Goal: Communication & Community: Connect with others

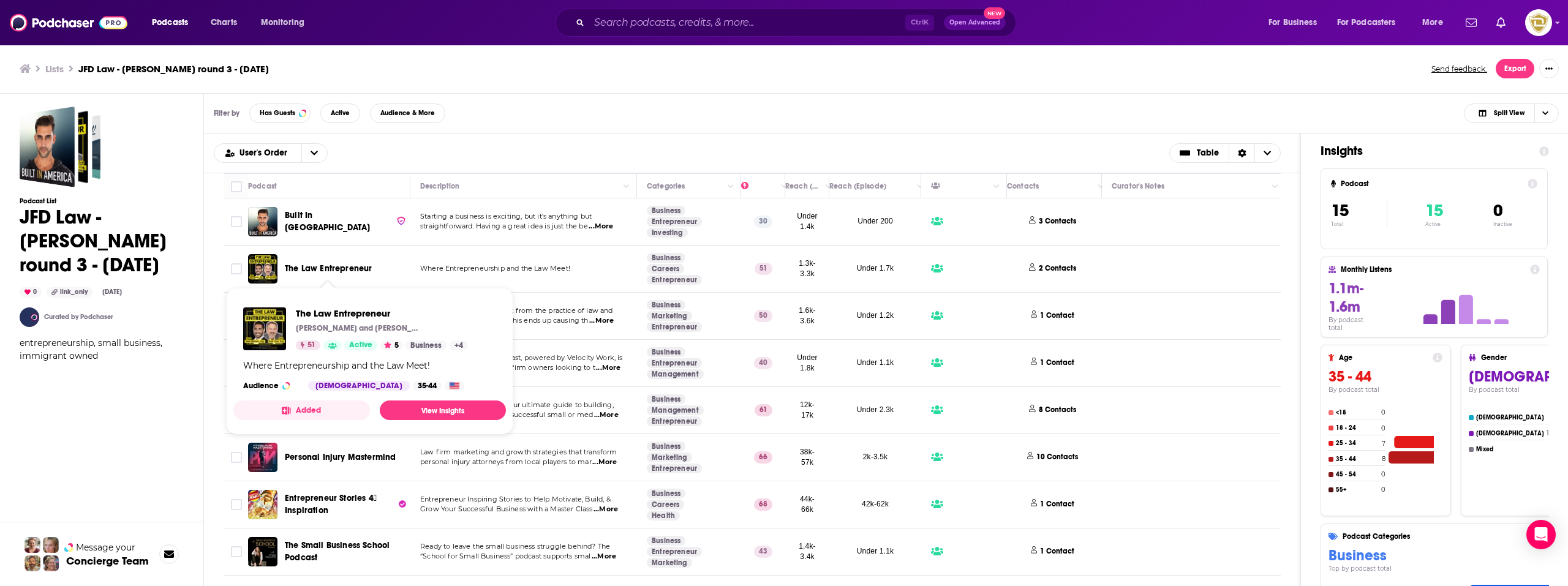
click at [352, 273] on span "The Law Entrepreneur" at bounding box center [328, 269] width 87 height 12
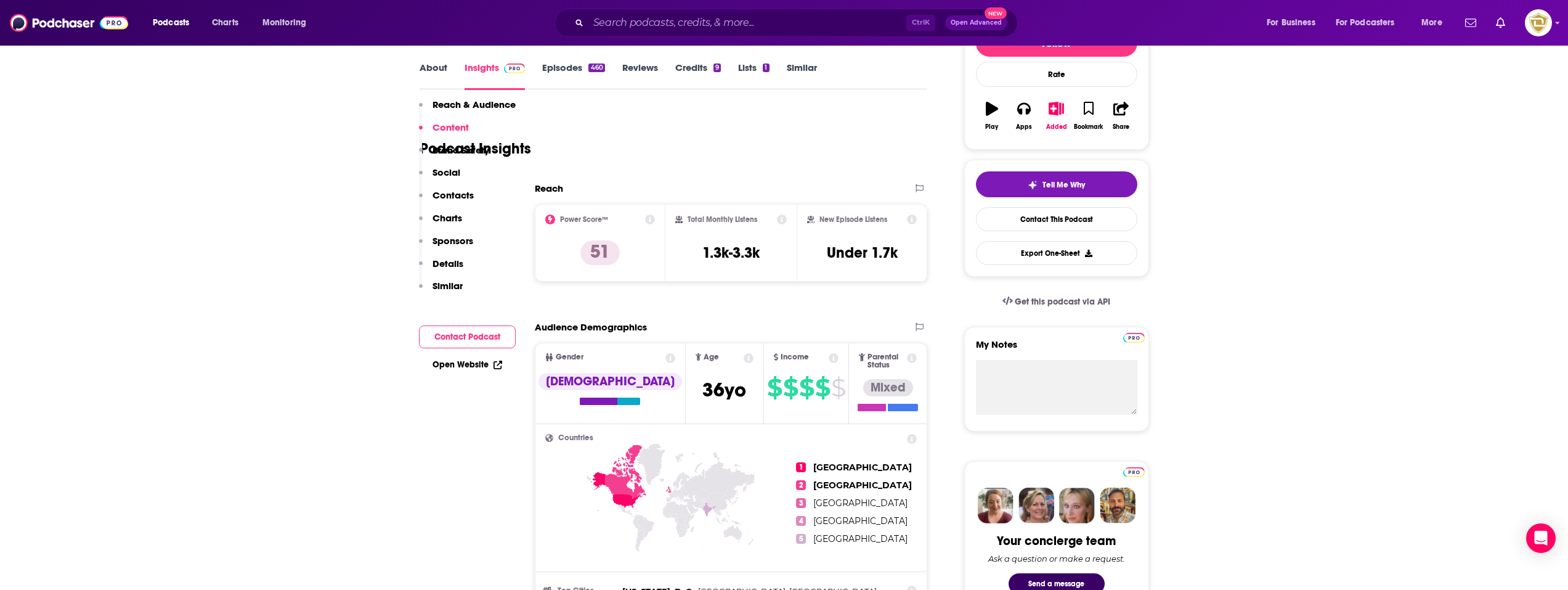
scroll to position [123, 0]
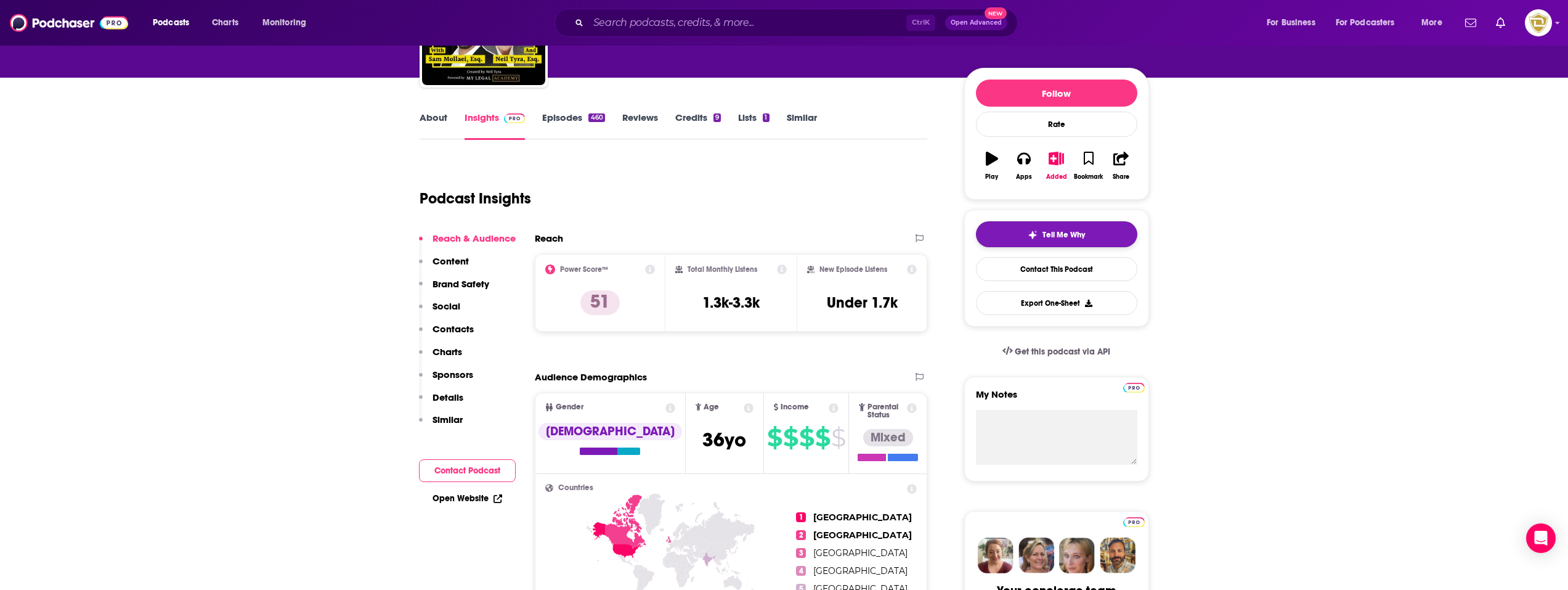
click at [1019, 238] on button "Tell Me Why" at bounding box center [1056, 234] width 161 height 26
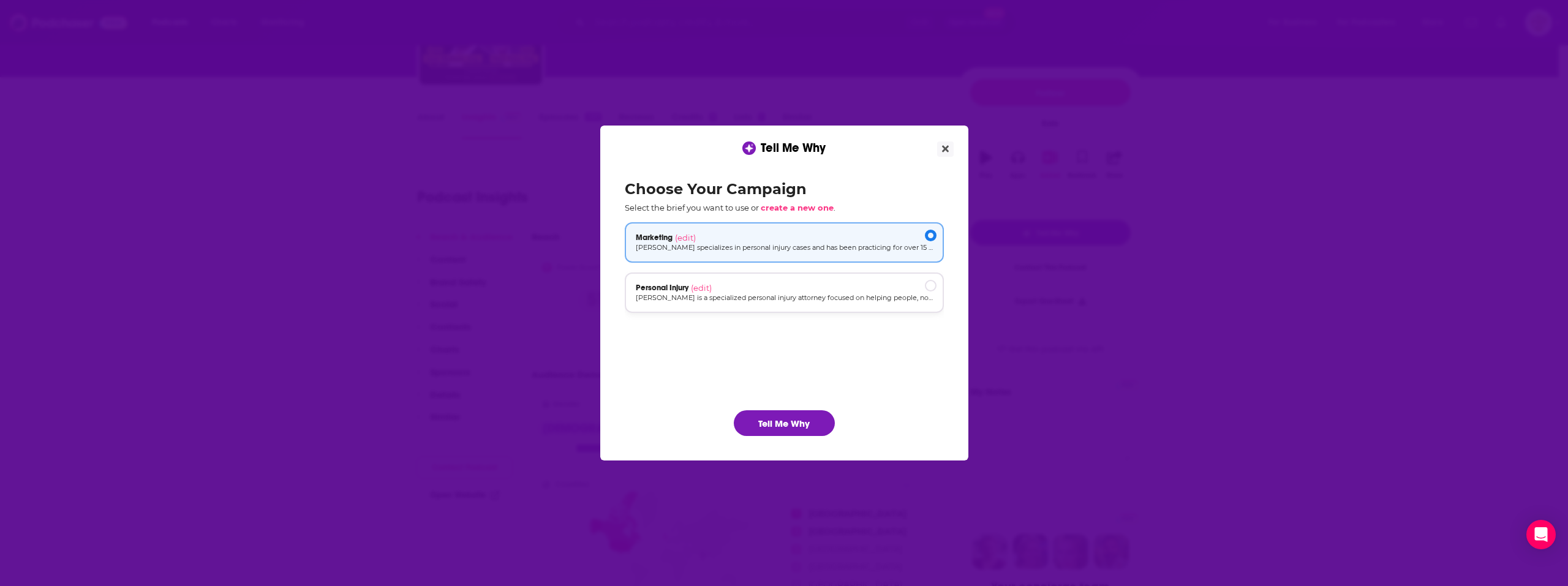
click at [817, 299] on p "[PERSON_NAME] is a specialized personal injury attorney focused on helping peop…" at bounding box center [784, 298] width 297 height 11
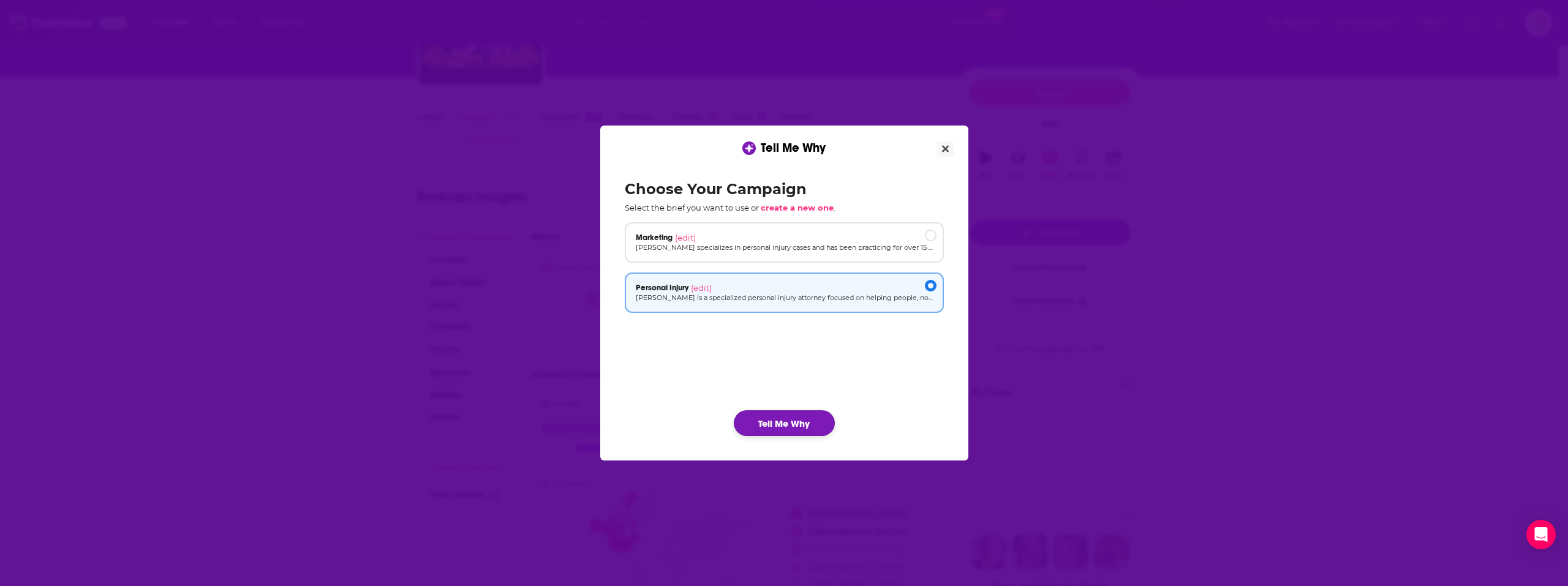
click at [770, 421] on button "Tell Me Why" at bounding box center [784, 423] width 101 height 26
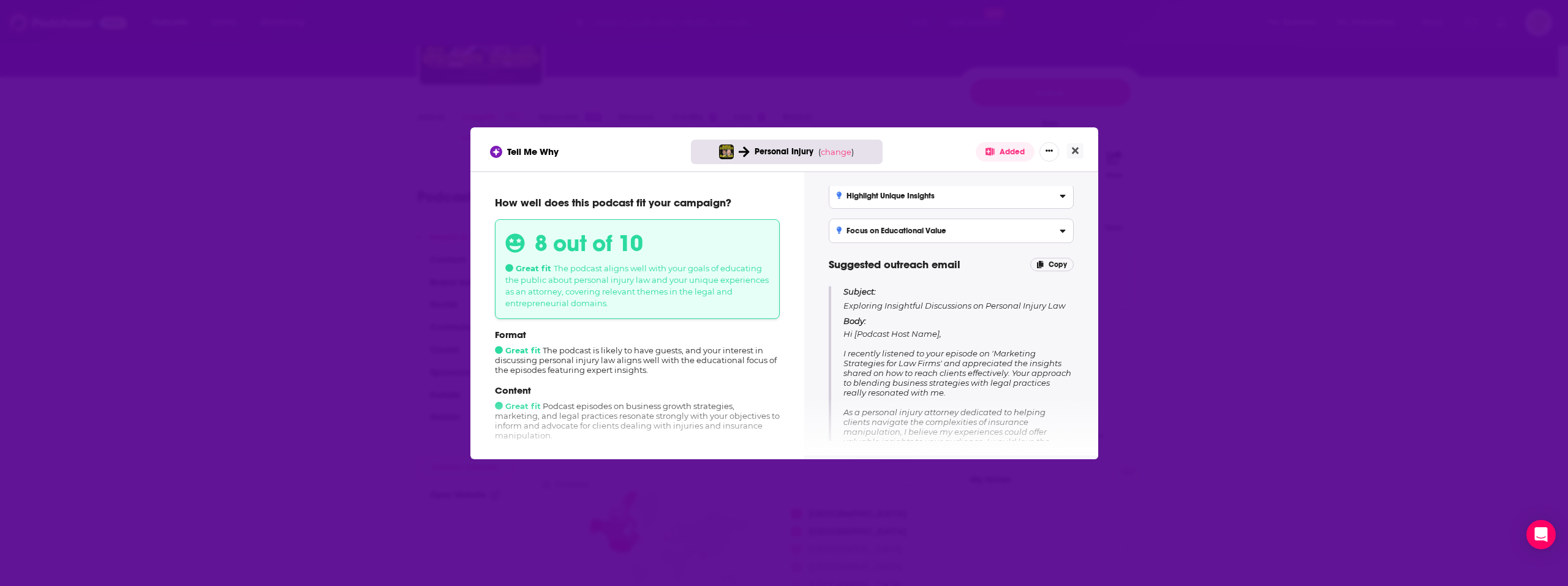
scroll to position [61, 0]
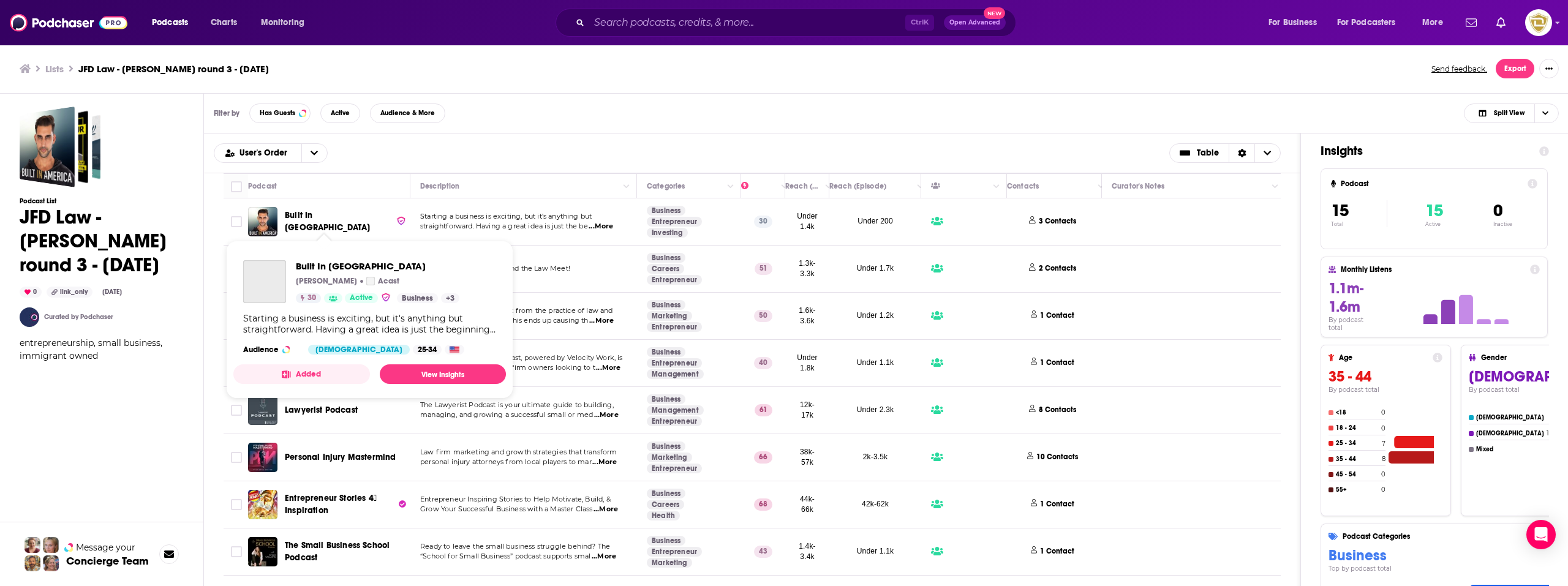
click at [397, 221] on img at bounding box center [401, 221] width 10 height 11
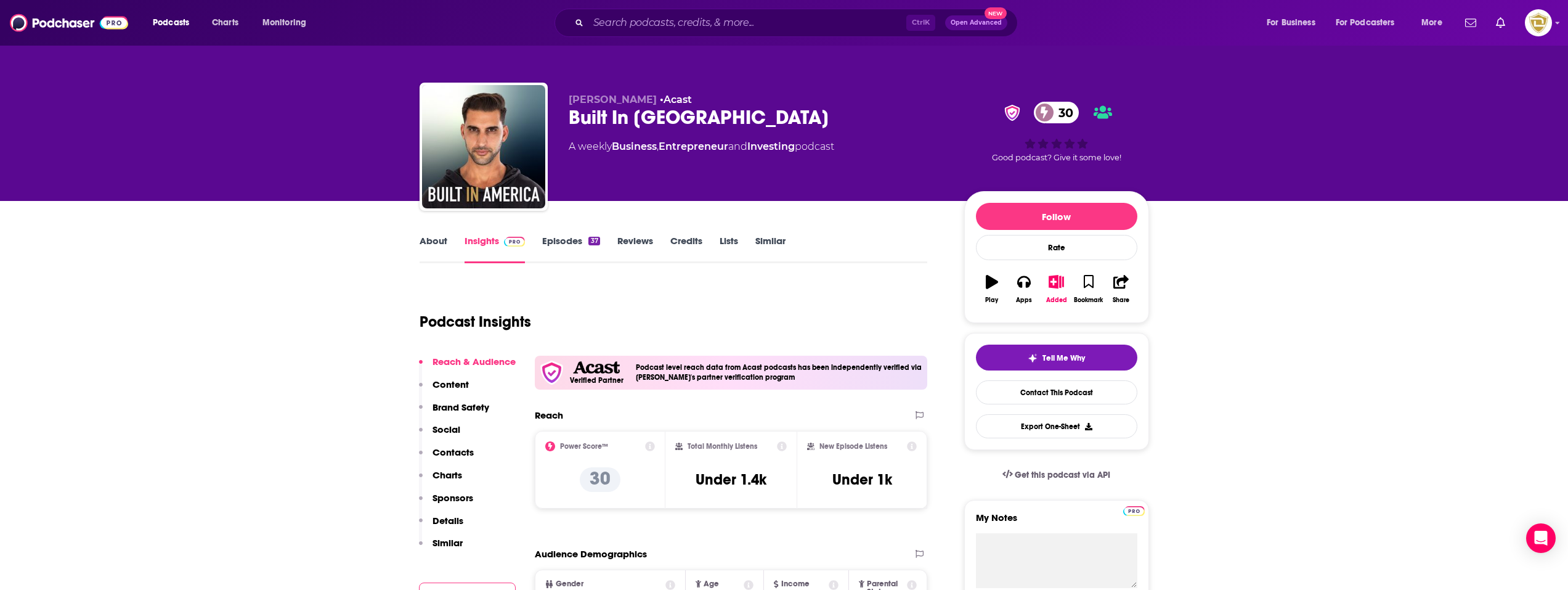
click at [431, 240] on link "About" at bounding box center [433, 248] width 28 height 28
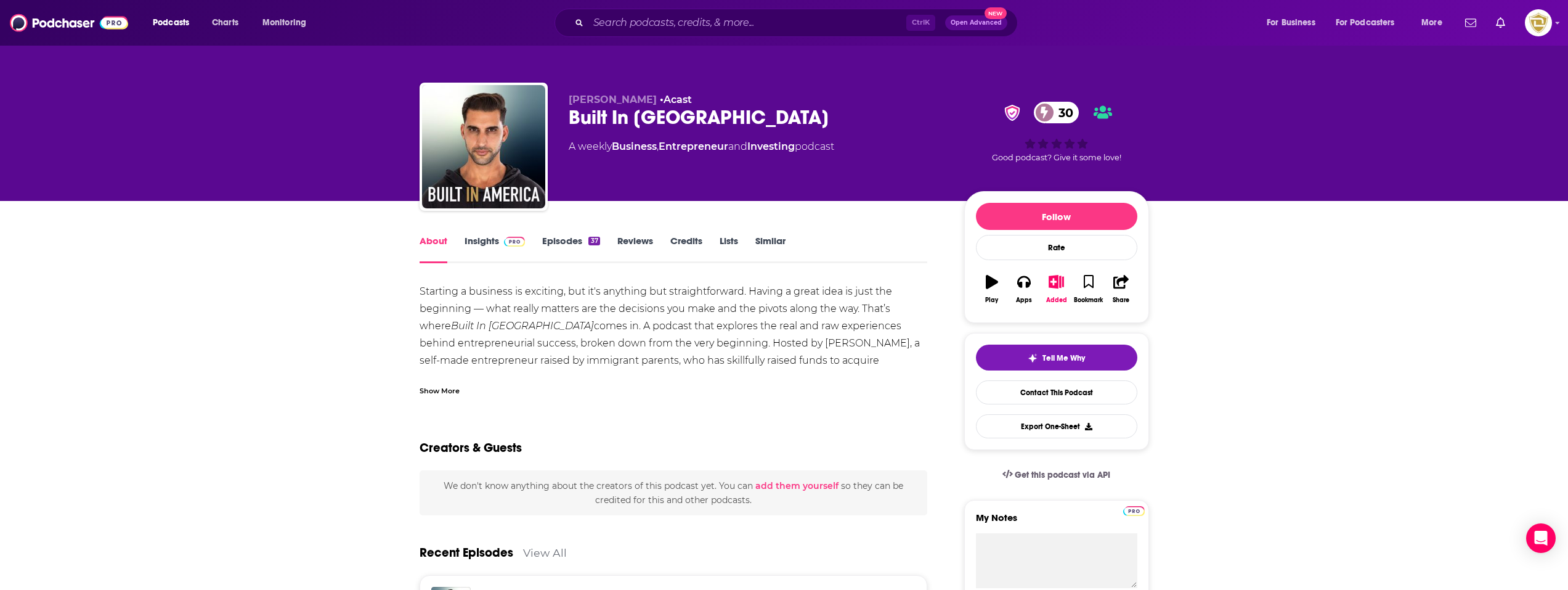
click at [436, 394] on div "Show More" at bounding box center [439, 389] width 40 height 11
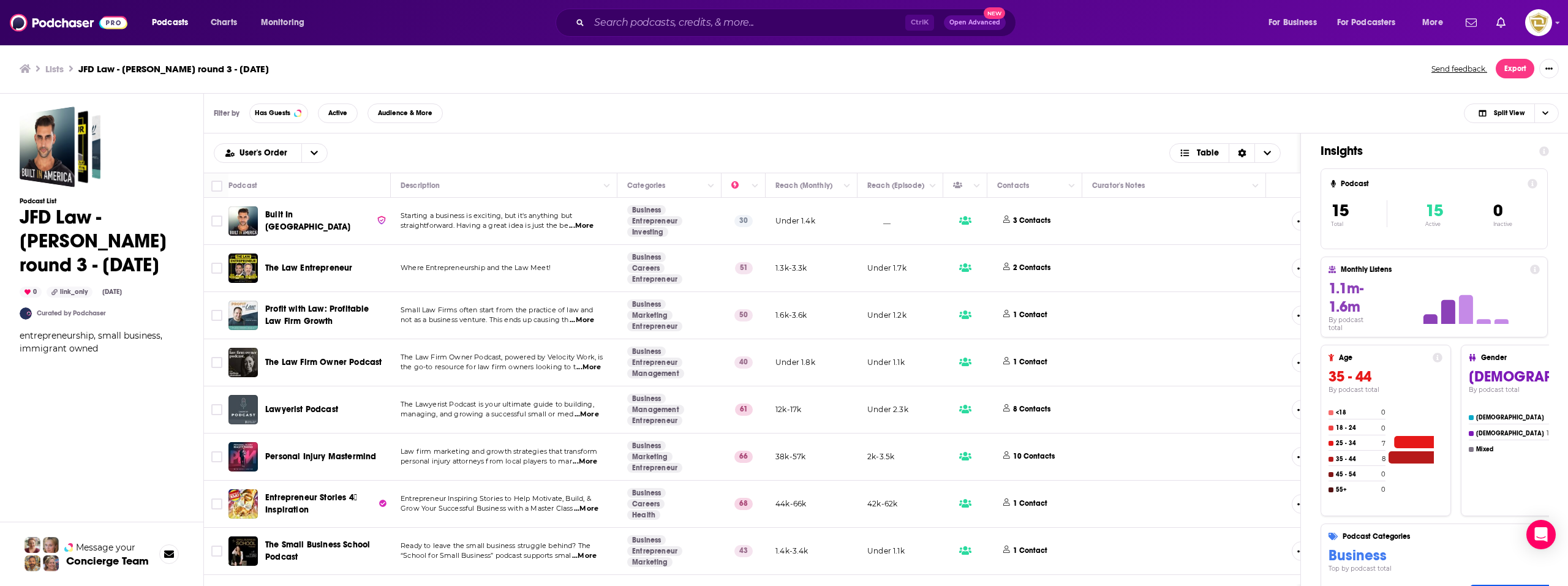
click at [535, 260] on td "Where Entrepreneurship and the Law Meet!" at bounding box center [504, 269] width 226 height 47
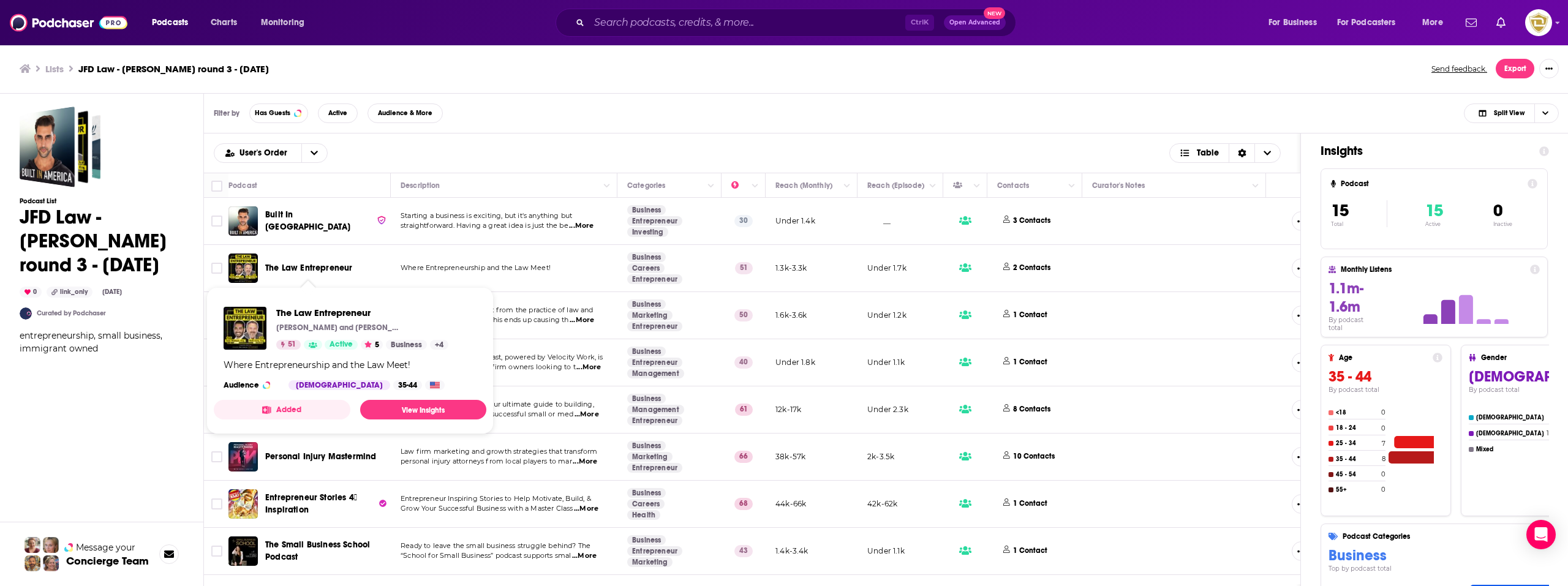
click at [340, 267] on span "The Law Entrepreneur" at bounding box center [308, 268] width 87 height 11
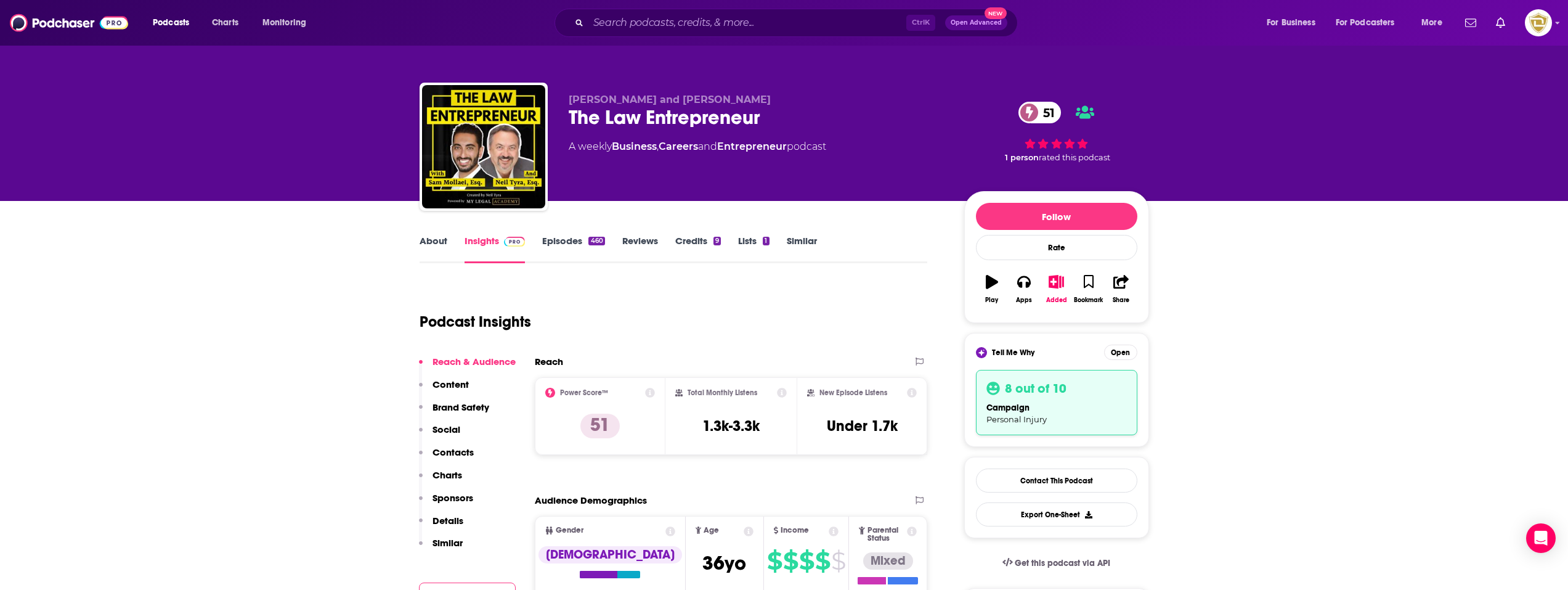
click at [435, 244] on link "About" at bounding box center [433, 248] width 28 height 28
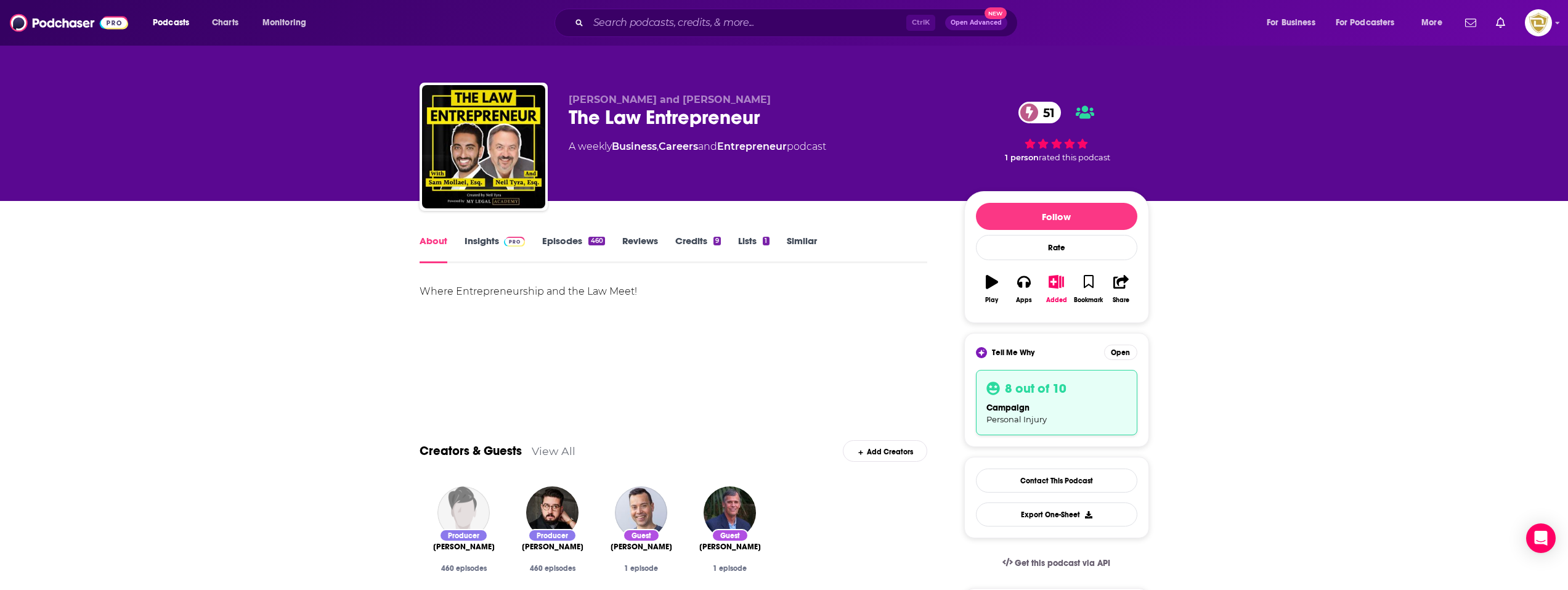
click at [510, 252] on link "Insights" at bounding box center [495, 248] width 61 height 28
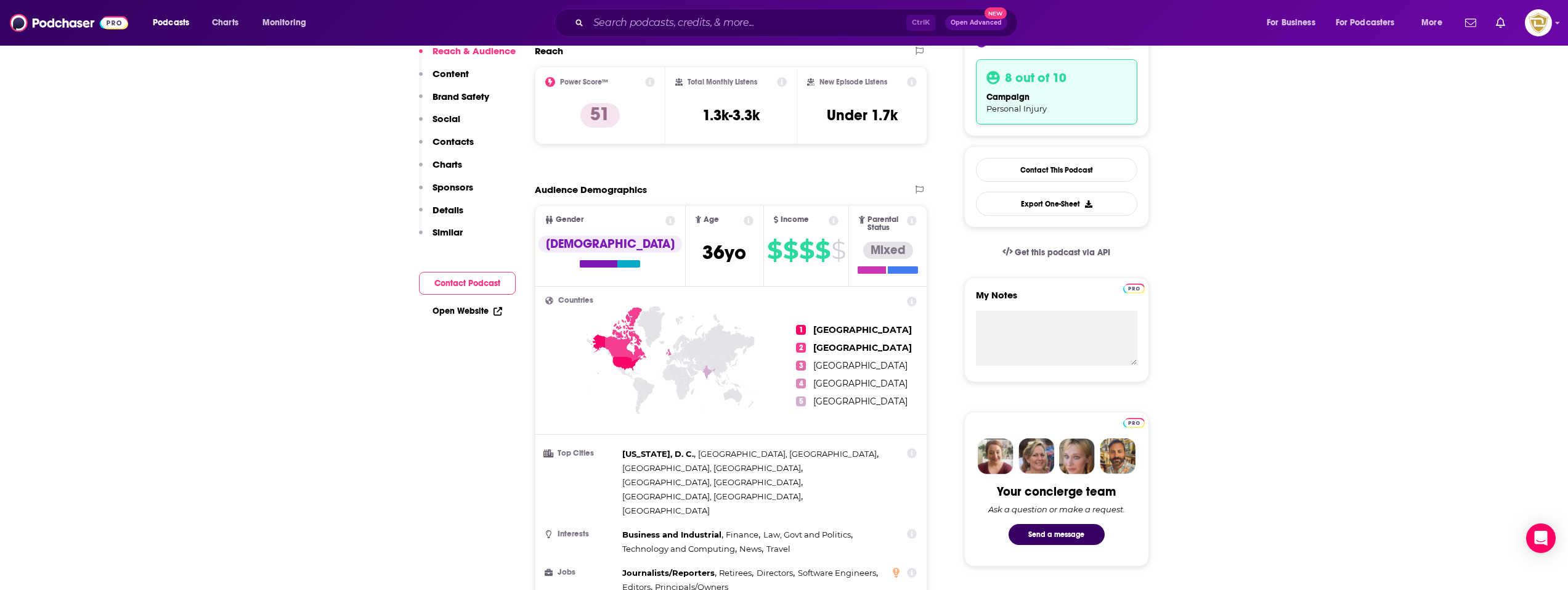
scroll to position [62, 0]
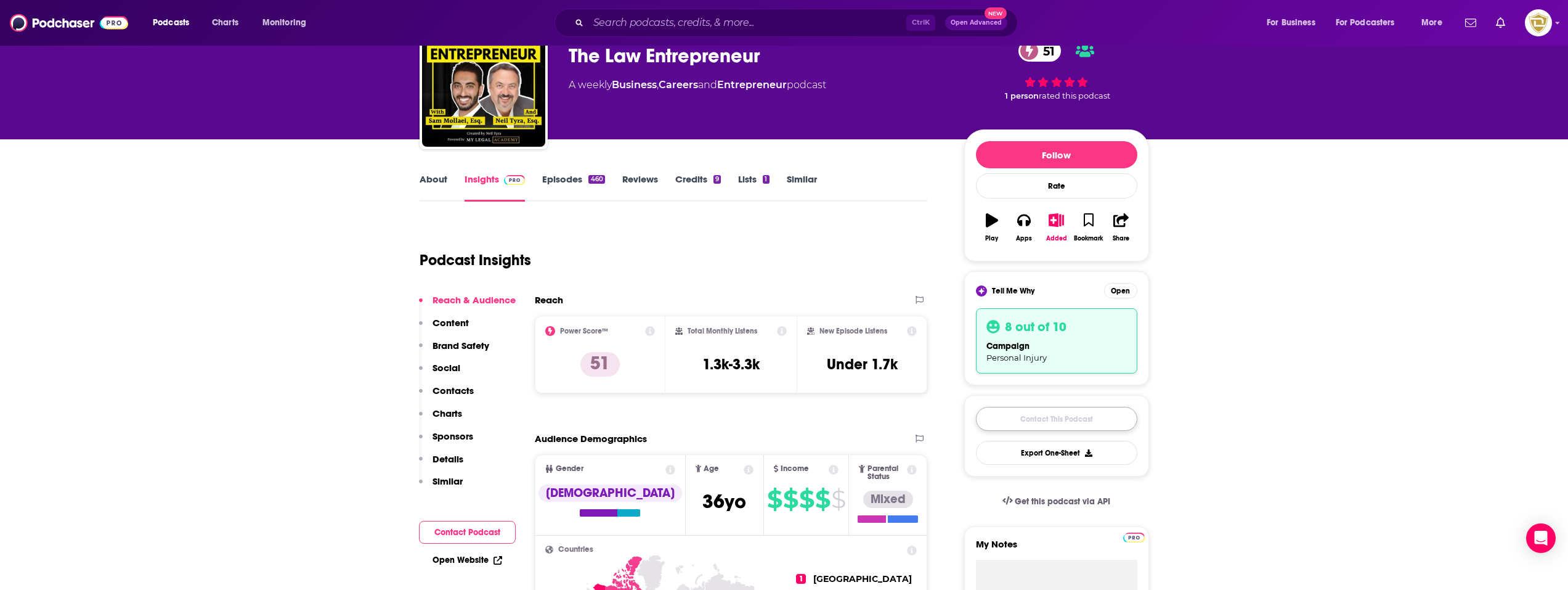
click at [1085, 418] on link "Contact This Podcast" at bounding box center [1056, 418] width 161 height 24
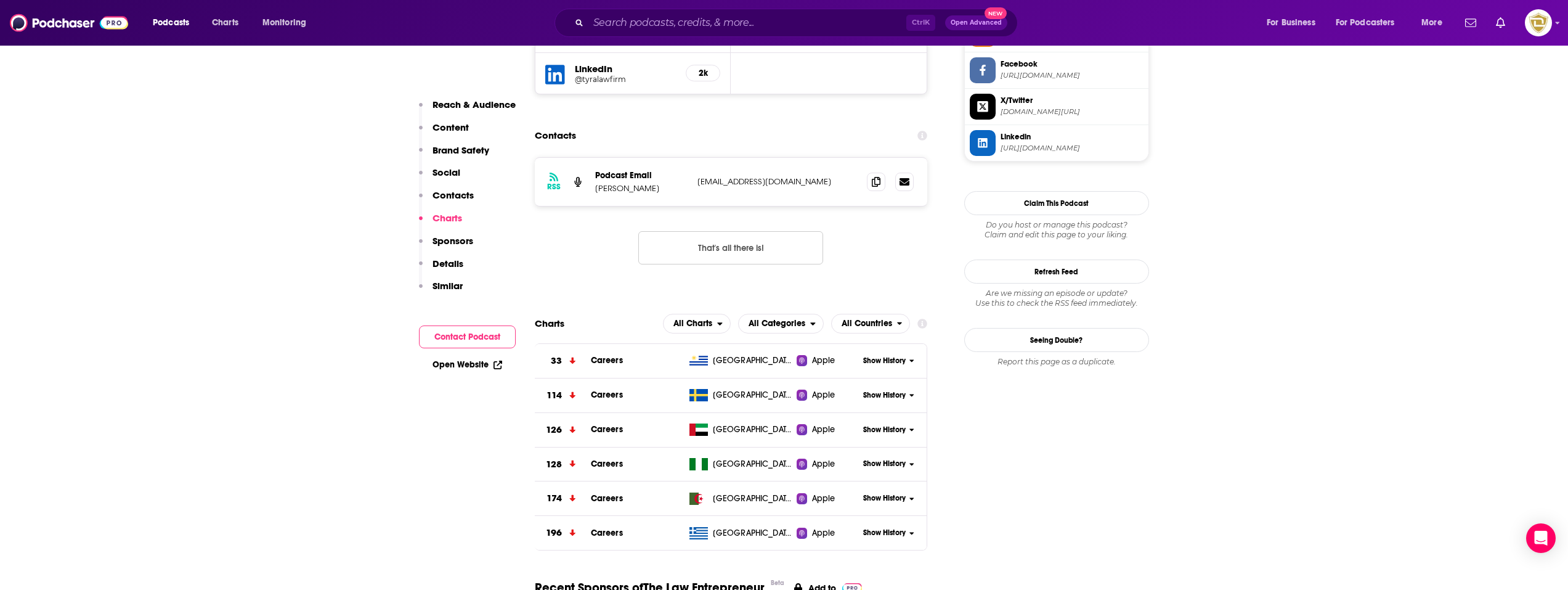
scroll to position [1143, 0]
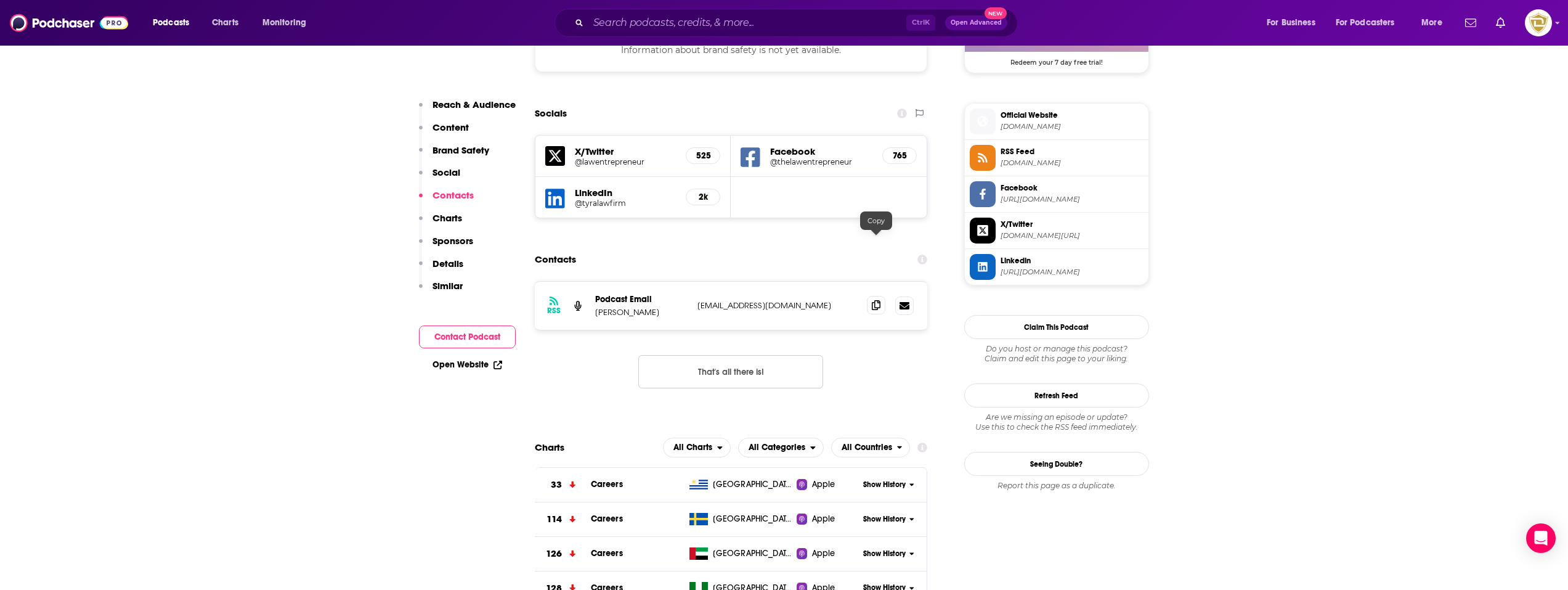
click at [875, 300] on icon at bounding box center [876, 305] width 8 height 10
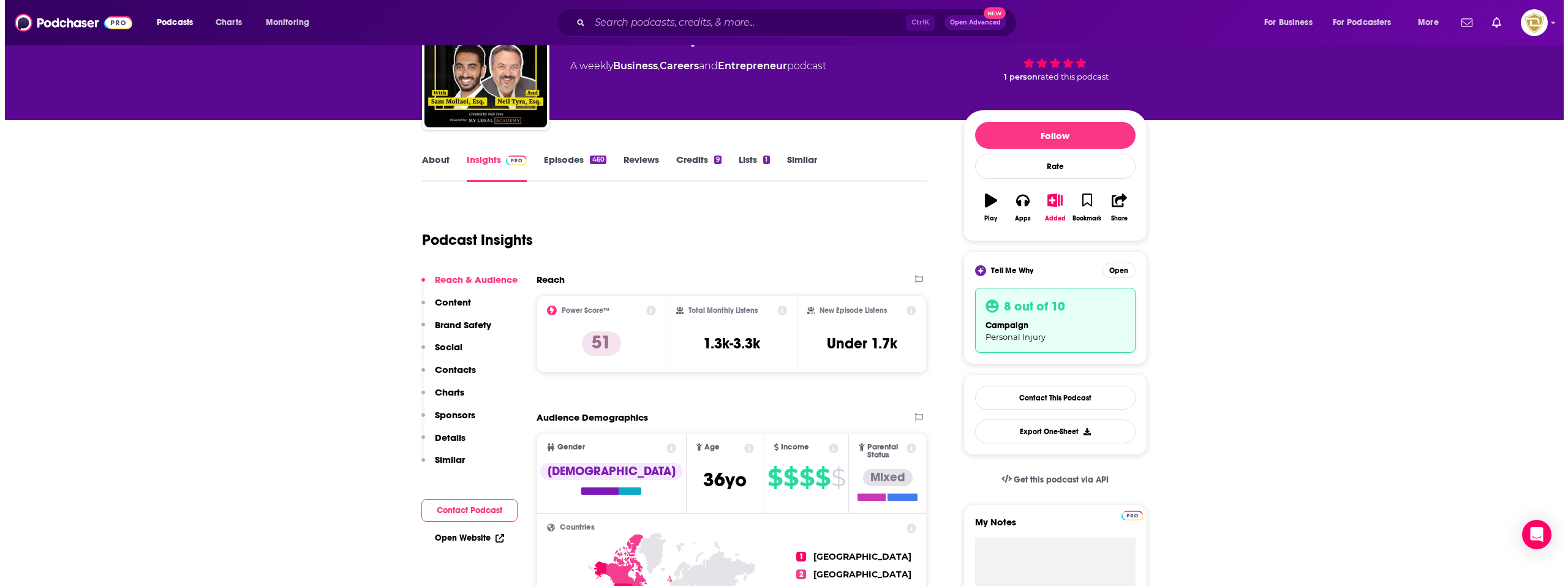
scroll to position [0, 0]
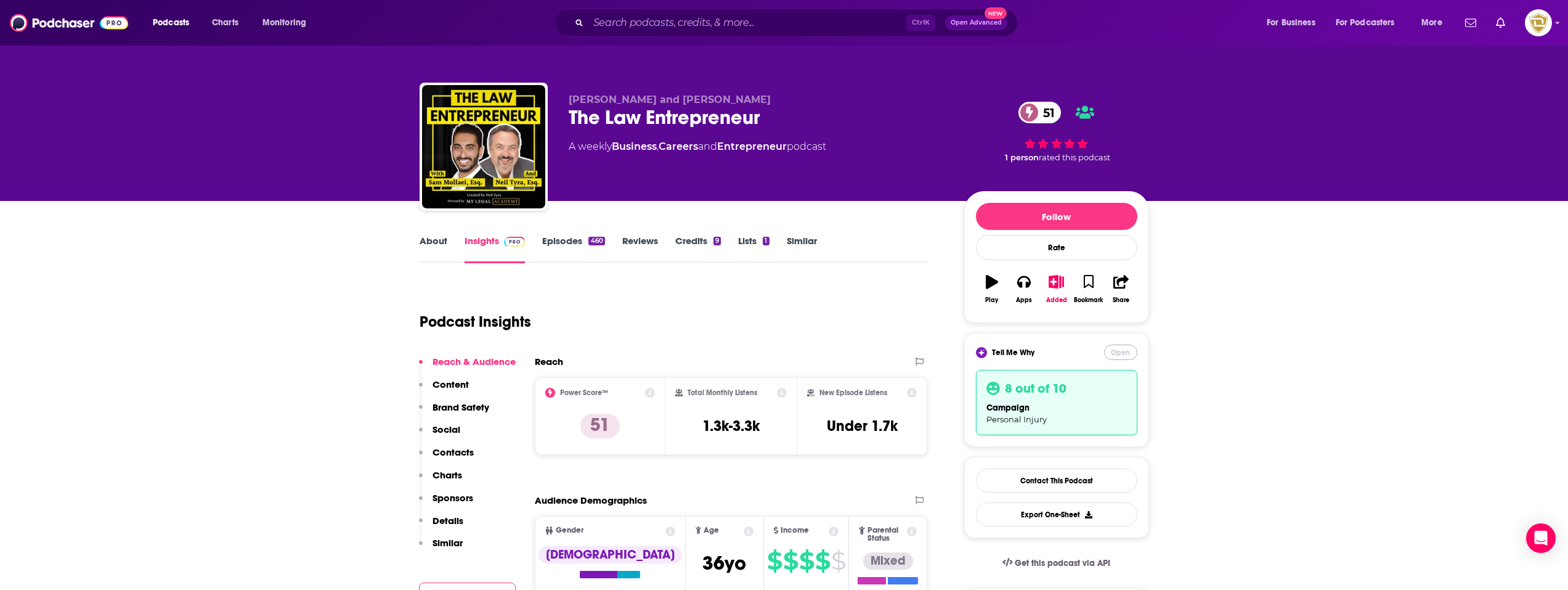
click at [1121, 352] on button "Open" at bounding box center [1121, 352] width 34 height 15
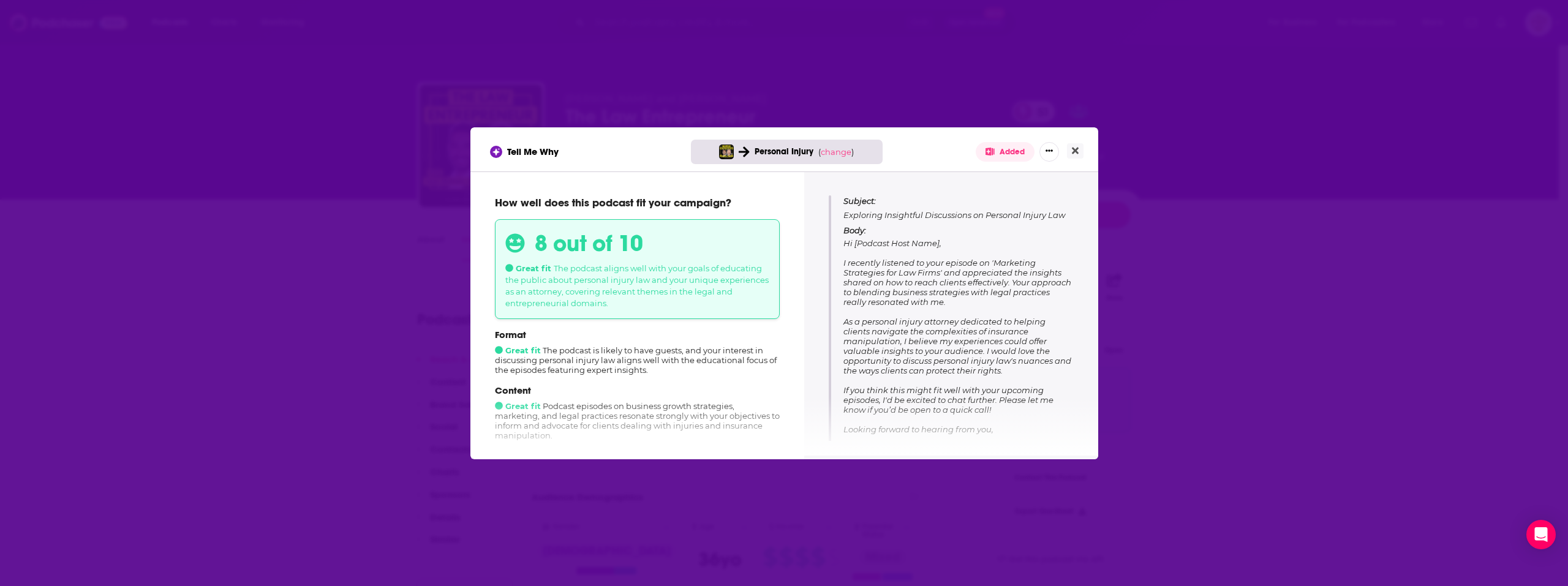
scroll to position [173, 0]
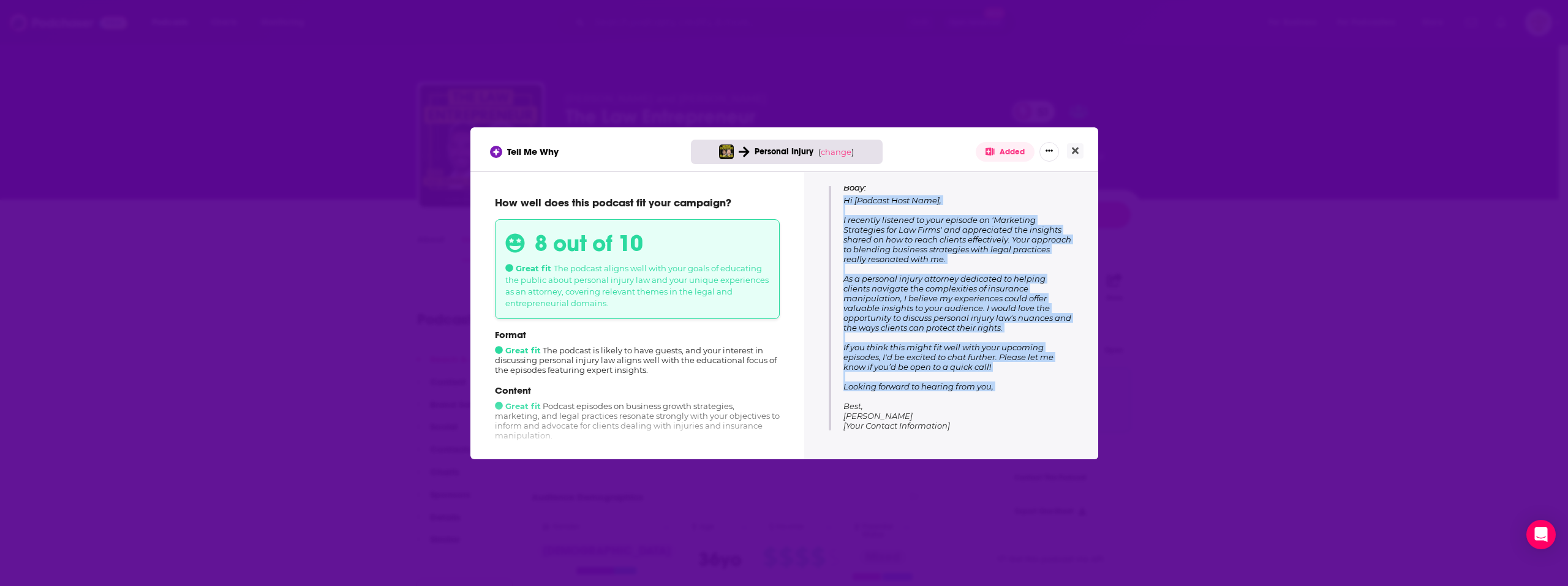
drag, startPoint x: 846, startPoint y: 324, endPoint x: 1016, endPoint y: 396, distance: 184.6
click at [1016, 396] on p "Body: Hi [Podcast Host Name], I recently listened to your episode on 'Marketing…" at bounding box center [958, 306] width 229 height 248
copy span "Hi [Podcast Host Name], I recently listened to your episode on 'Marketing Strat…"
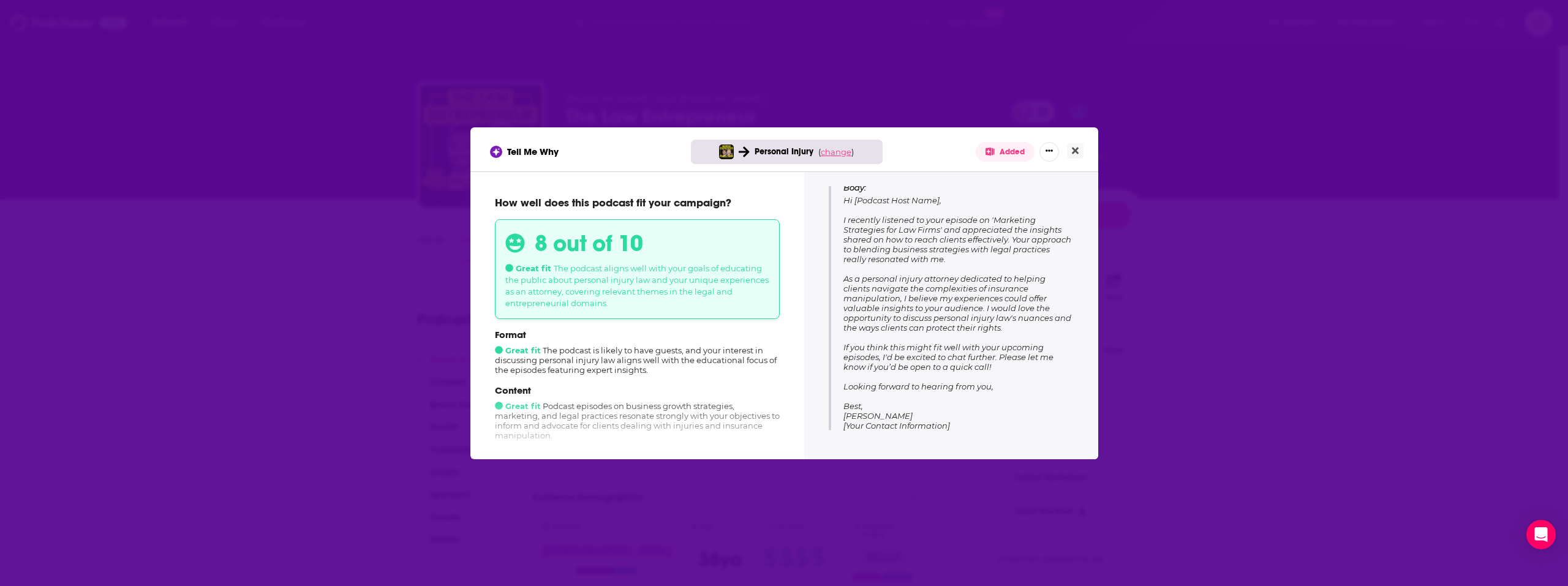
click at [833, 149] on span "change" at bounding box center [836, 152] width 30 height 10
click at [868, 238] on button "Change campaign" at bounding box center [857, 242] width 83 height 14
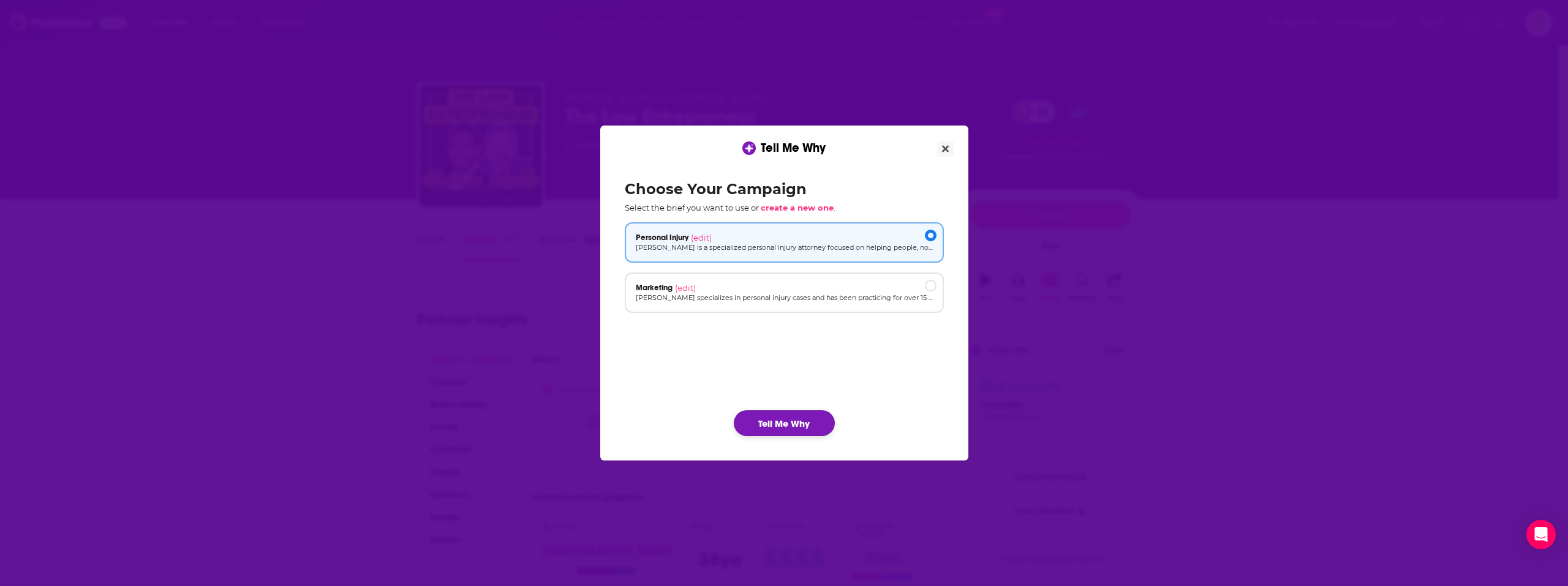
click at [801, 424] on button "Tell Me Why" at bounding box center [784, 423] width 101 height 26
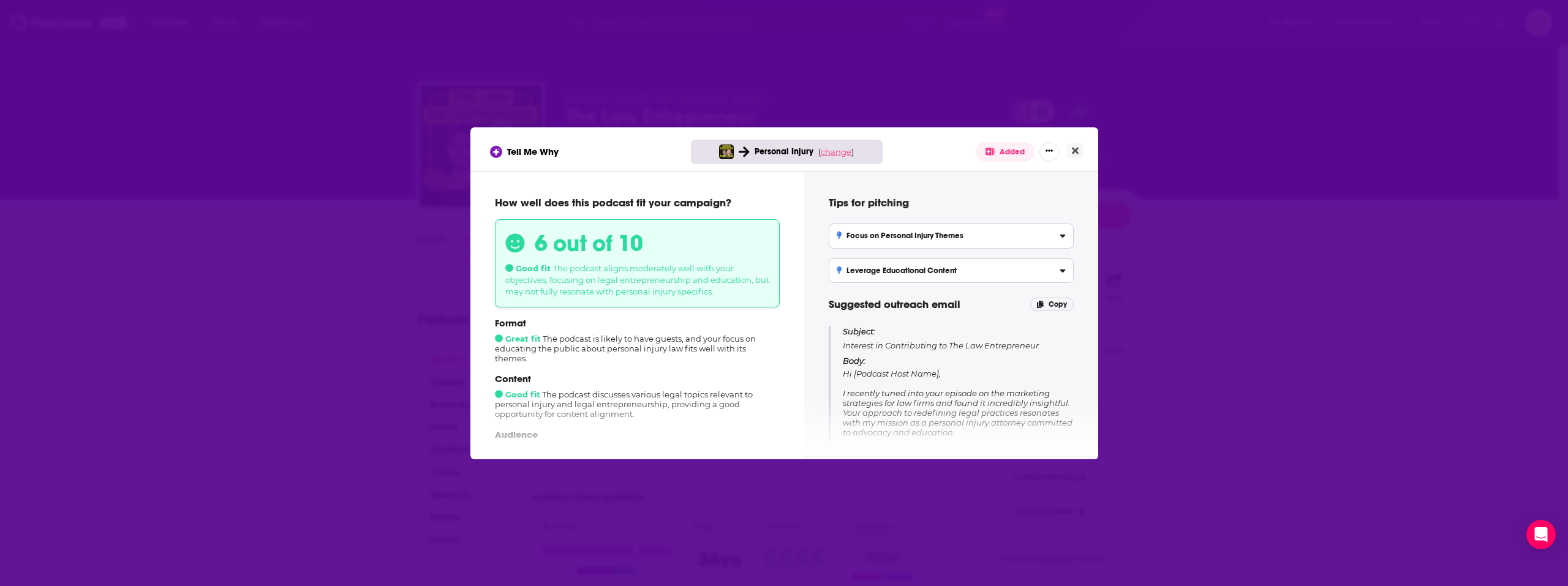
click at [844, 148] on span "change" at bounding box center [836, 152] width 30 height 10
click at [845, 245] on button "Change campaign" at bounding box center [857, 242] width 83 height 14
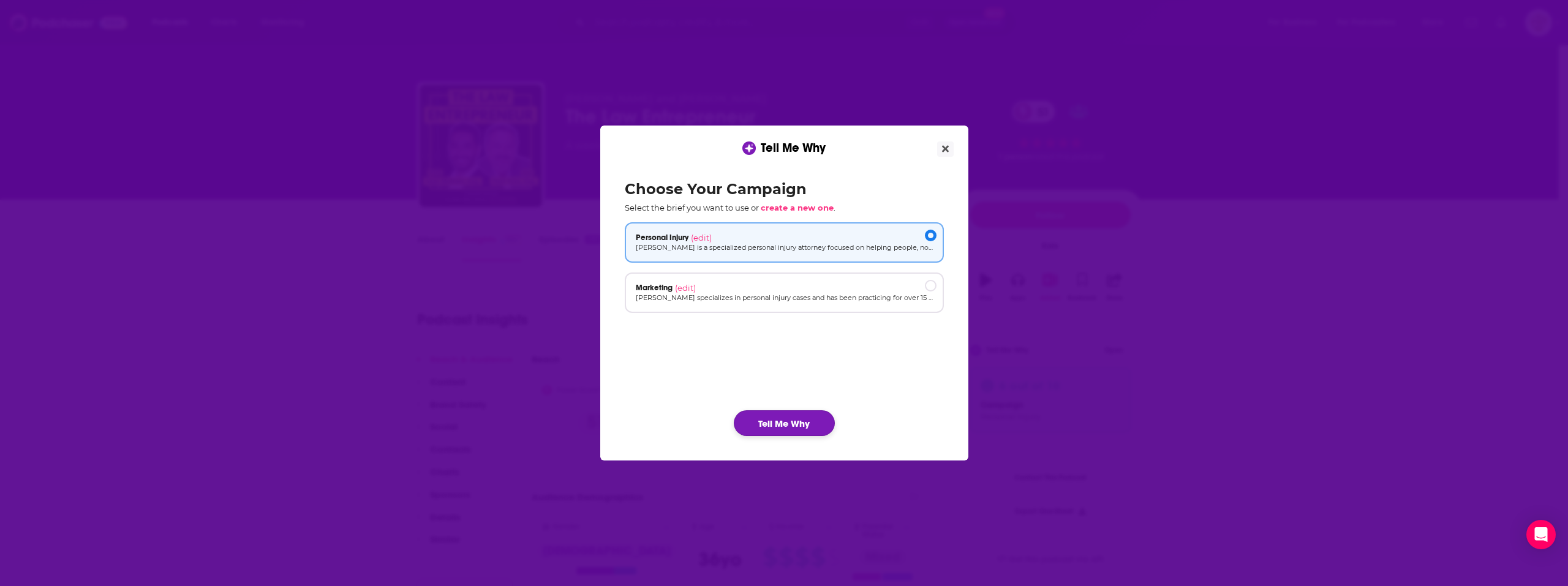
click at [773, 422] on button "Tell Me Why" at bounding box center [784, 423] width 101 height 26
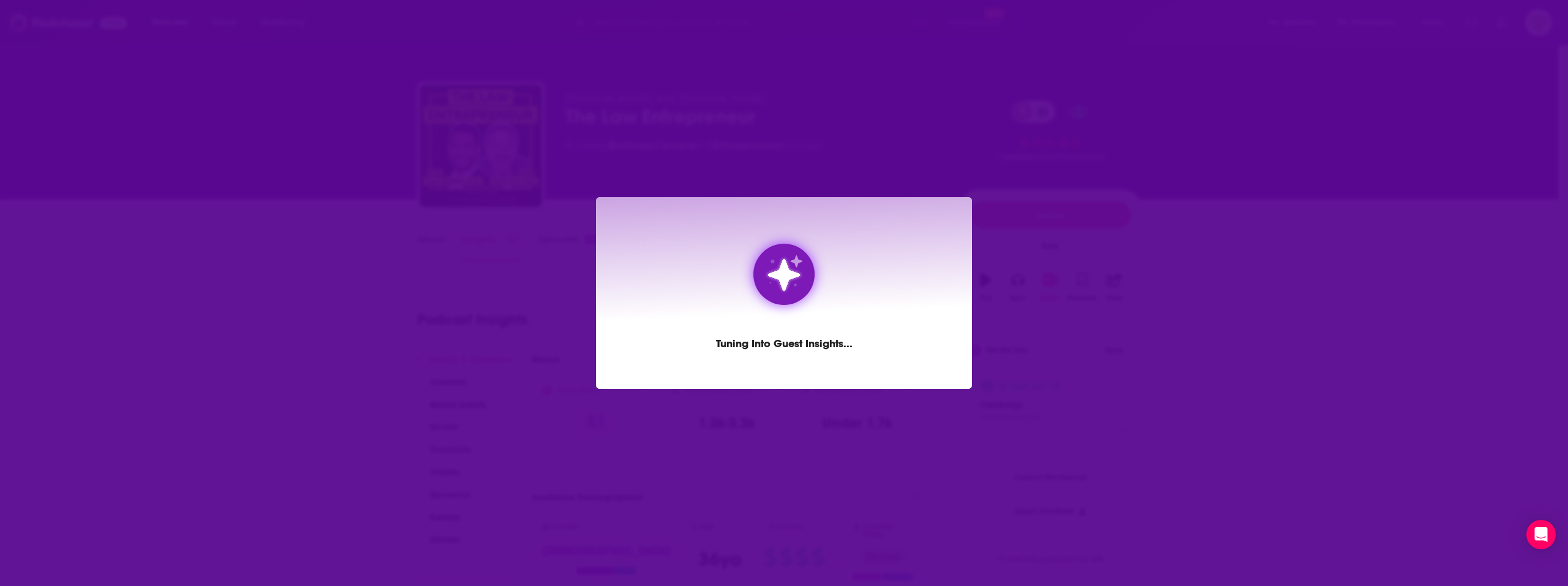
click at [869, 378] on div "Tuning into Guest Insights ..." at bounding box center [784, 293] width 376 height 191
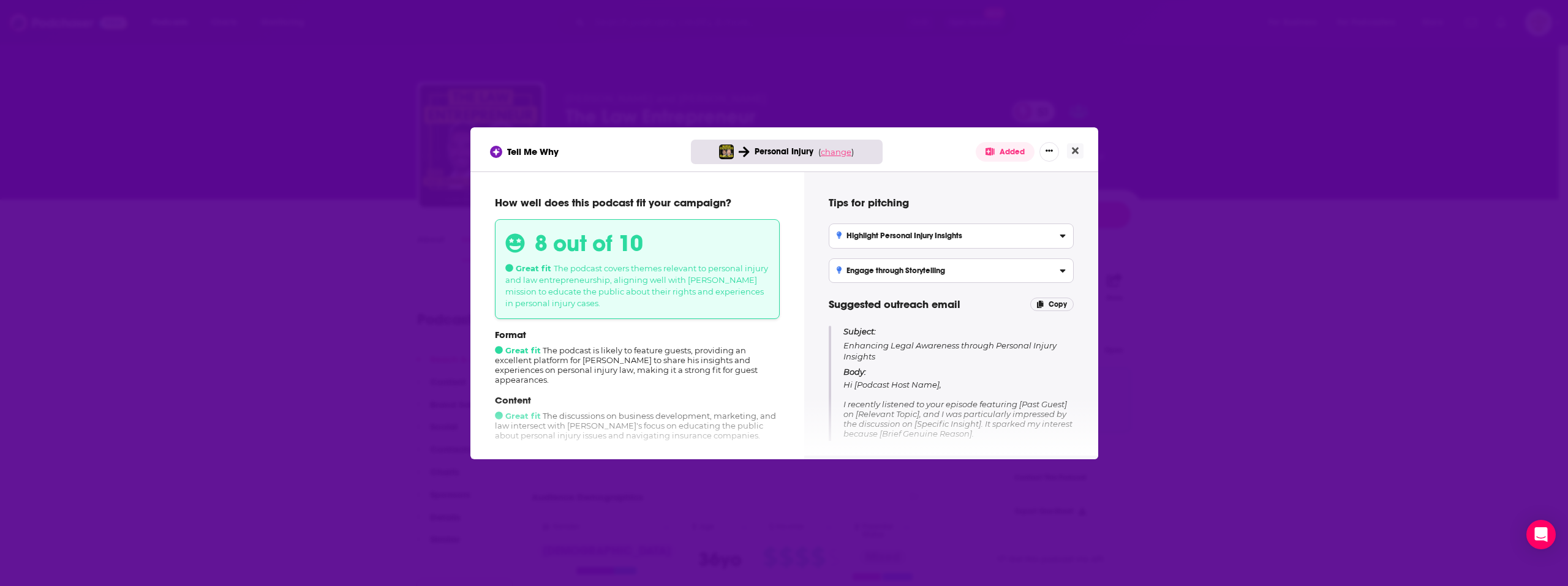
click at [839, 153] on span "change" at bounding box center [836, 152] width 30 height 10
click at [836, 235] on button "Change campaign" at bounding box center [857, 242] width 83 height 14
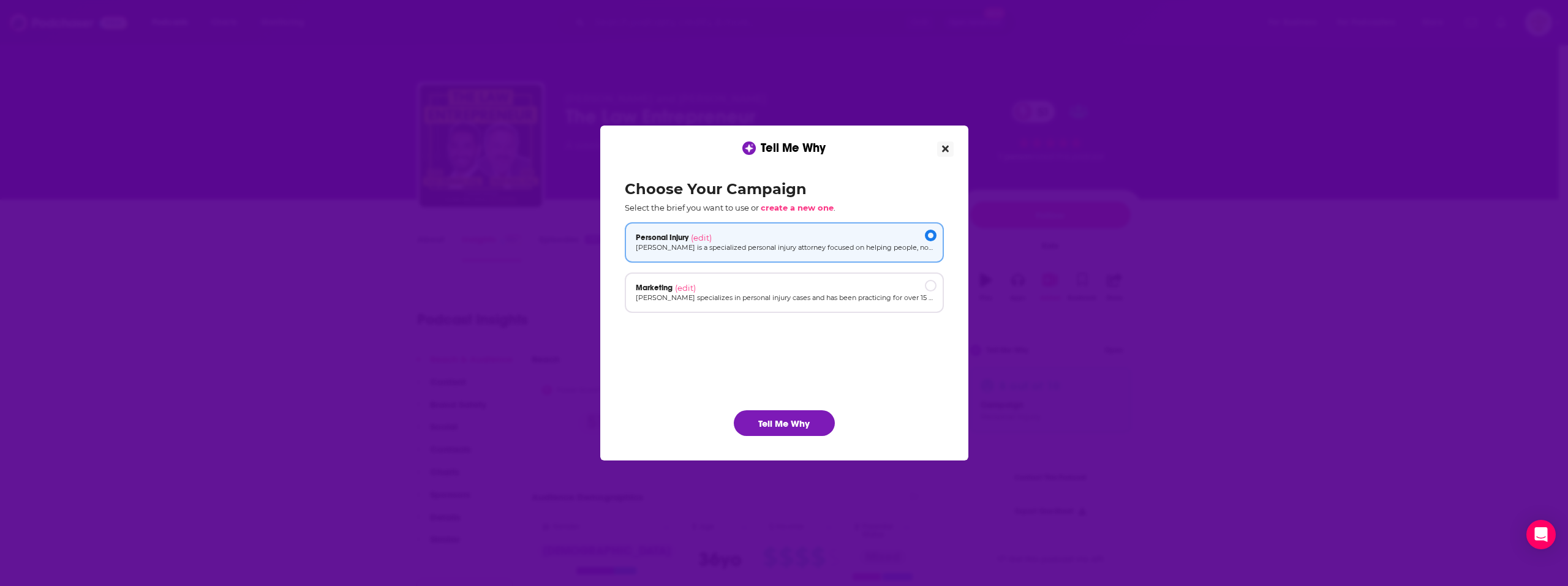
click at [950, 149] on button "Close" at bounding box center [946, 149] width 17 height 15
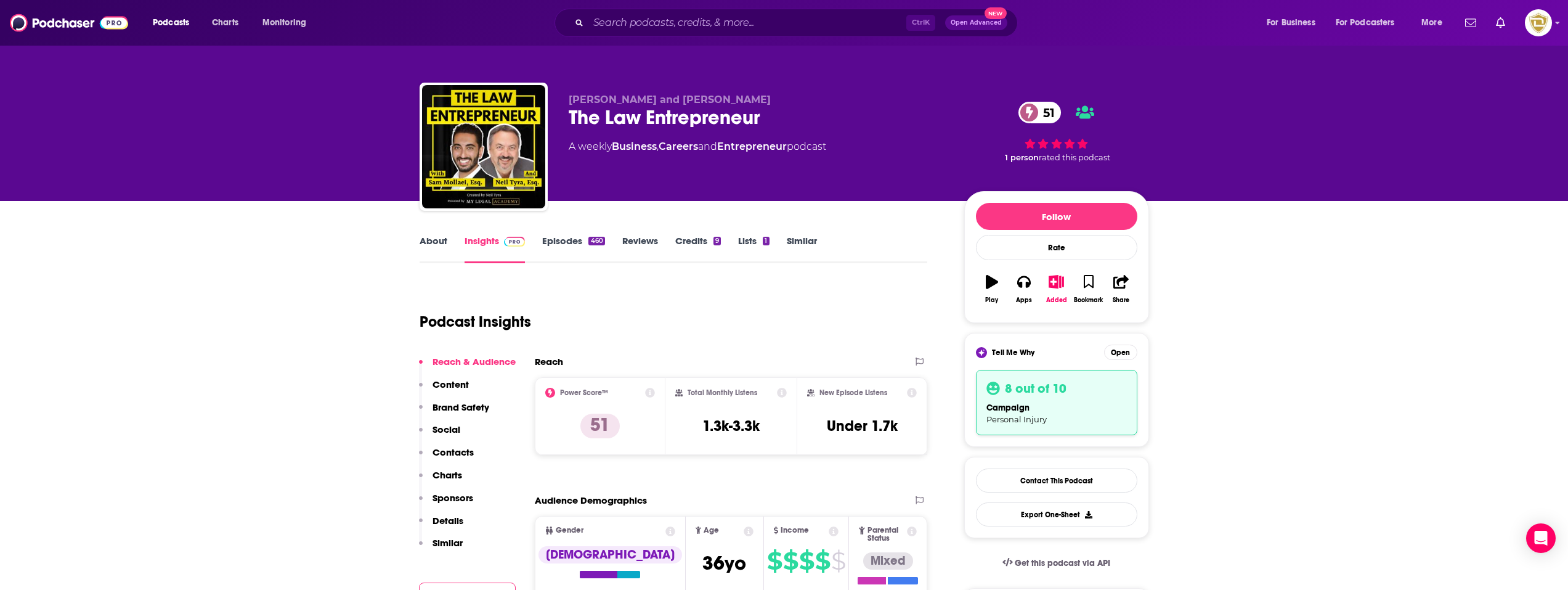
click at [1030, 355] on span "Tell Me Why" at bounding box center [1013, 352] width 43 height 10
click at [1123, 355] on button "Open" at bounding box center [1121, 352] width 34 height 15
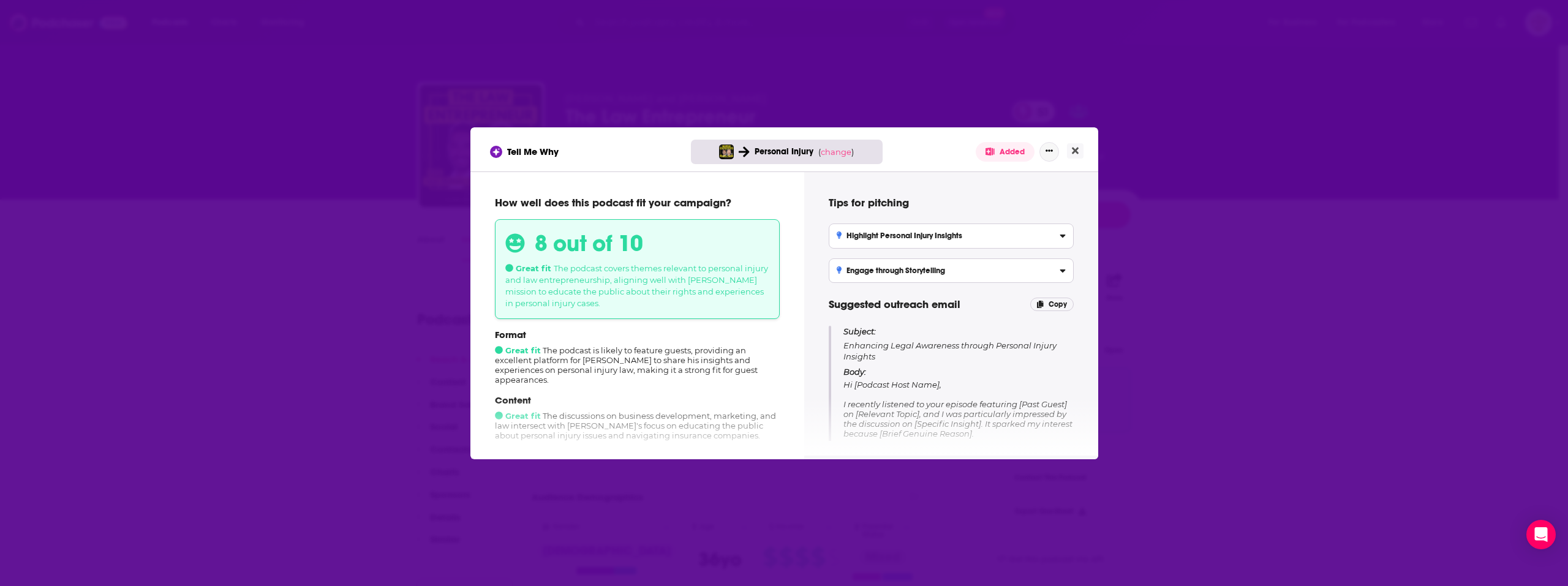
click at [1048, 156] on button "Show More Button" at bounding box center [1049, 152] width 20 height 20
click at [826, 153] on span "change" at bounding box center [836, 152] width 30 height 10
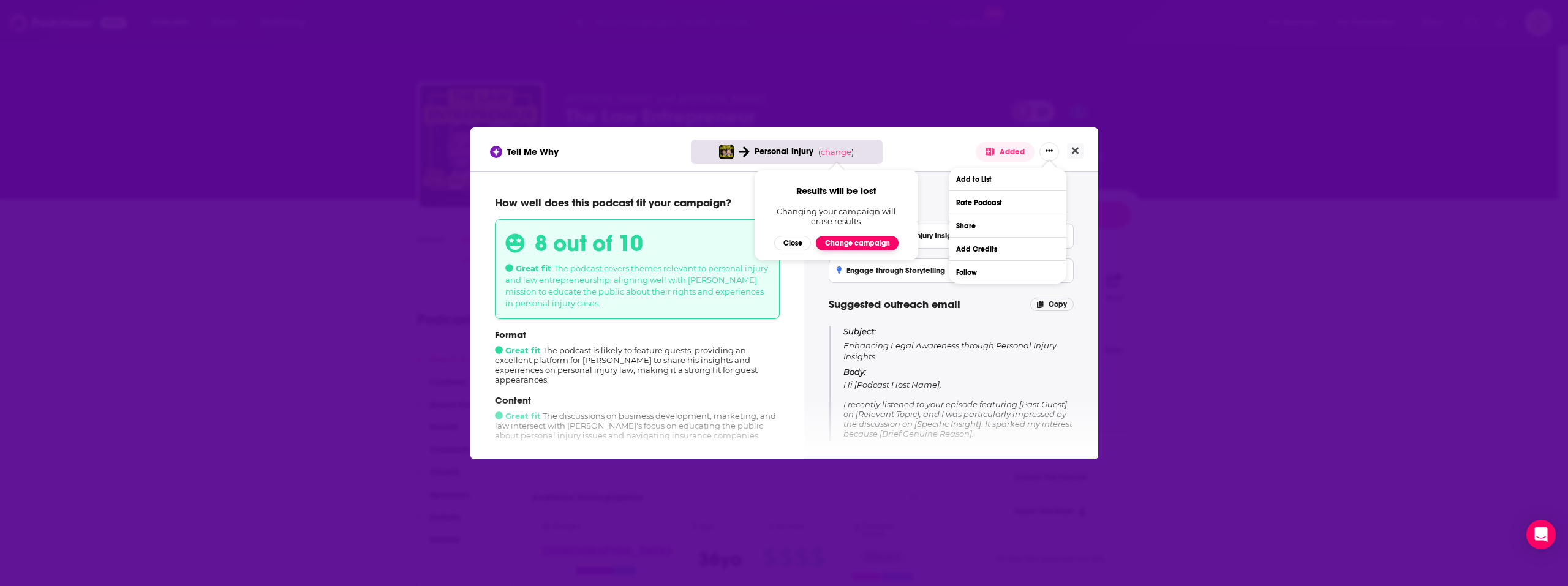
click at [853, 238] on button "Change campaign" at bounding box center [857, 242] width 83 height 14
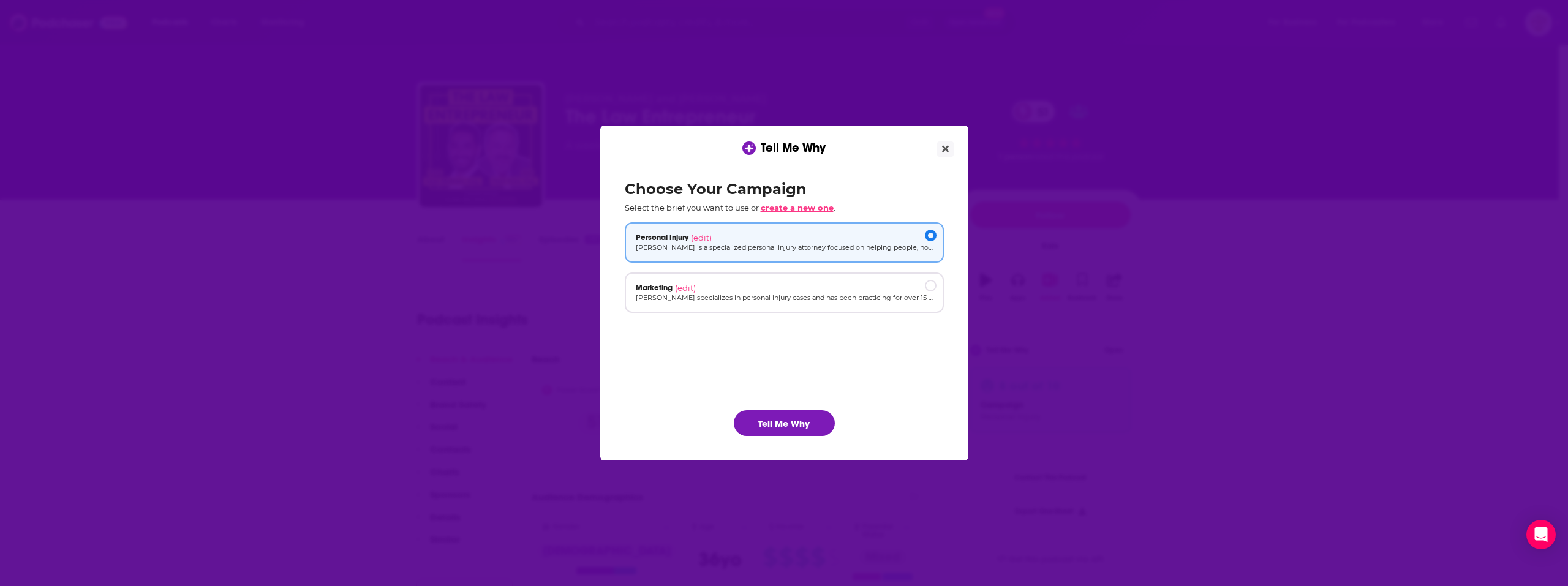
click at [808, 205] on span "create a new one" at bounding box center [797, 207] width 73 height 10
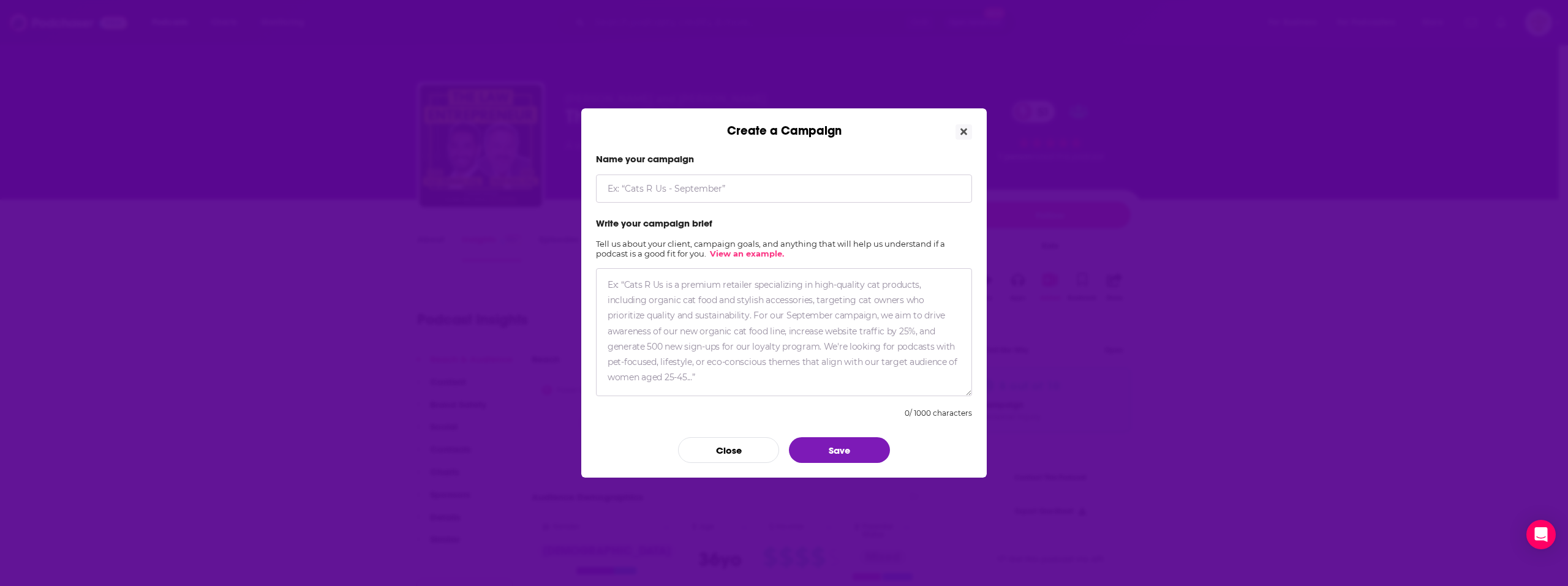
click at [681, 191] on input "Create a Campaign" at bounding box center [784, 188] width 376 height 28
type input "Entreprenuer"
click at [696, 300] on textarea "Create a Campaign" at bounding box center [784, 332] width 376 height 128
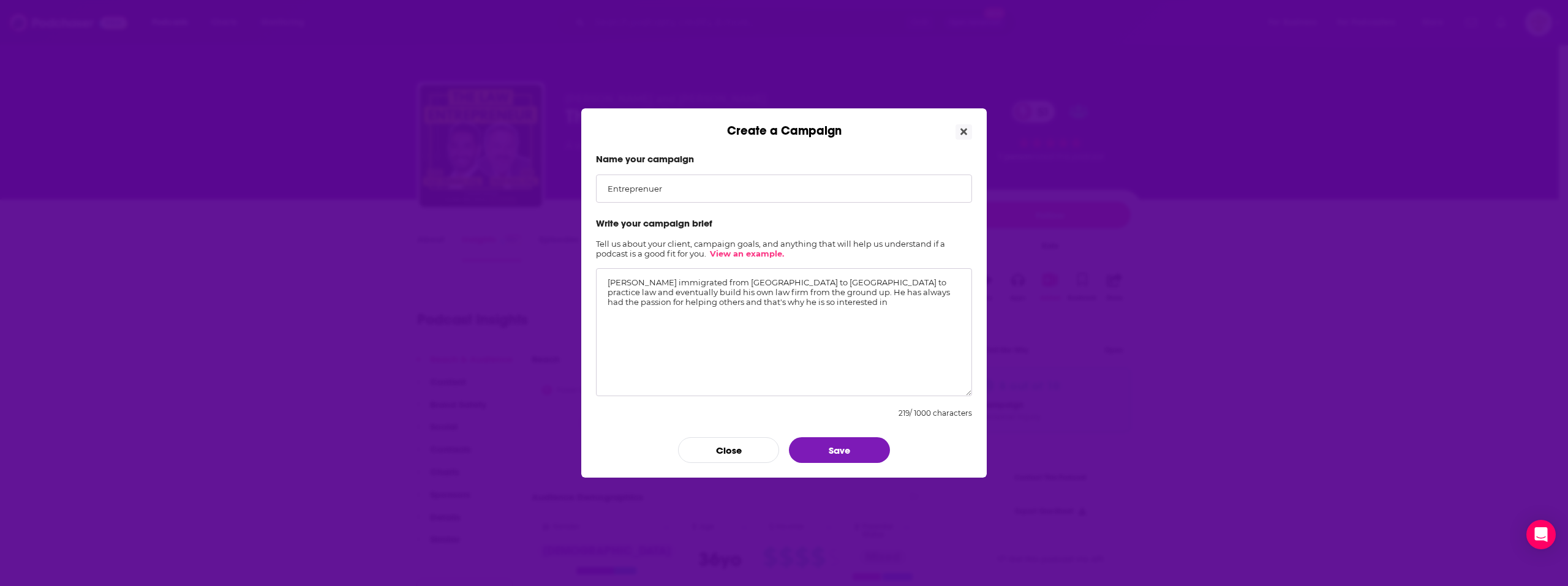
click at [832, 301] on textarea "[PERSON_NAME] immigrated from [GEOGRAPHIC_DATA] to [GEOGRAPHIC_DATA] to practic…" at bounding box center [784, 332] width 376 height 128
type textarea "[PERSON_NAME] immigrated from [GEOGRAPHIC_DATA] to [GEOGRAPHIC_DATA] to practic…"
click at [871, 446] on button "Save" at bounding box center [839, 450] width 101 height 26
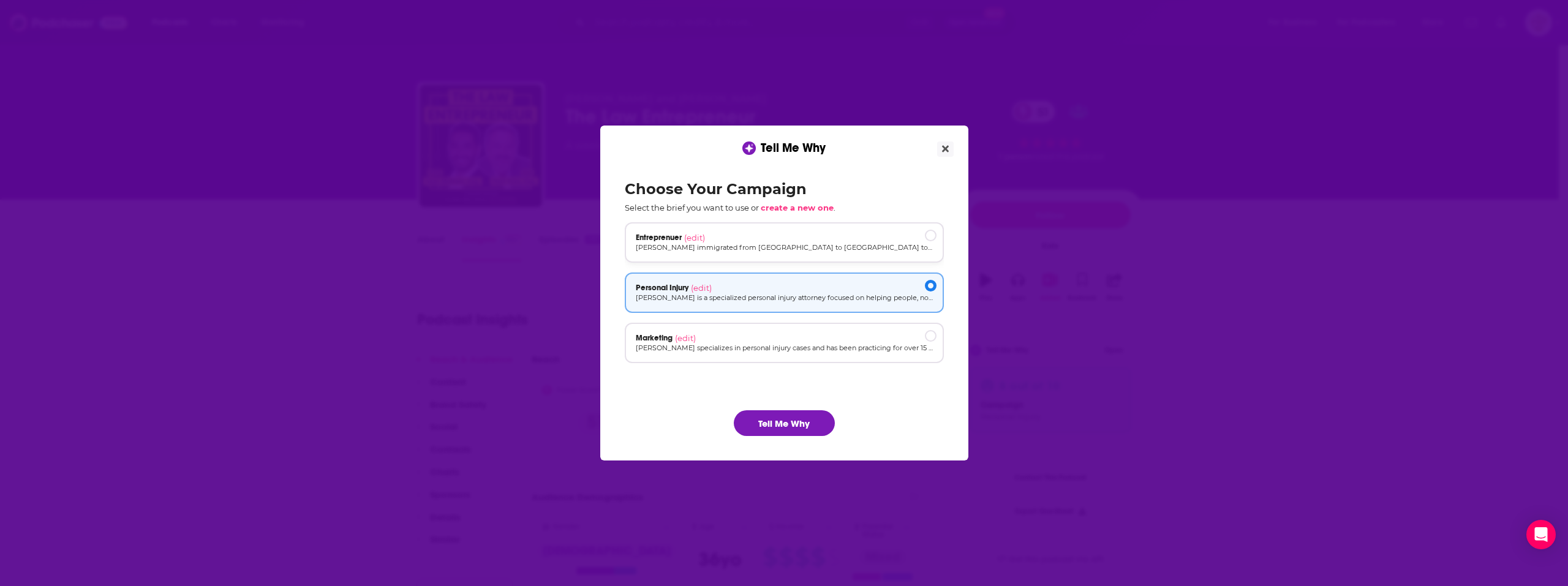
click at [821, 250] on p "[PERSON_NAME] immigrated from [GEOGRAPHIC_DATA] to [GEOGRAPHIC_DATA] to practic…" at bounding box center [784, 247] width 297 height 11
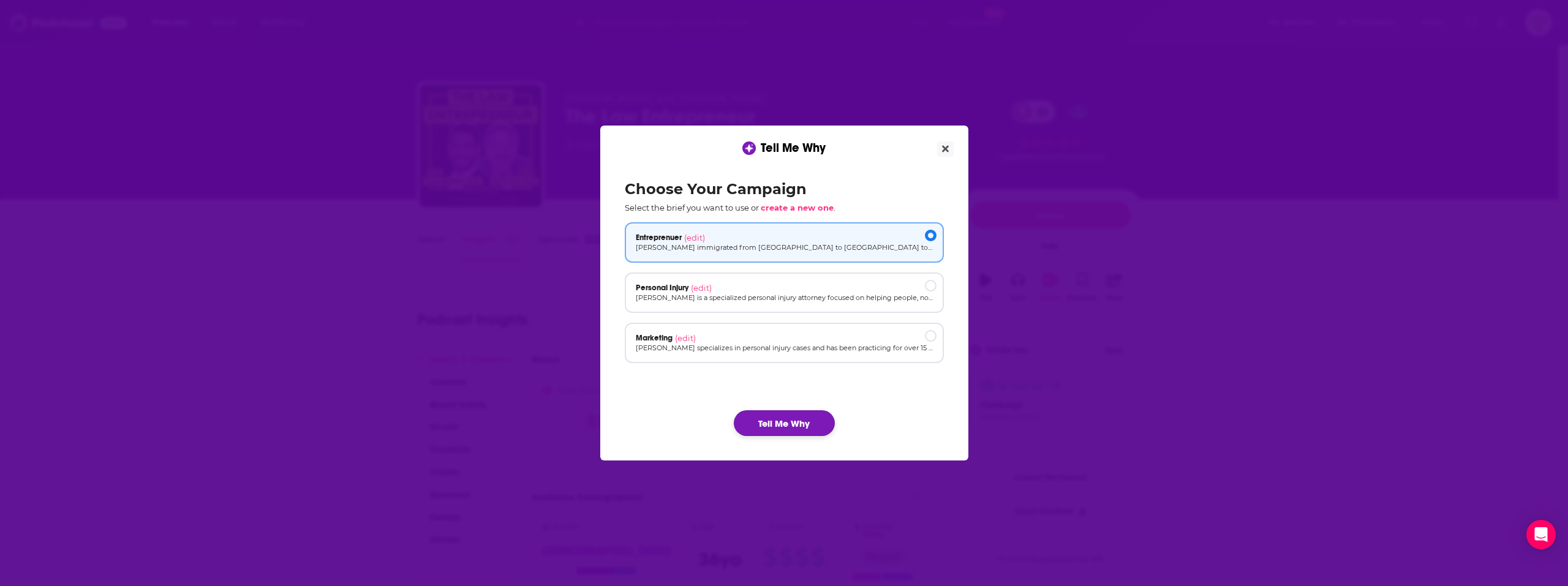
click at [777, 419] on button "Tell Me Why" at bounding box center [784, 423] width 101 height 26
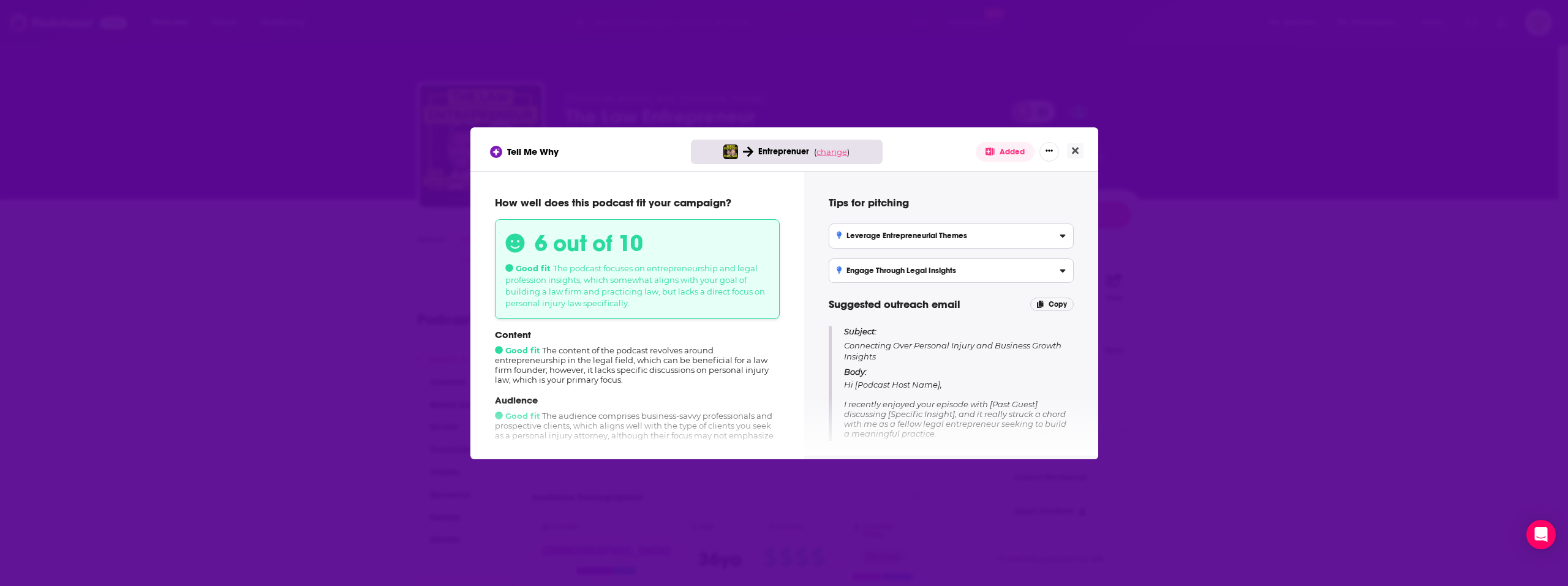
click at [839, 151] on span "change" at bounding box center [832, 152] width 30 height 10
click at [852, 241] on button "Change campaign" at bounding box center [852, 242] width 83 height 14
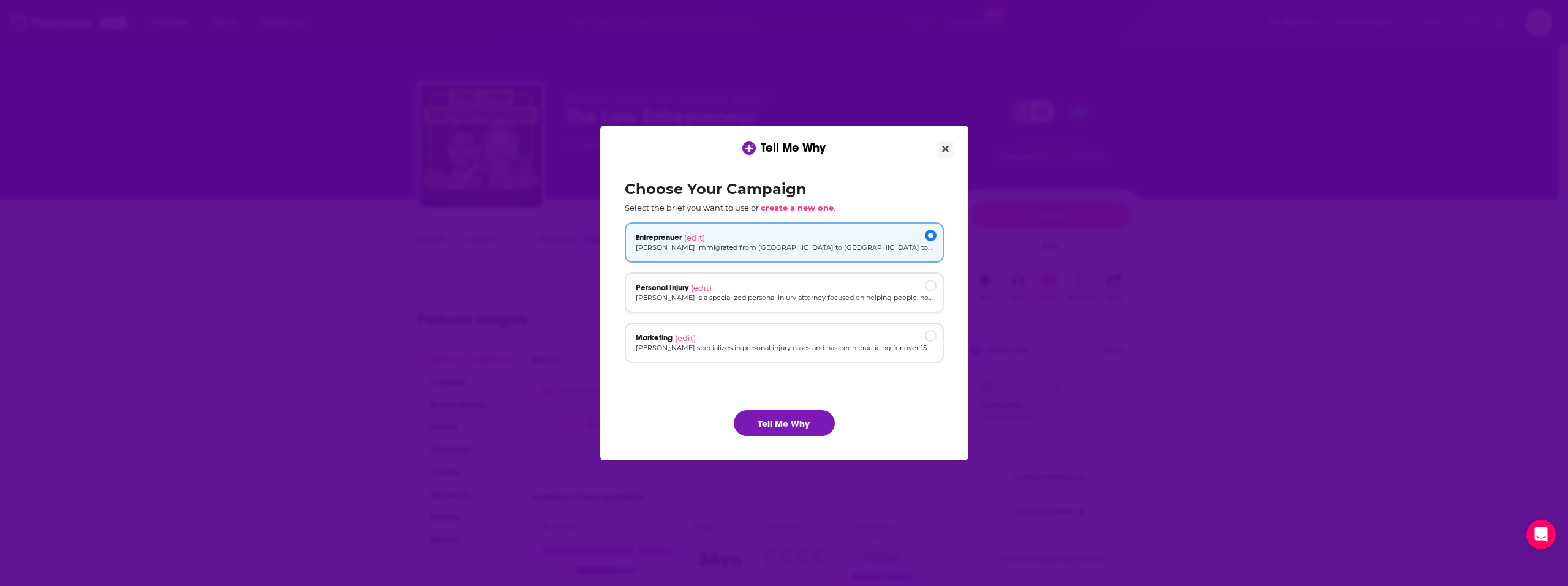
click at [806, 295] on p "[PERSON_NAME] is a specialized personal injury attorney focused on helping peop…" at bounding box center [784, 298] width 297 height 11
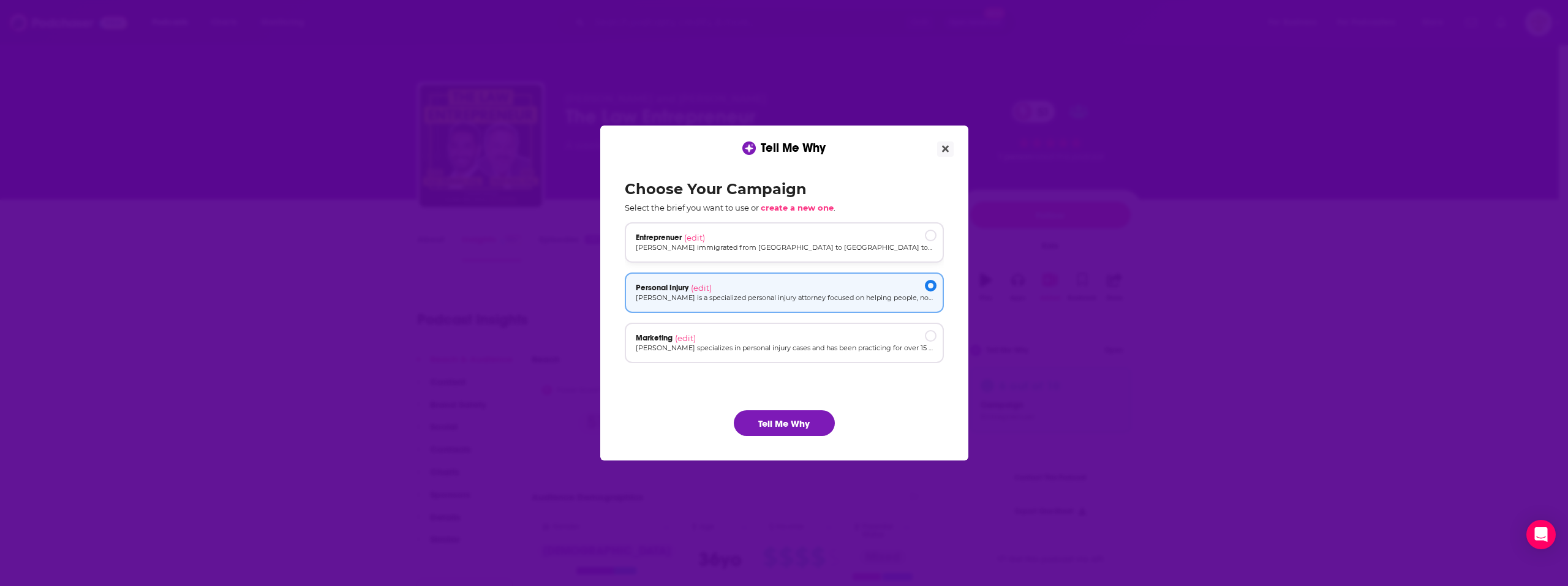
click at [799, 251] on p "[PERSON_NAME] immigrated from [GEOGRAPHIC_DATA] to [GEOGRAPHIC_DATA] to practic…" at bounding box center [784, 247] width 297 height 11
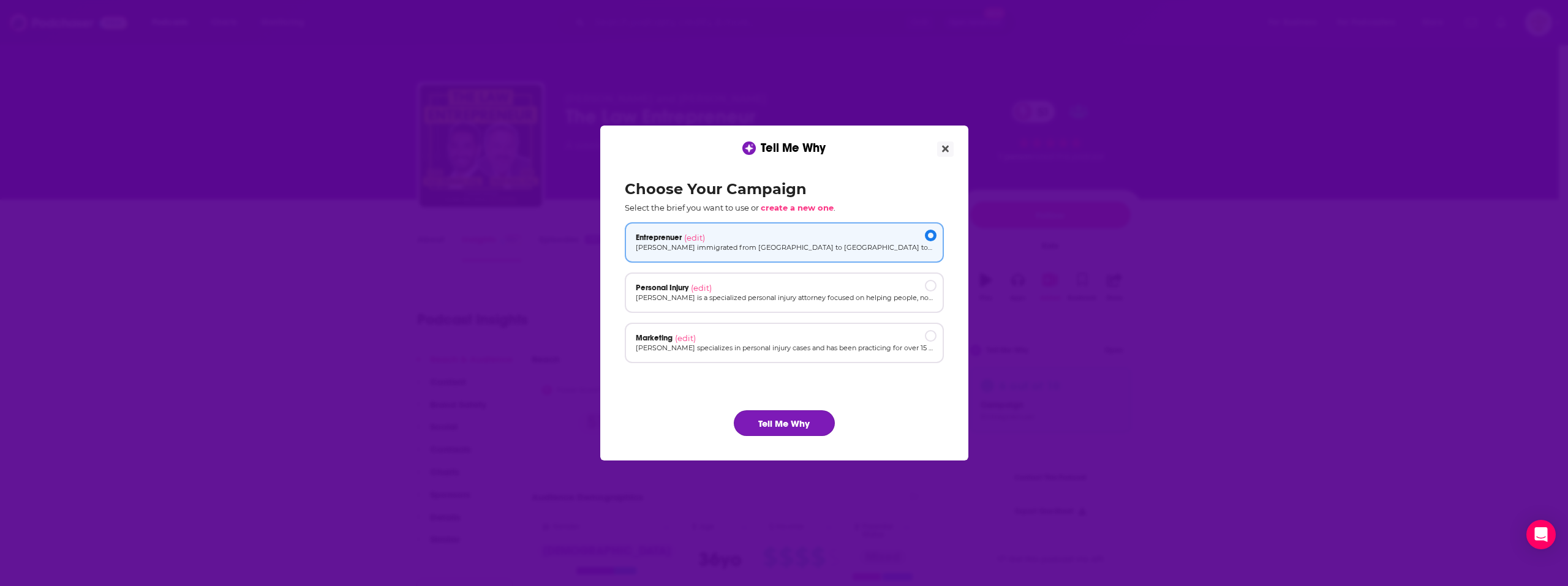
click at [767, 433] on button "Tell Me Why" at bounding box center [784, 423] width 101 height 26
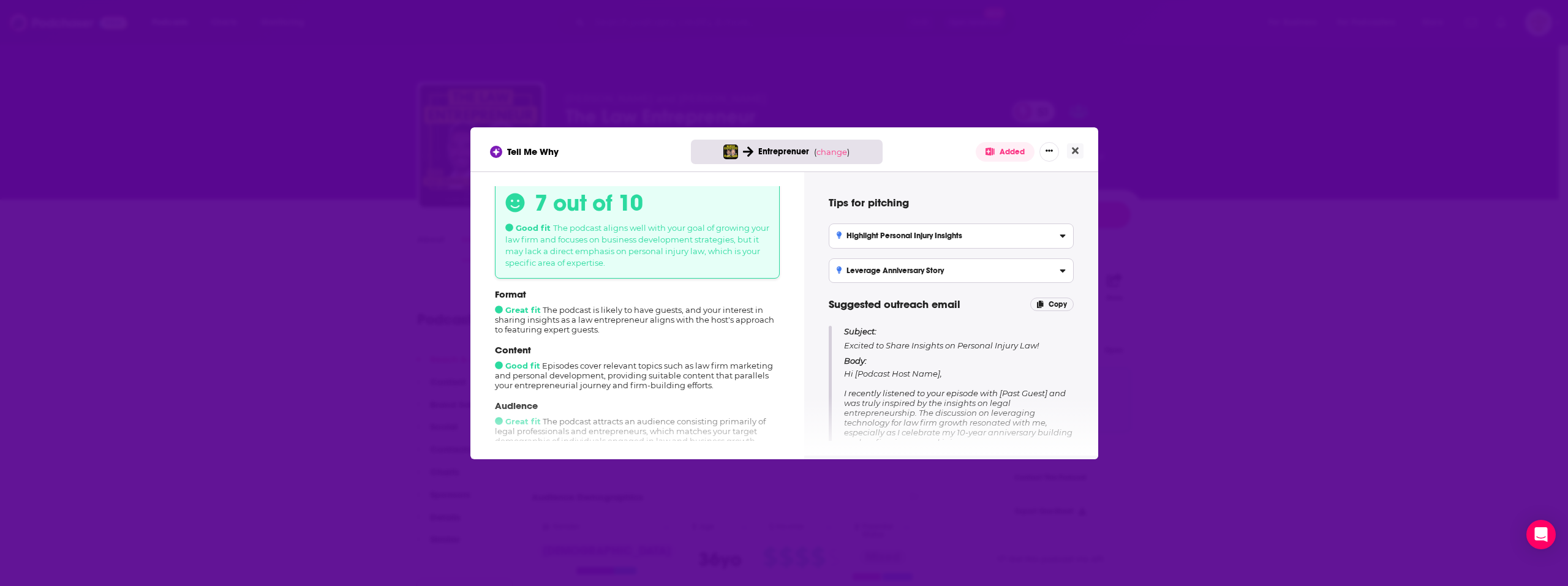
scroll to position [61, 0]
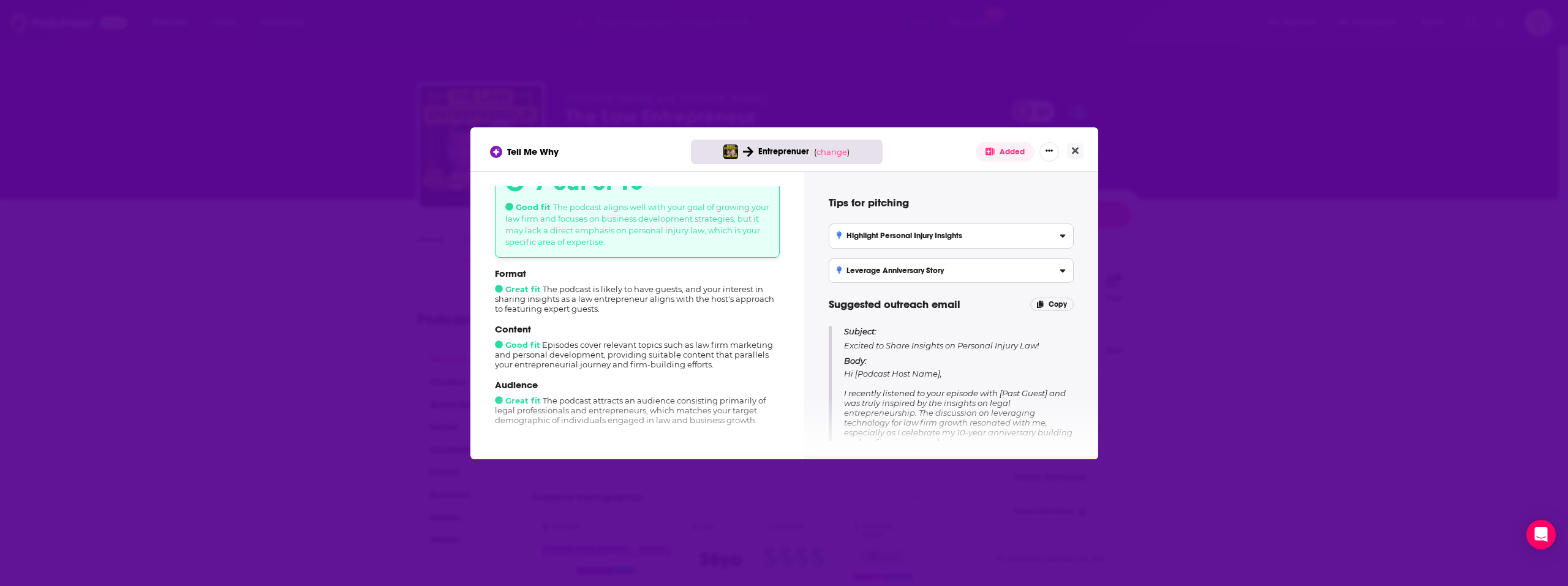
click at [833, 146] on div "Entreprenuer ( change )" at bounding box center [787, 152] width 191 height 24
click at [835, 152] on span "change" at bounding box center [832, 152] width 30 height 10
click at [865, 245] on button "Change campaign" at bounding box center [852, 242] width 83 height 14
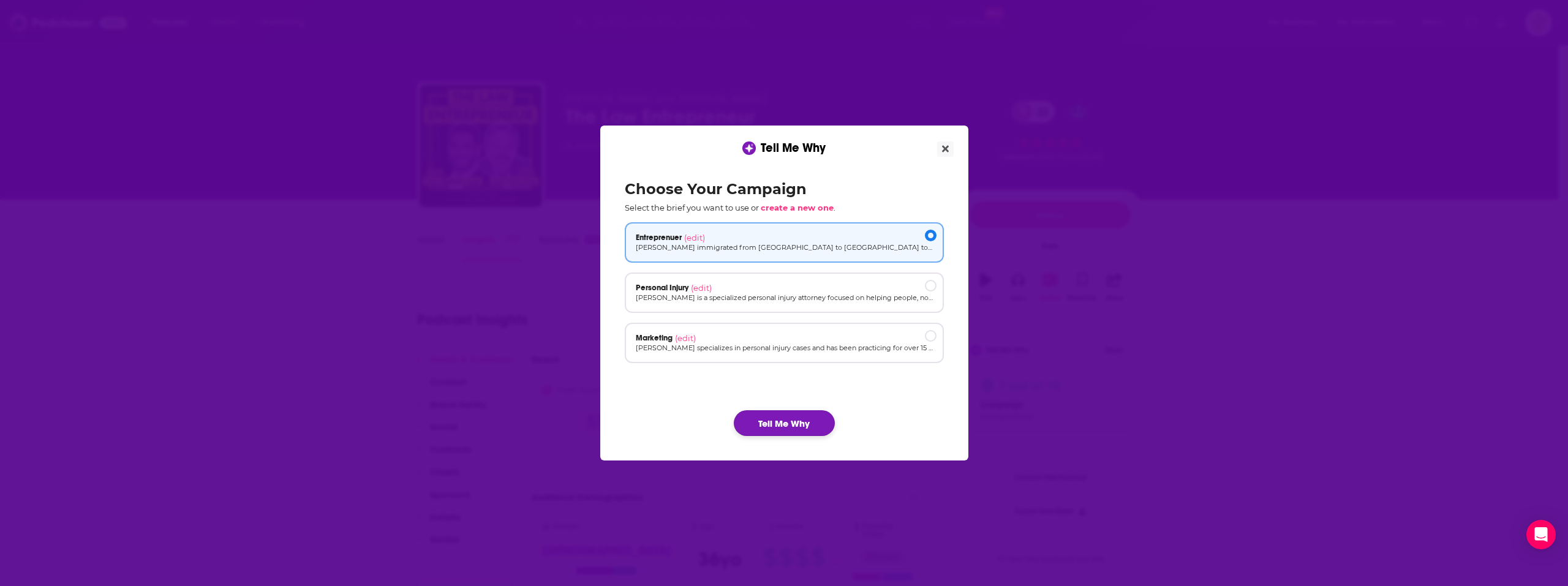
click at [799, 412] on button "Tell Me Why" at bounding box center [784, 423] width 101 height 26
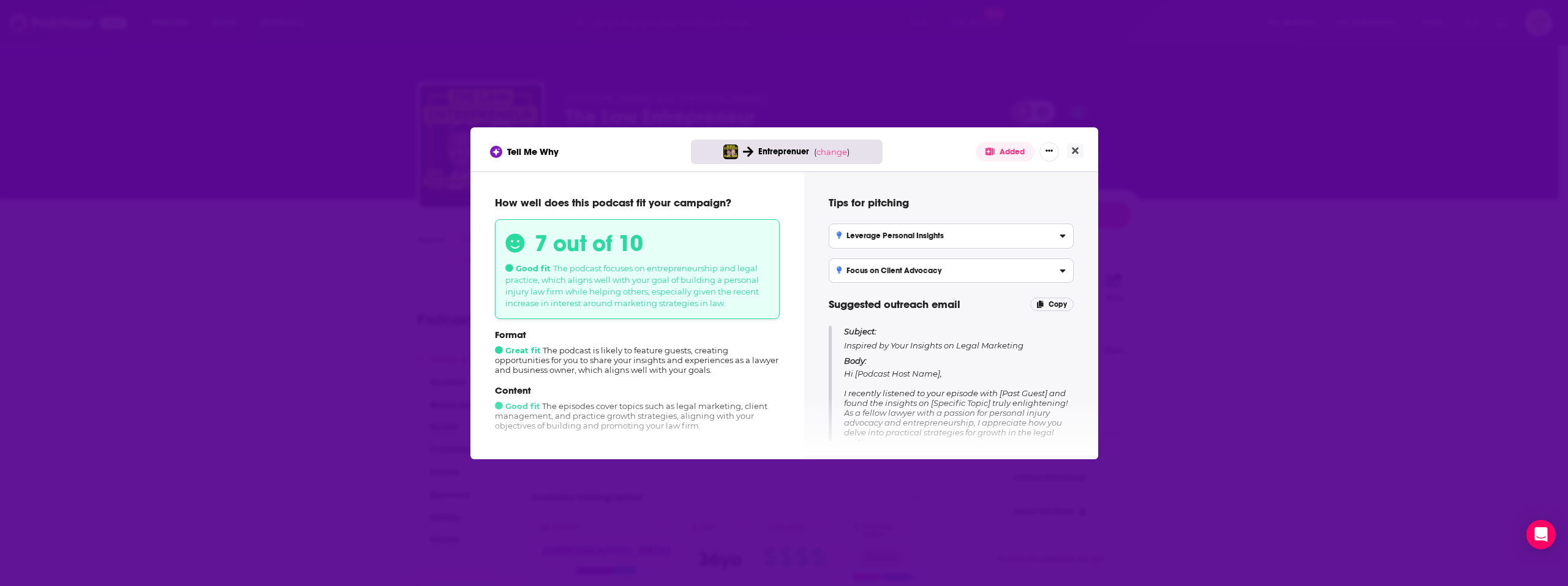
click at [836, 146] on div "Entreprenuer ( change )" at bounding box center [787, 152] width 191 height 24
click at [835, 153] on span "change" at bounding box center [832, 152] width 30 height 10
click at [856, 241] on button "Change campaign" at bounding box center [852, 242] width 83 height 14
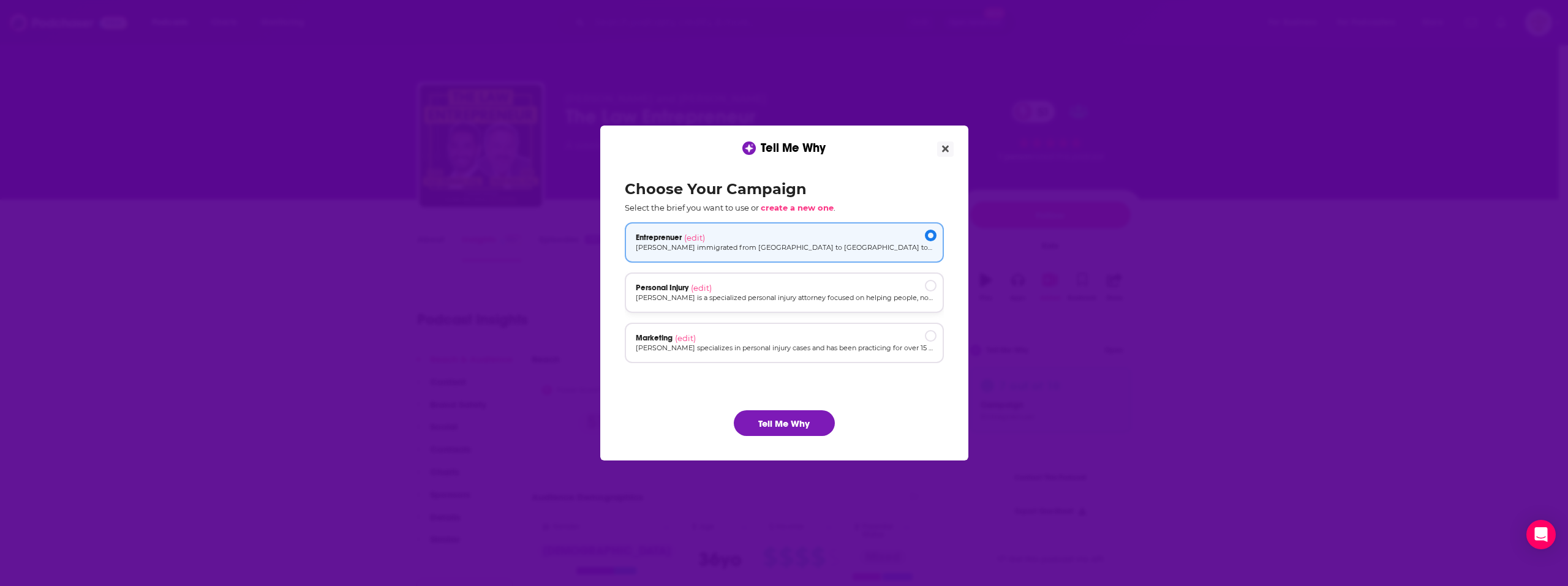
click at [792, 285] on div "Personal Injury (edit)" at bounding box center [784, 288] width 297 height 10
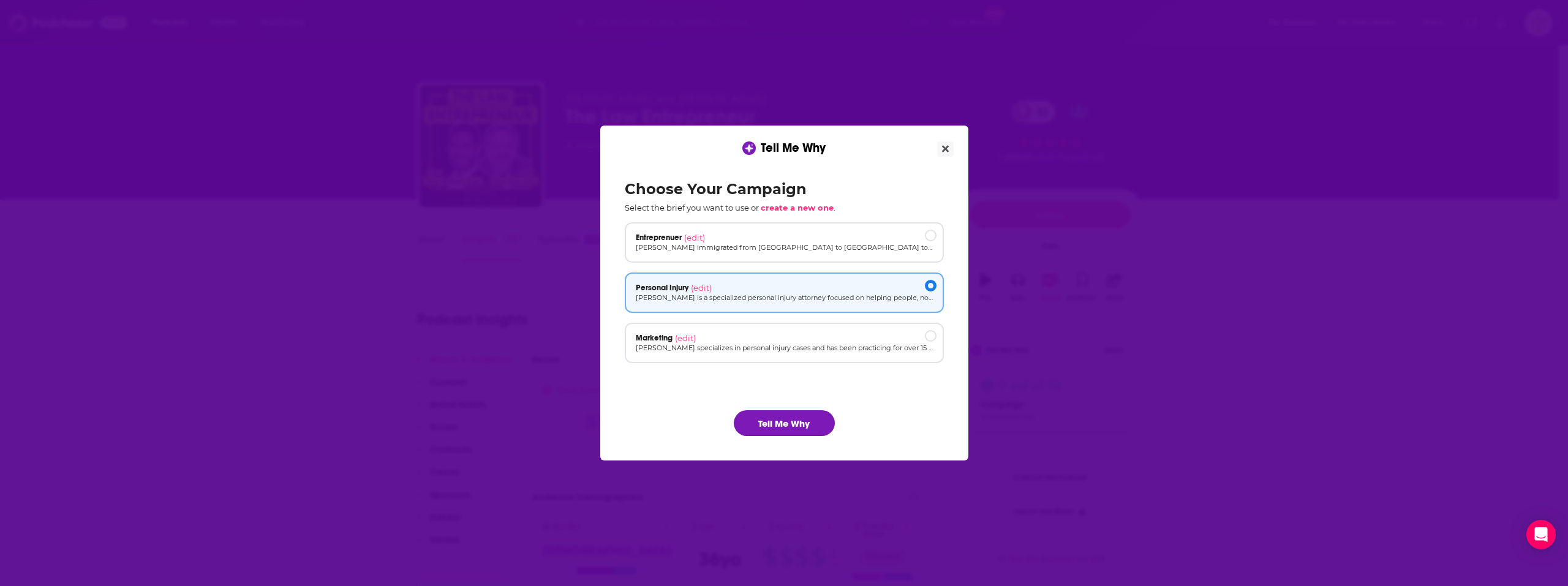
click at [793, 415] on button "Tell Me Why" at bounding box center [784, 423] width 101 height 26
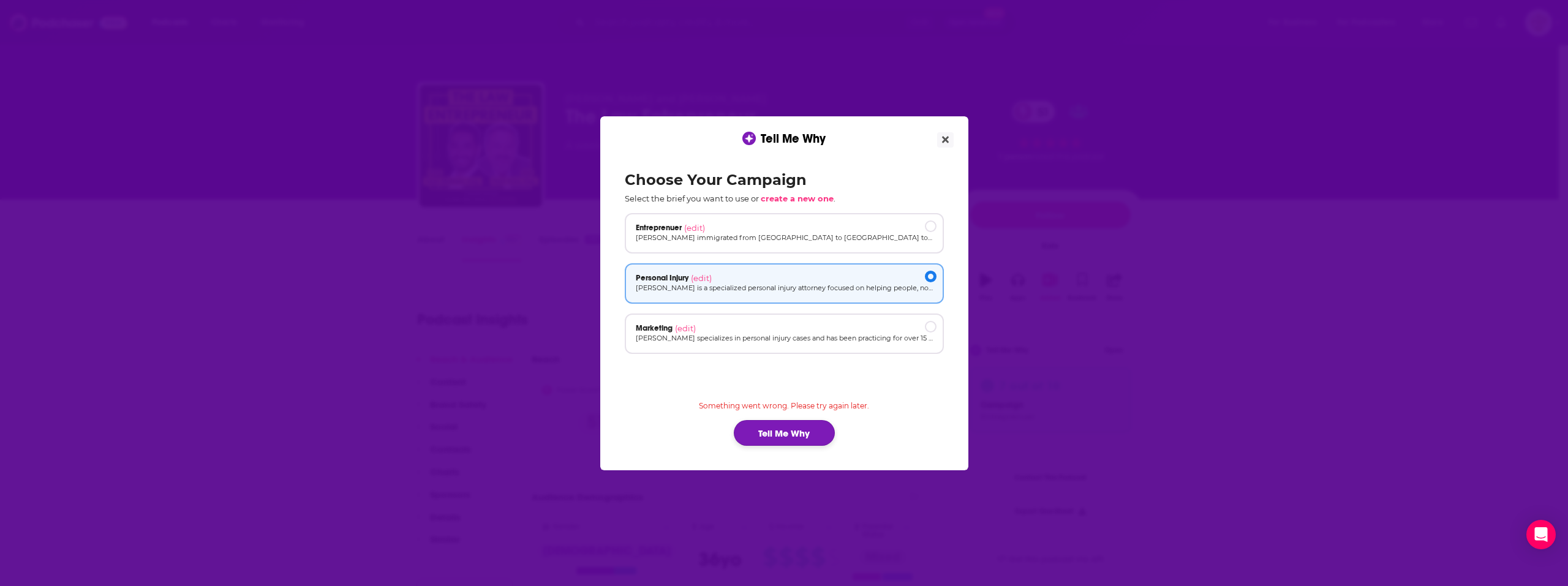
click at [779, 437] on button "Tell Me Why" at bounding box center [784, 433] width 101 height 26
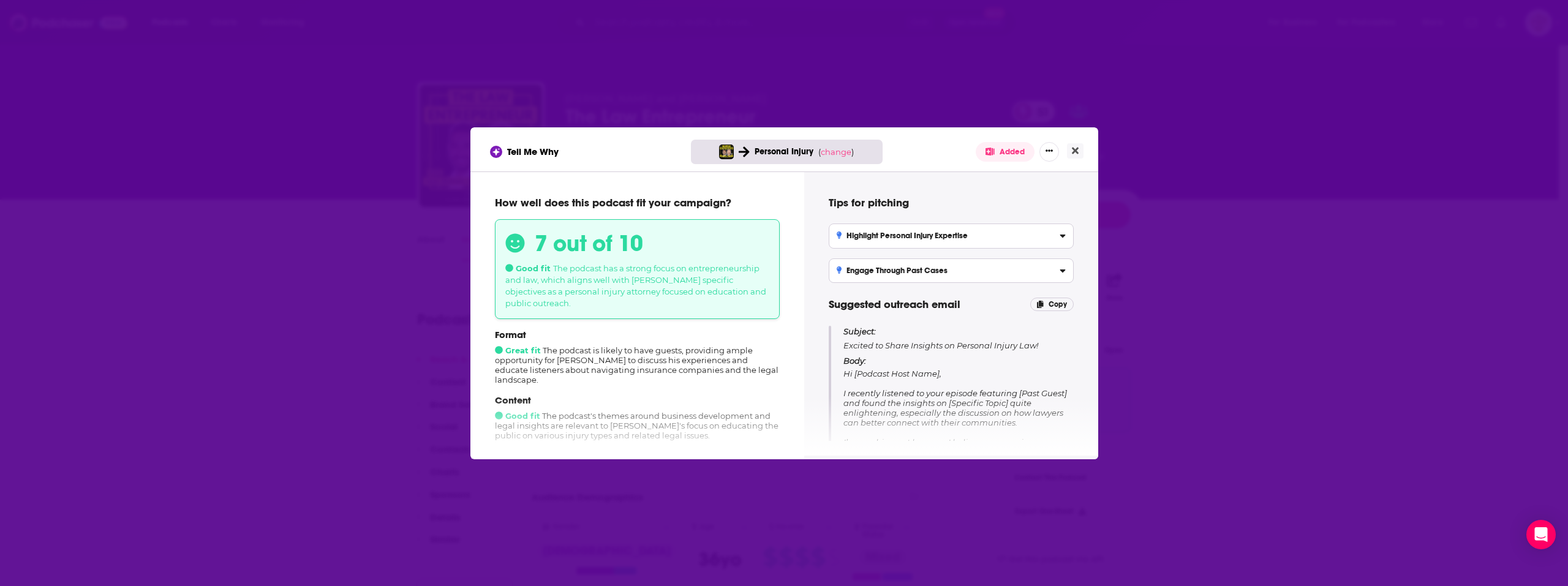
click at [842, 143] on div "Personal Injury ( change )" at bounding box center [787, 152] width 191 height 24
click at [832, 151] on span "change" at bounding box center [836, 152] width 30 height 10
click at [852, 247] on button "Change campaign" at bounding box center [857, 242] width 83 height 14
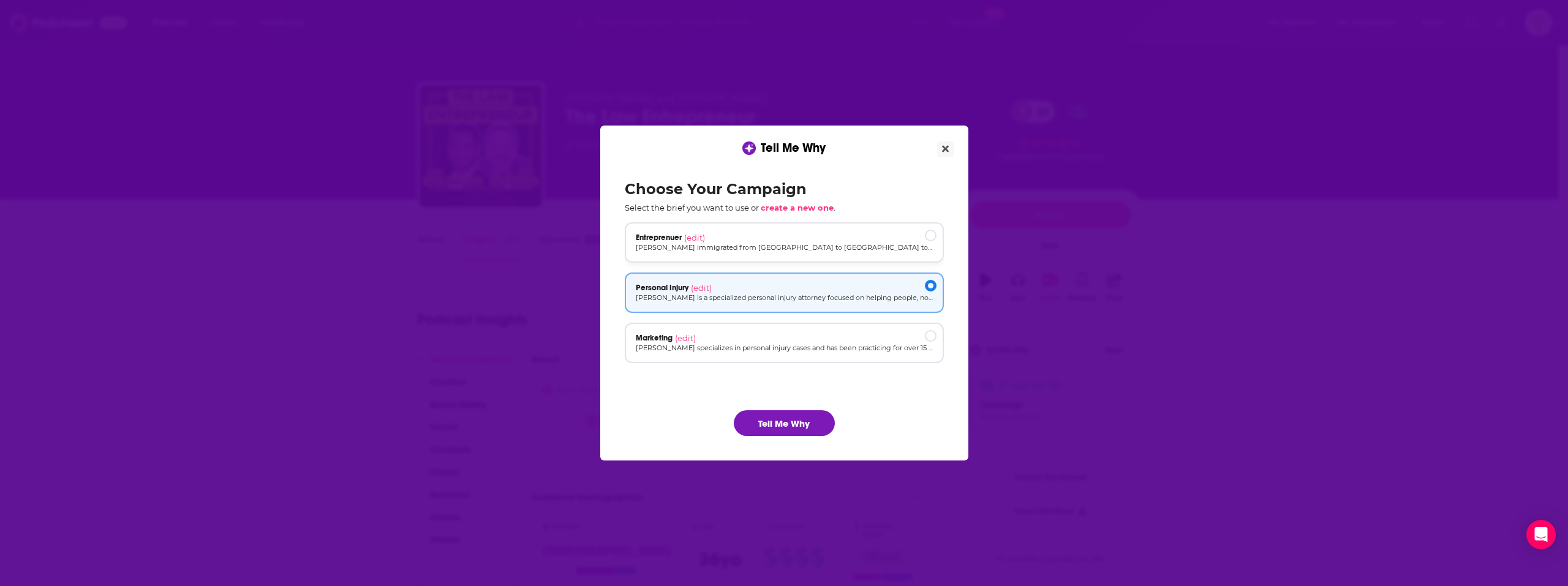
click at [820, 238] on div "Entreprenuer (edit)" at bounding box center [784, 237] width 297 height 10
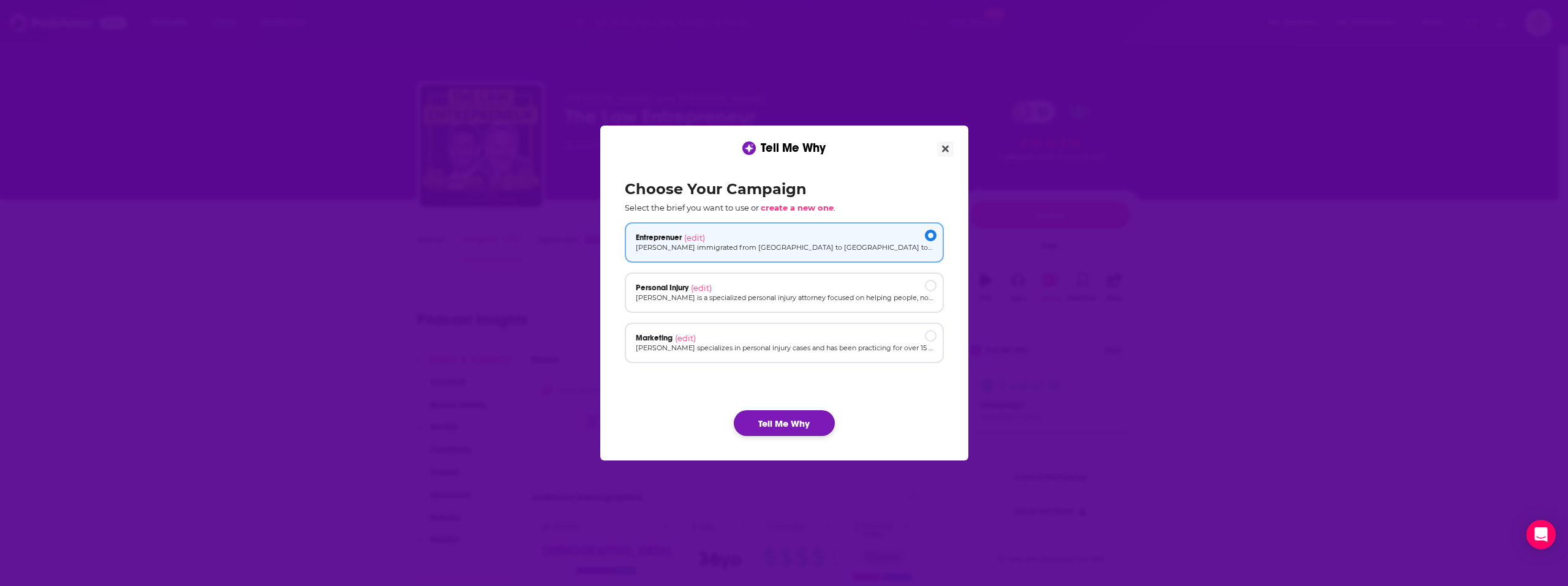
click at [796, 411] on button "Tell Me Why" at bounding box center [784, 423] width 101 height 26
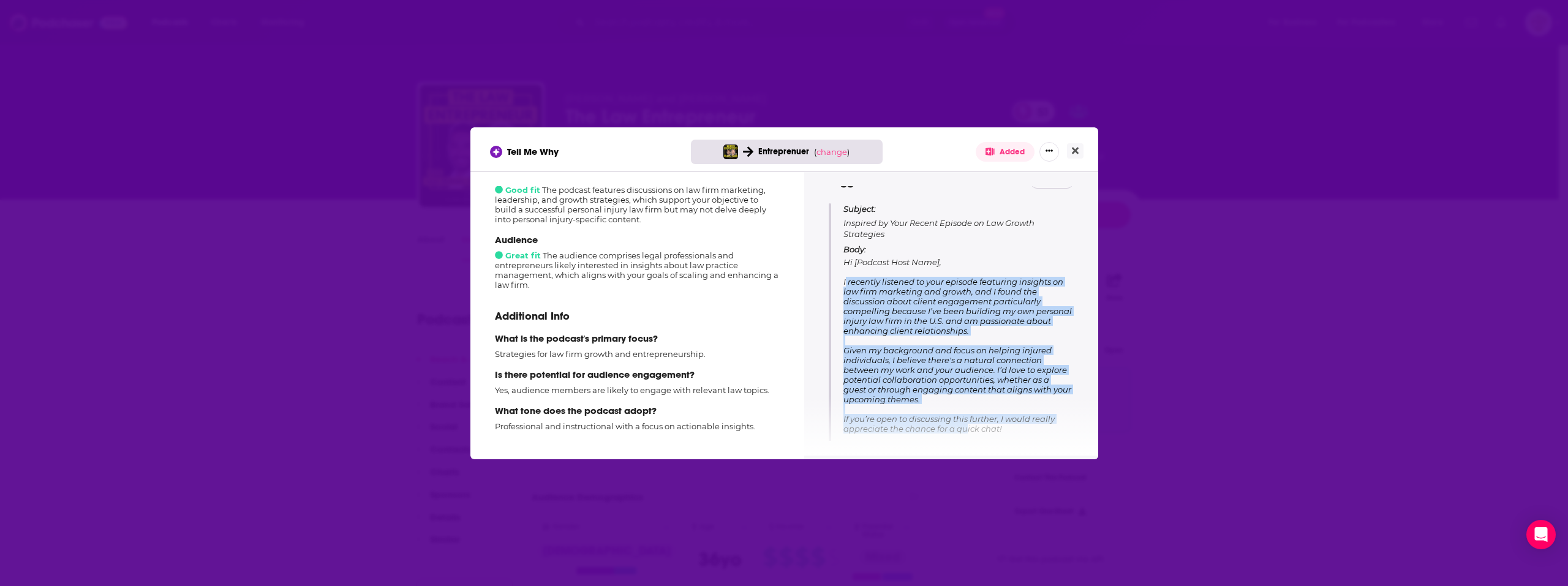
scroll to position [165, 0]
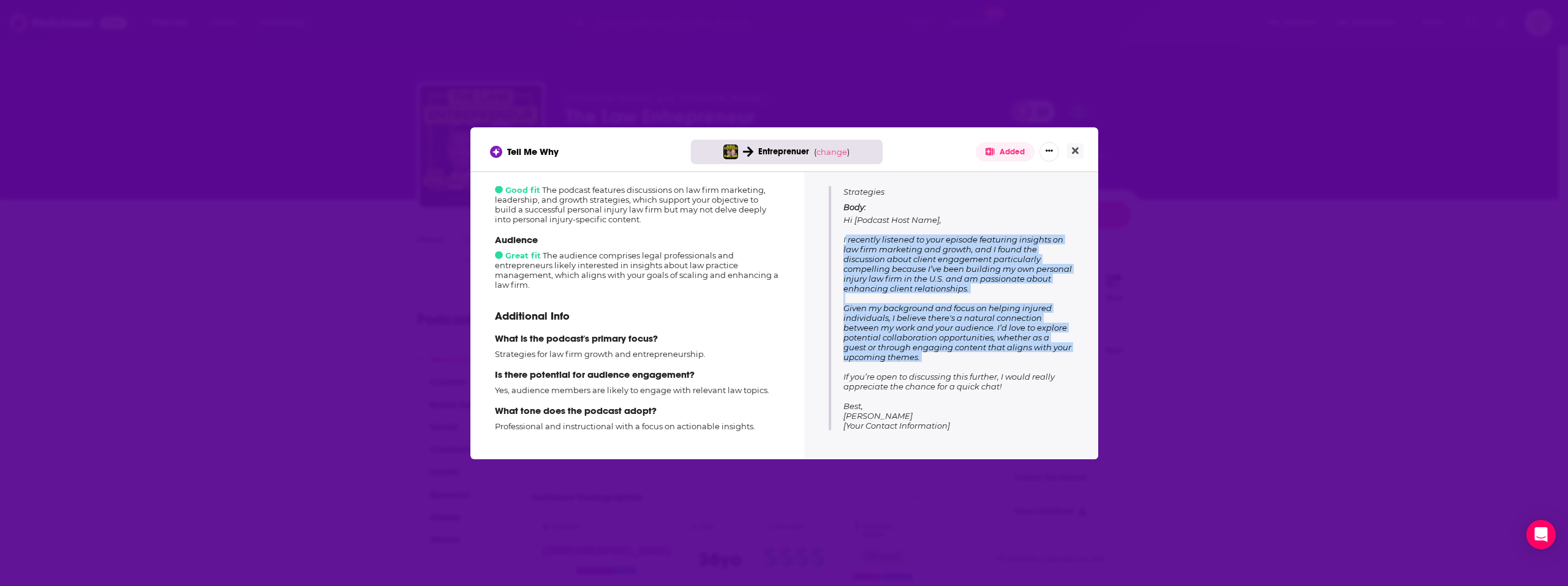
drag, startPoint x: 843, startPoint y: 282, endPoint x: 1007, endPoint y: 365, distance: 183.8
click at [1007, 365] on p "Body: Hi [Podcast Host Name], I recently listened to your episode featuring ins…" at bounding box center [958, 316] width 229 height 228
copy span "I recently listened to your episode featuring insights on law firm marketing an…"
click at [1199, 355] on div "Tell Me Why Entreprenuer ( change ) Added How well does this podcast fit your c…" at bounding box center [784, 293] width 1568 height 586
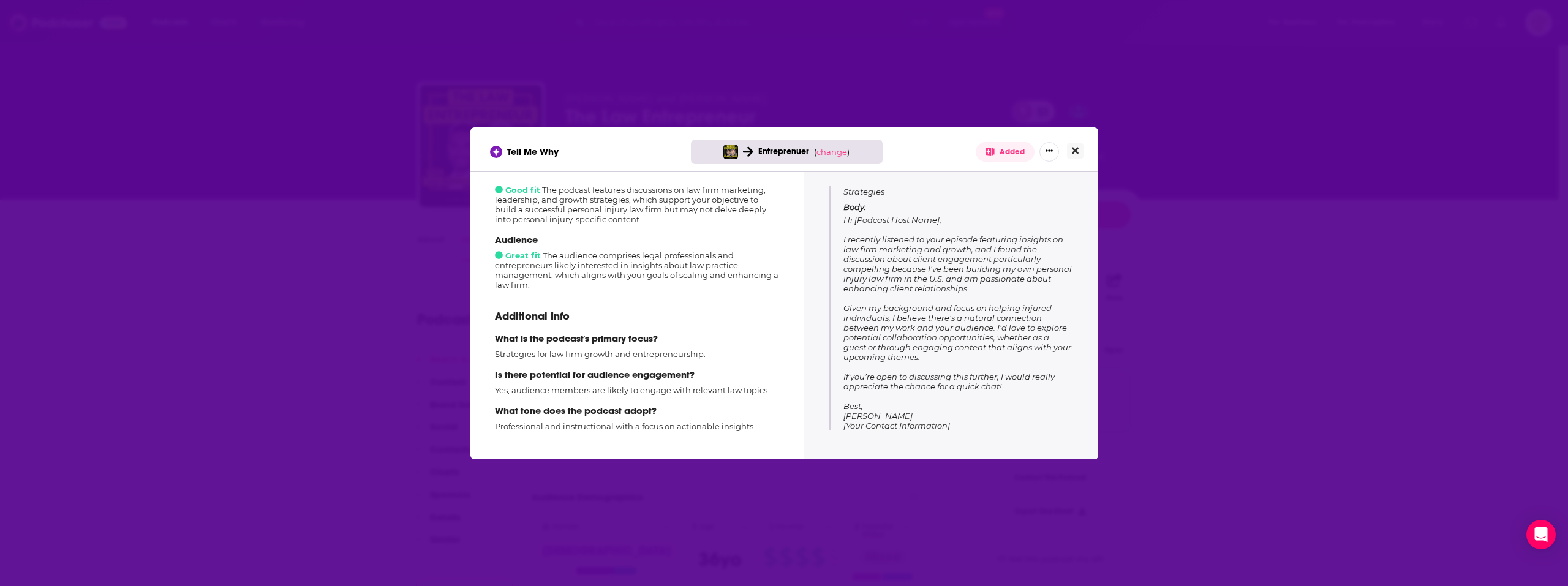
click at [1080, 143] on button "Close" at bounding box center [1076, 151] width 17 height 15
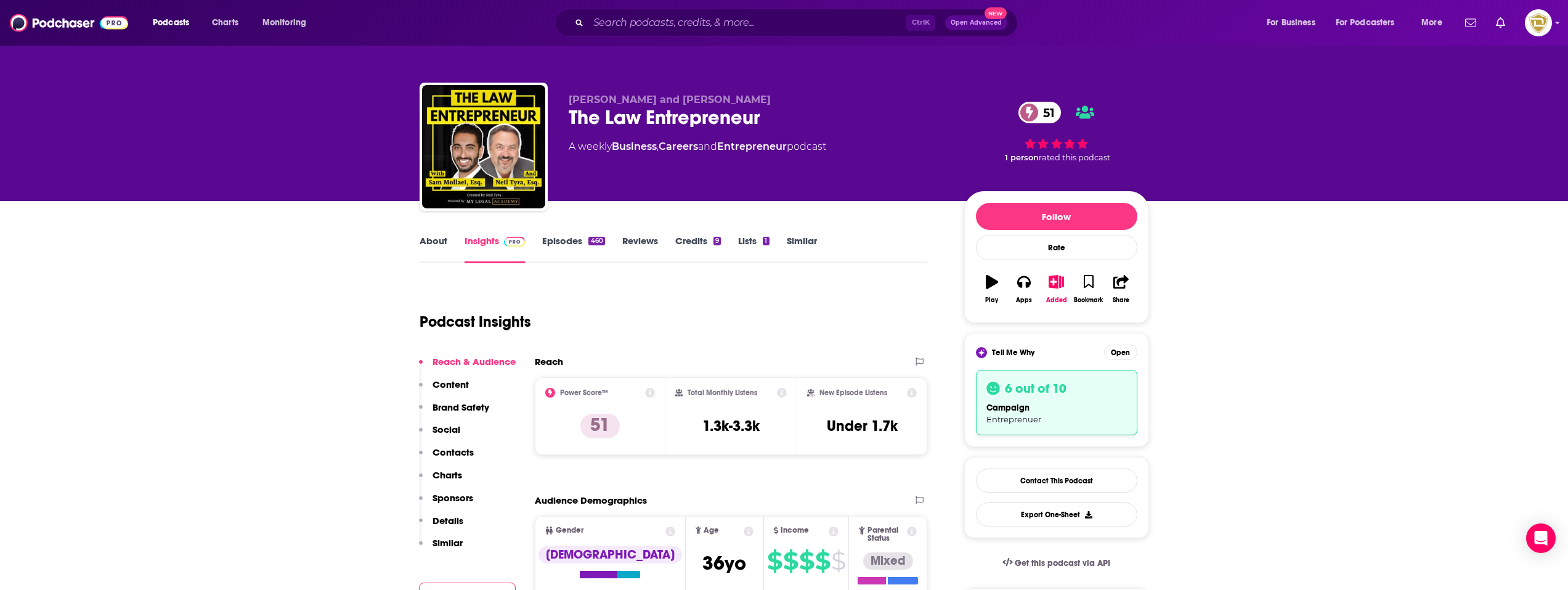
click at [431, 237] on link "About" at bounding box center [433, 248] width 28 height 28
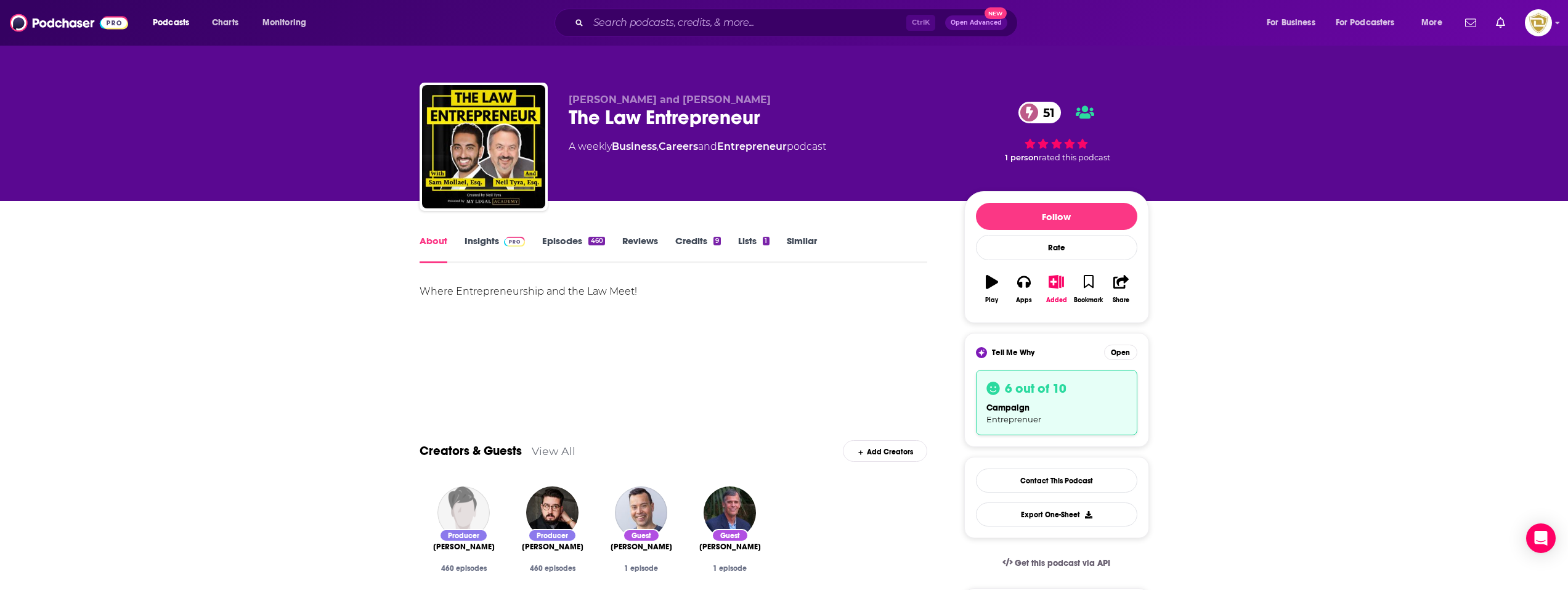
click at [485, 236] on link "Insights" at bounding box center [495, 248] width 61 height 28
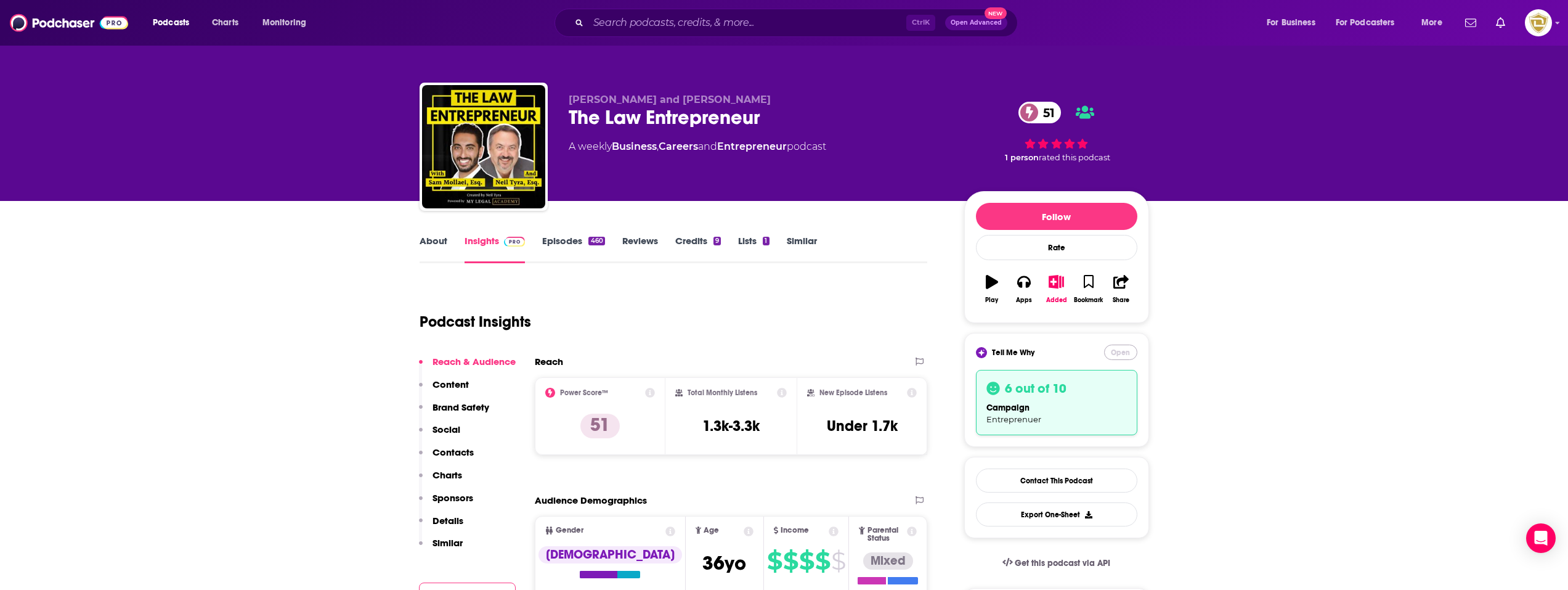
click at [1126, 352] on button "Open" at bounding box center [1121, 352] width 34 height 15
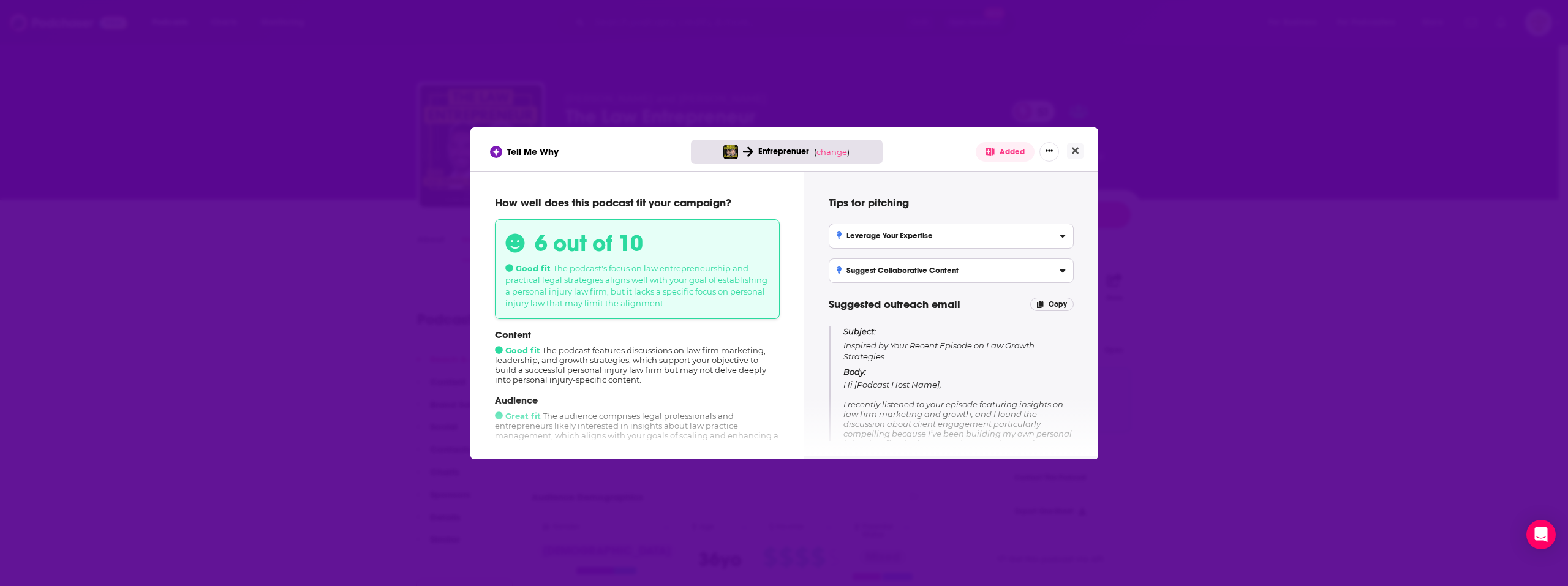
click at [838, 147] on span "change" at bounding box center [832, 152] width 30 height 10
click at [861, 248] on button "Change campaign" at bounding box center [852, 242] width 83 height 14
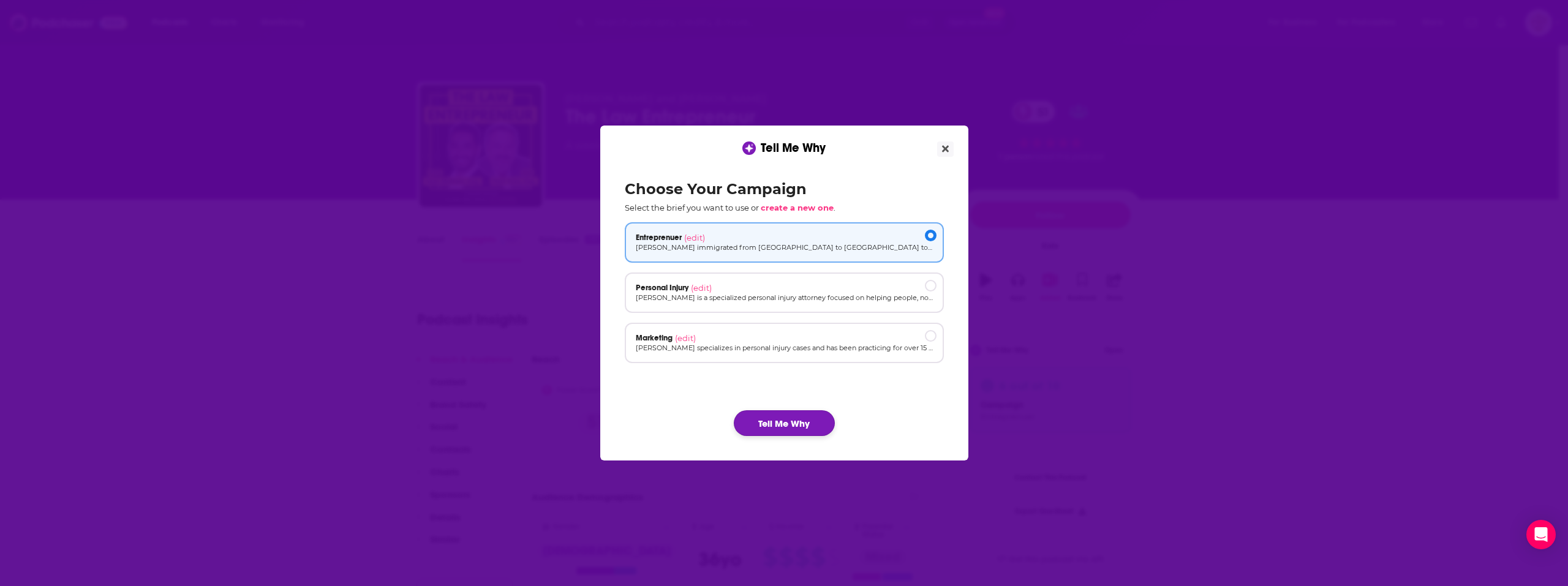
click at [782, 417] on button "Tell Me Why" at bounding box center [784, 423] width 101 height 26
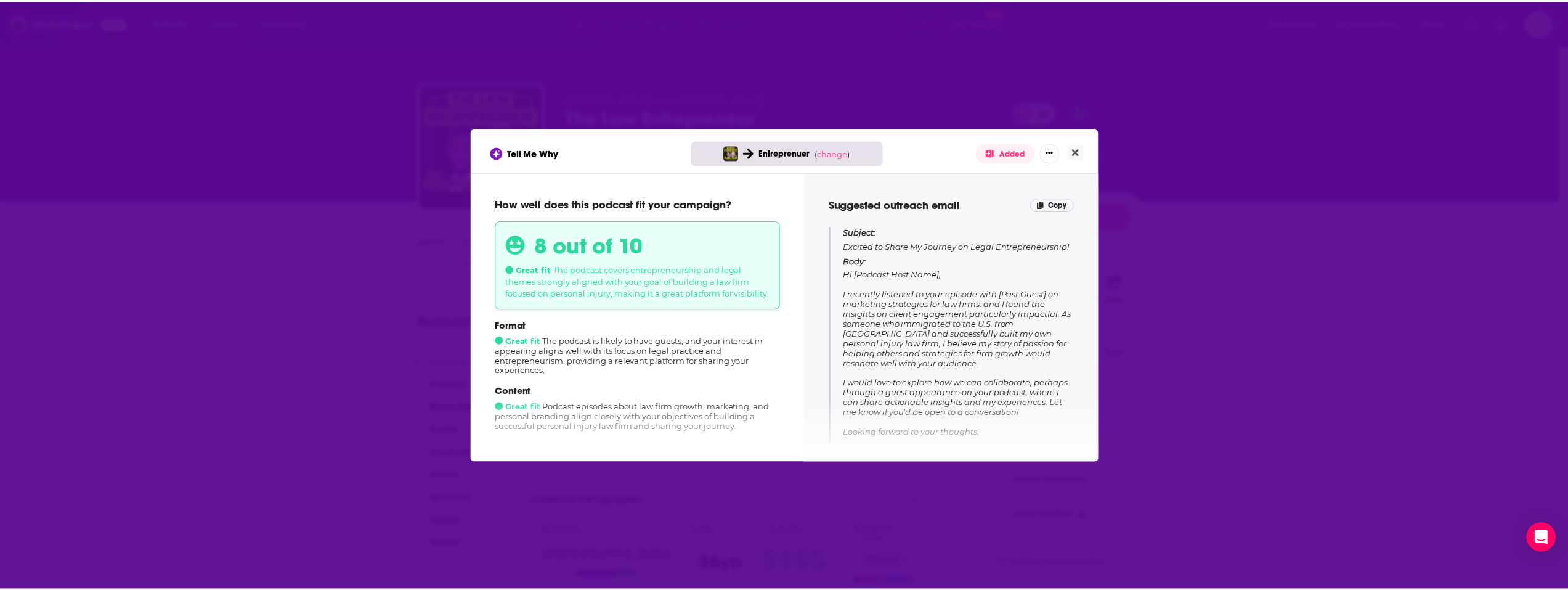
scroll to position [123, 0]
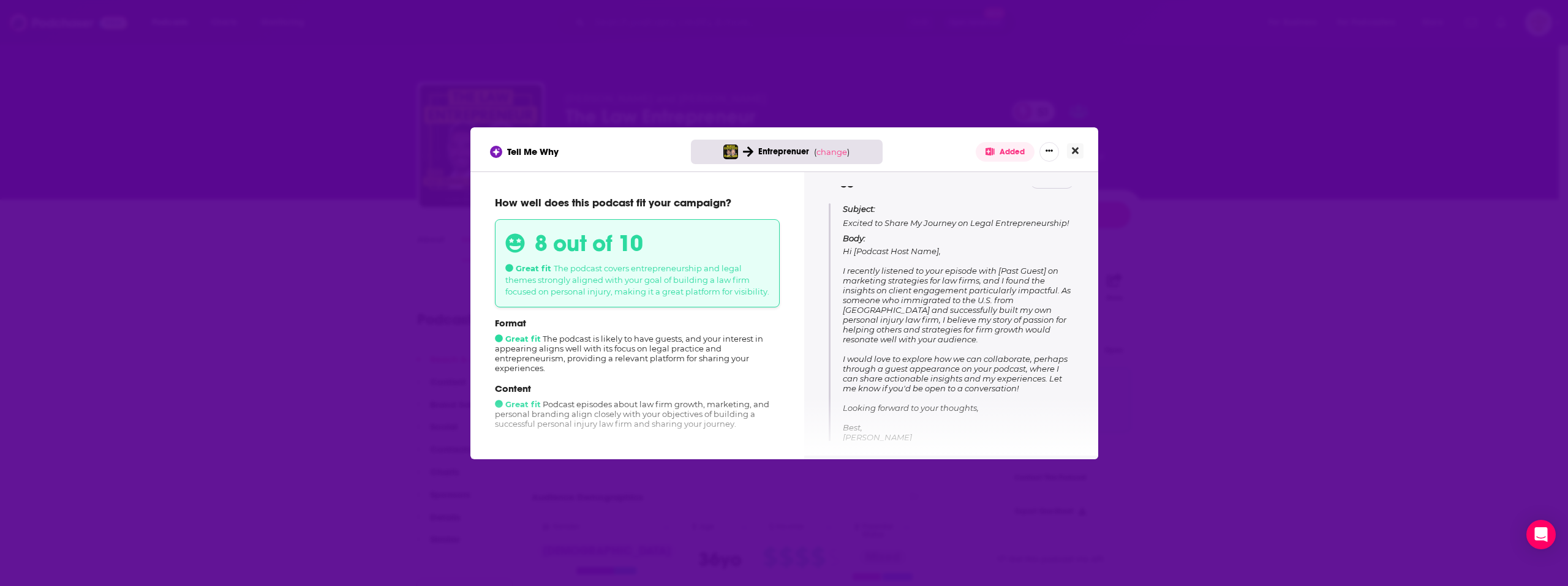
click at [1076, 149] on icon "Close" at bounding box center [1075, 150] width 7 height 7
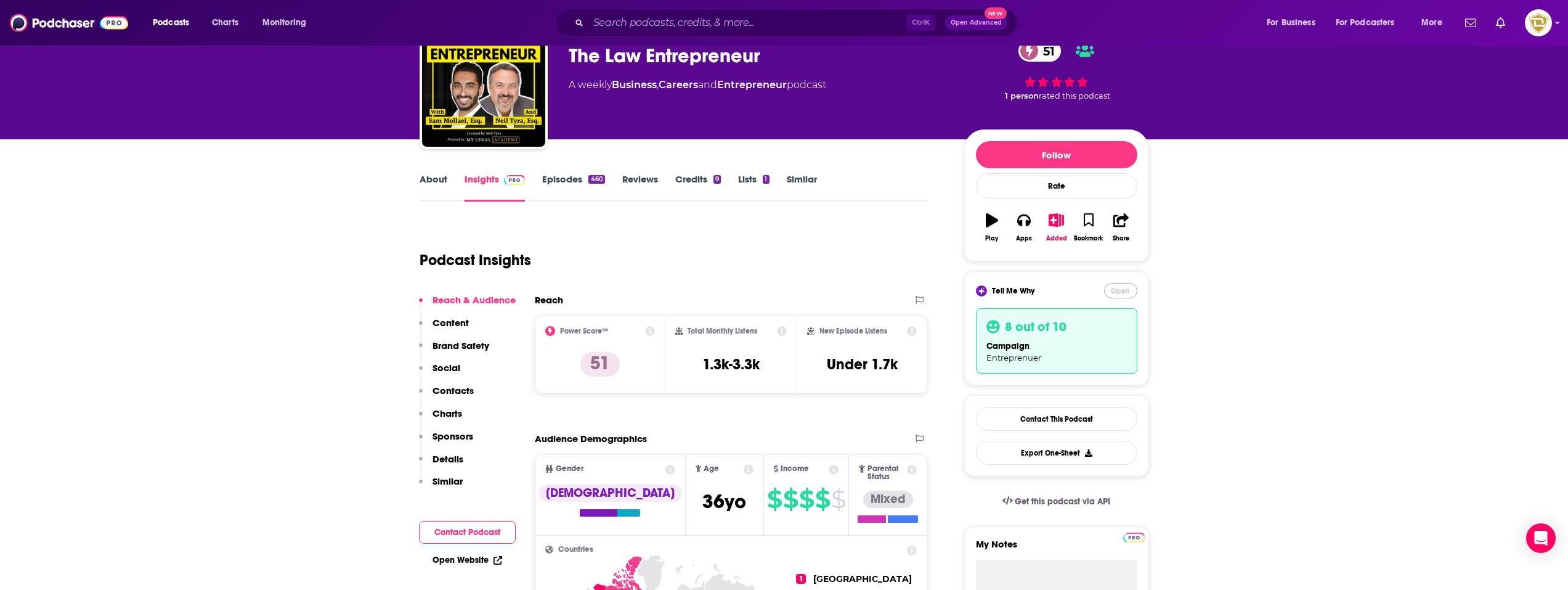
scroll to position [0, 0]
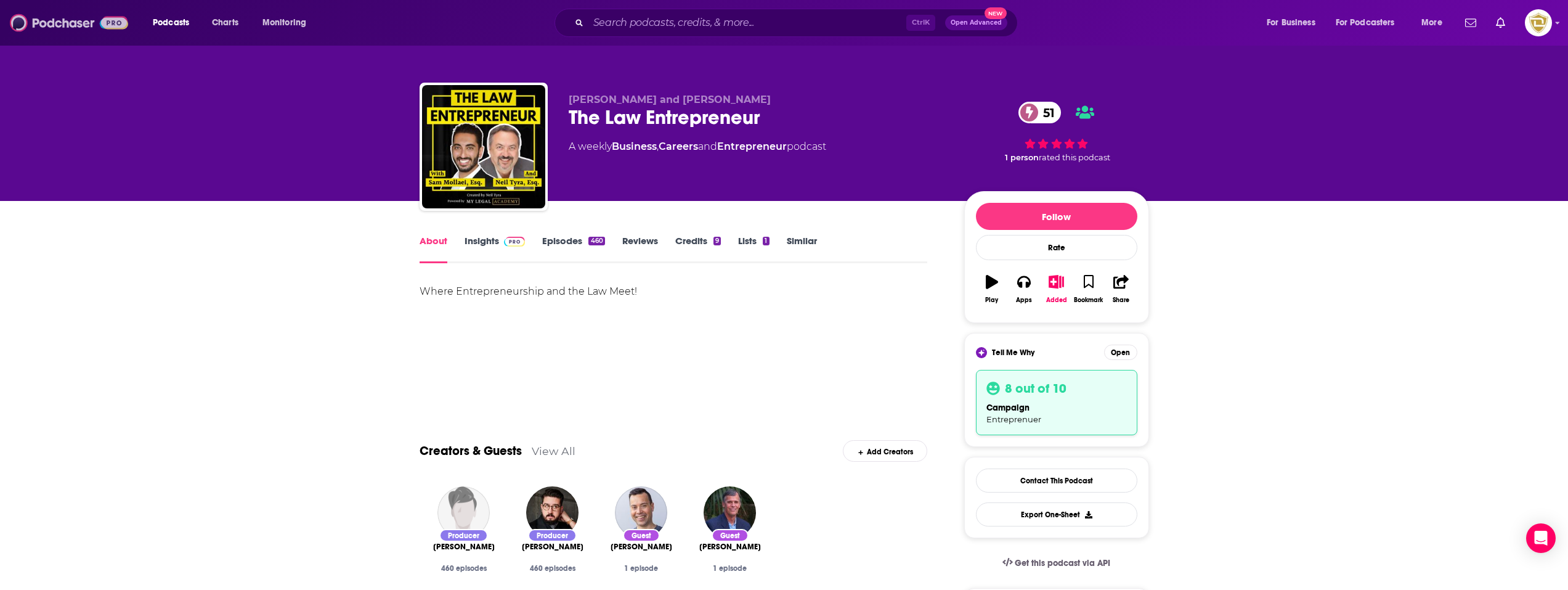
click at [57, 18] on img at bounding box center [69, 23] width 118 height 24
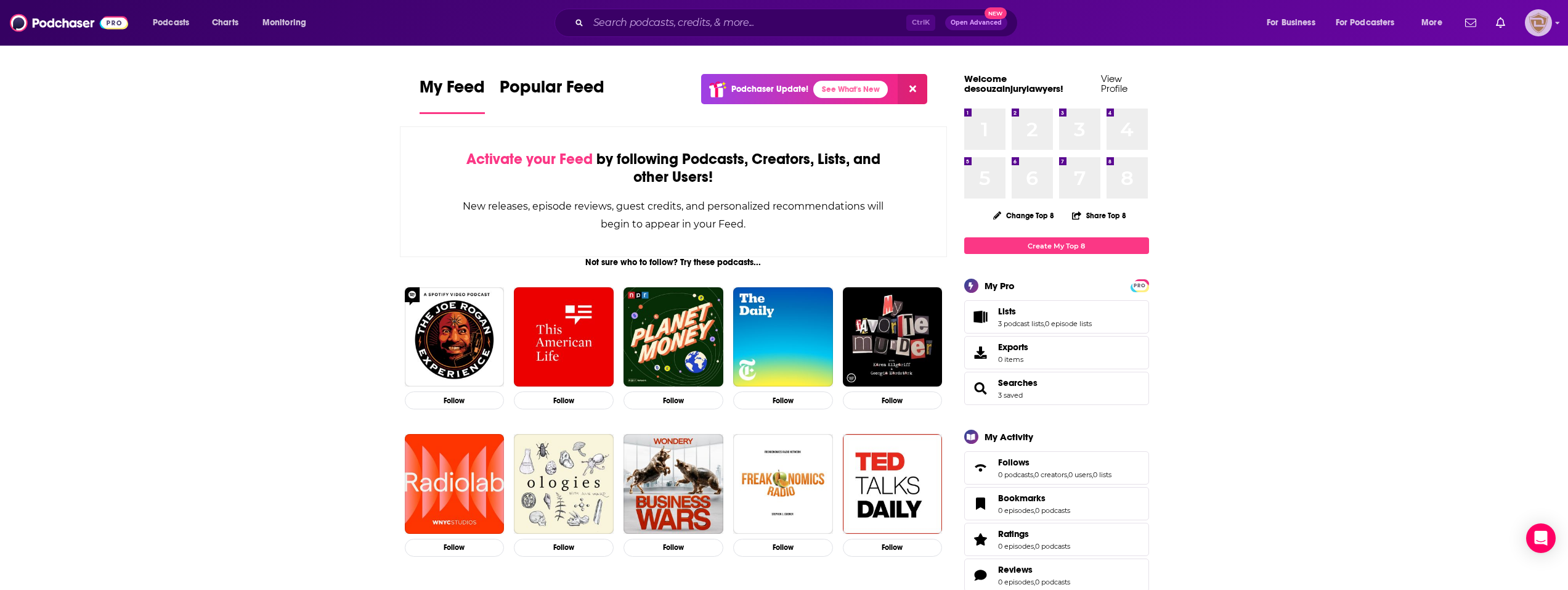
click at [1531, 30] on img "Logged in as desouzainjurylawyers" at bounding box center [1538, 22] width 27 height 27
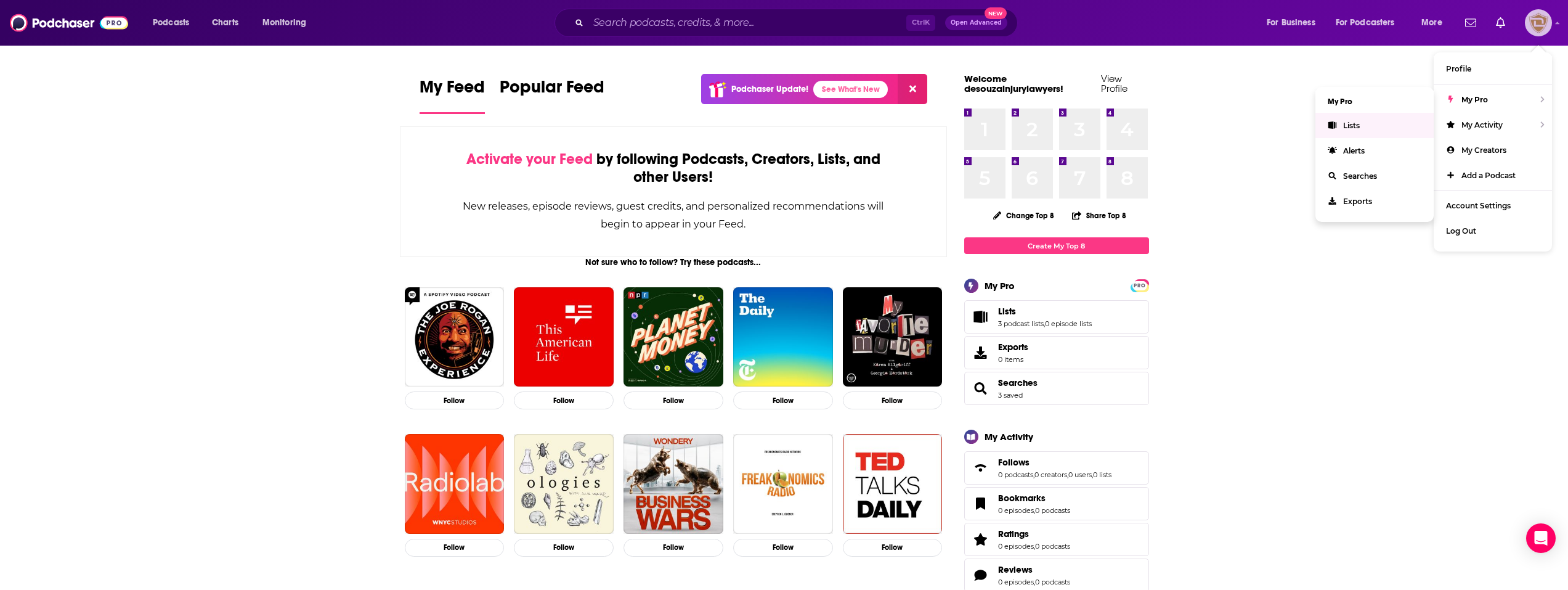
click at [1369, 132] on link "Lists" at bounding box center [1374, 125] width 118 height 25
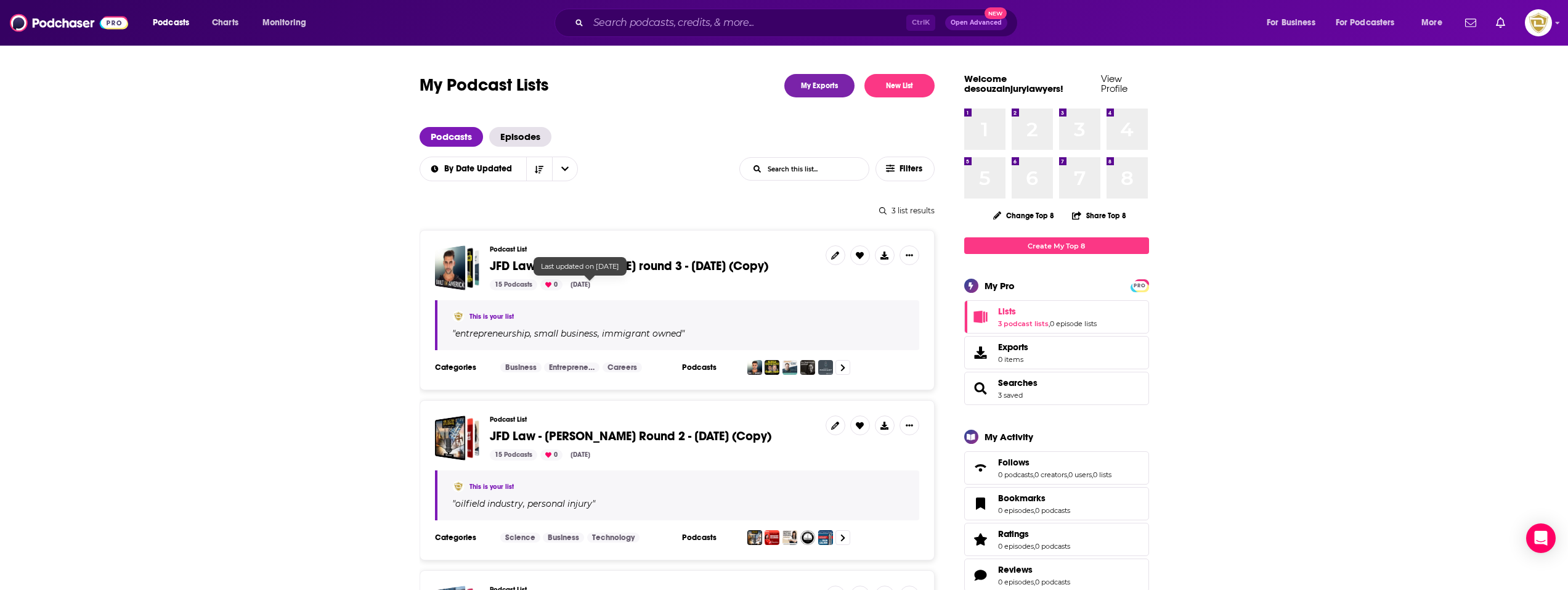
drag, startPoint x: 607, startPoint y: 277, endPoint x: 611, endPoint y: 267, distance: 10.8
click at [611, 267] on span "JFD Law - [PERSON_NAME] round 3 - [DATE] (Copy)" at bounding box center [629, 266] width 278 height 15
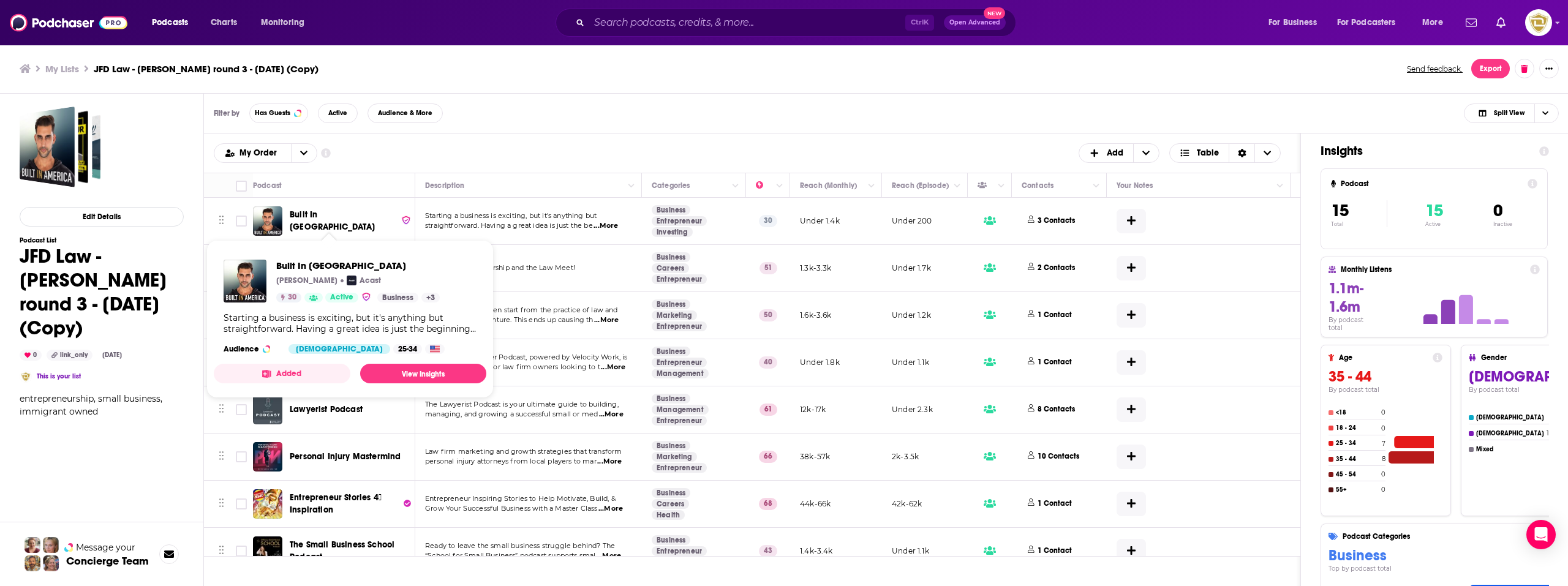
click at [337, 224] on span "Built In [GEOGRAPHIC_DATA]" at bounding box center [332, 221] width 85 height 23
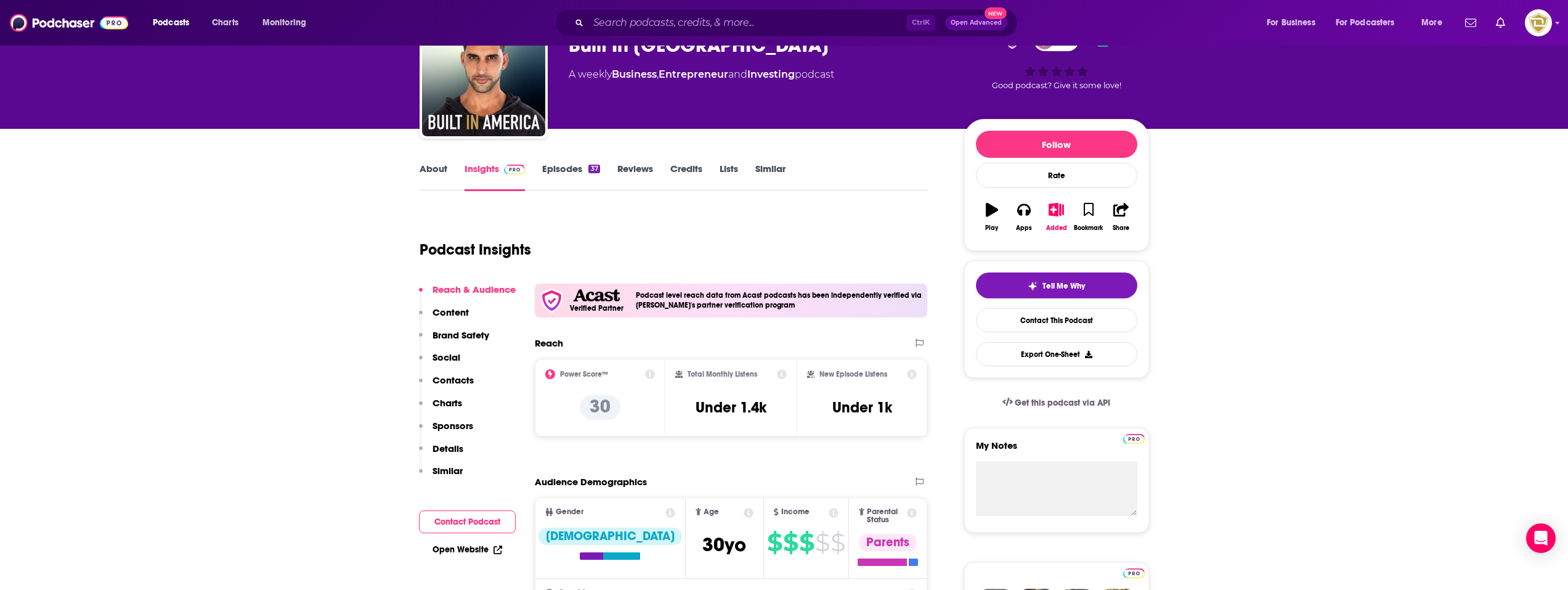
scroll to position [62, 0]
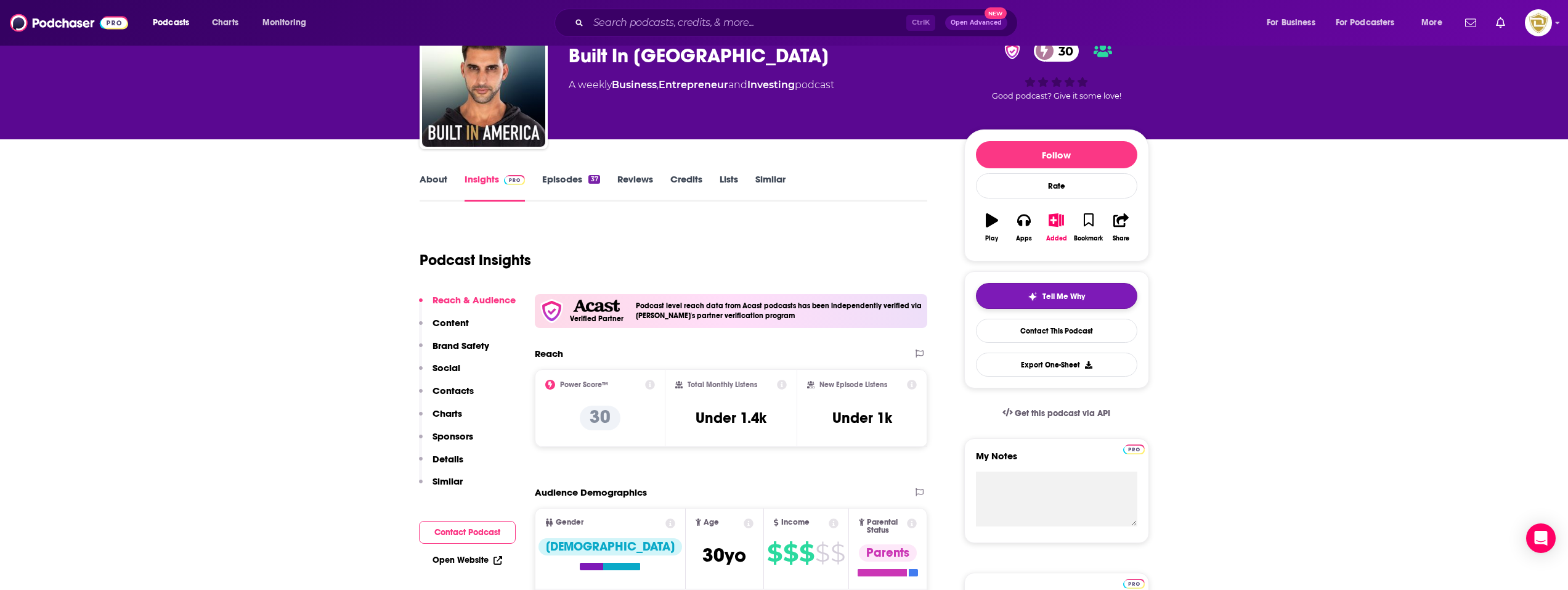
click at [1058, 308] on button "Tell Me Why" at bounding box center [1056, 296] width 161 height 26
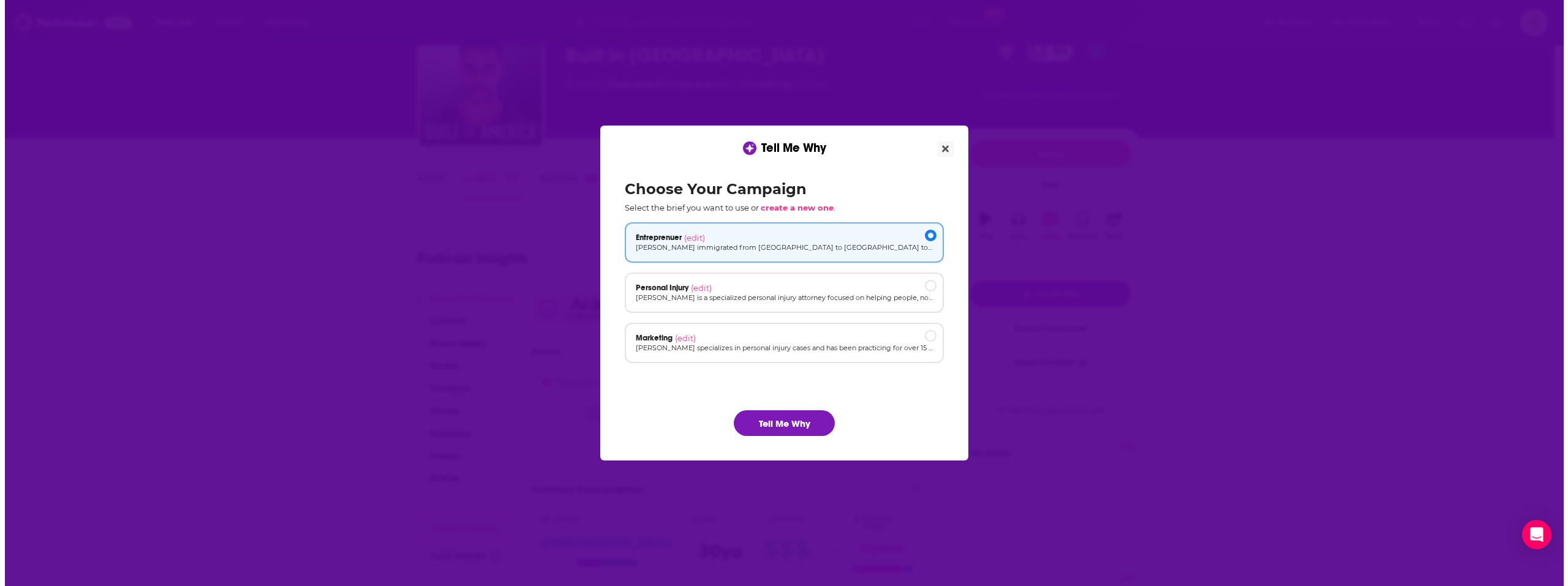
scroll to position [0, 0]
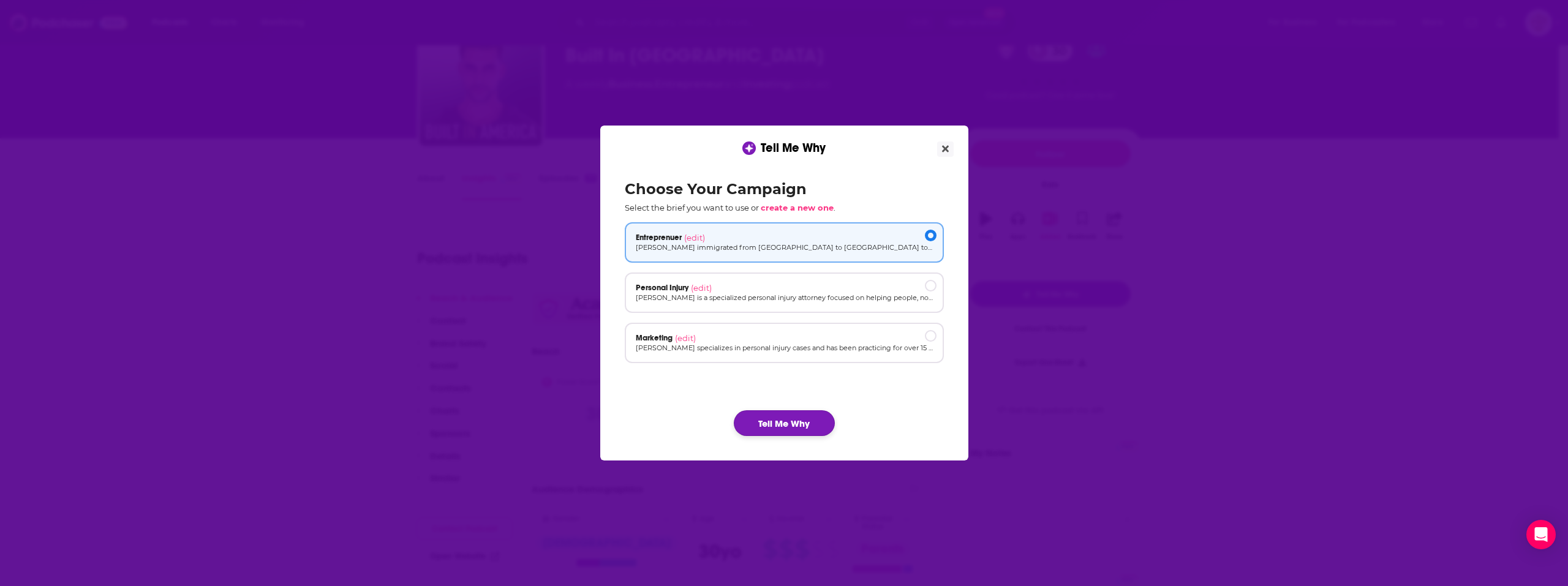
click at [794, 417] on button "Tell Me Why" at bounding box center [784, 423] width 101 height 26
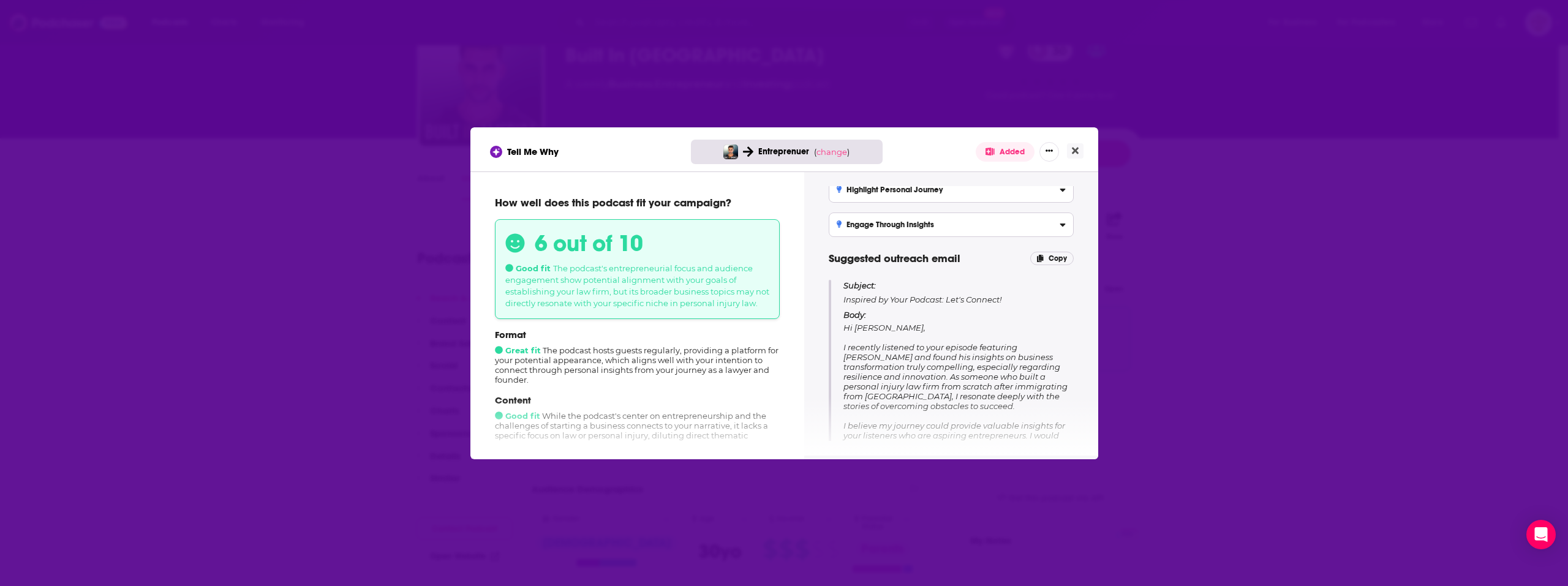
scroll to position [122, 0]
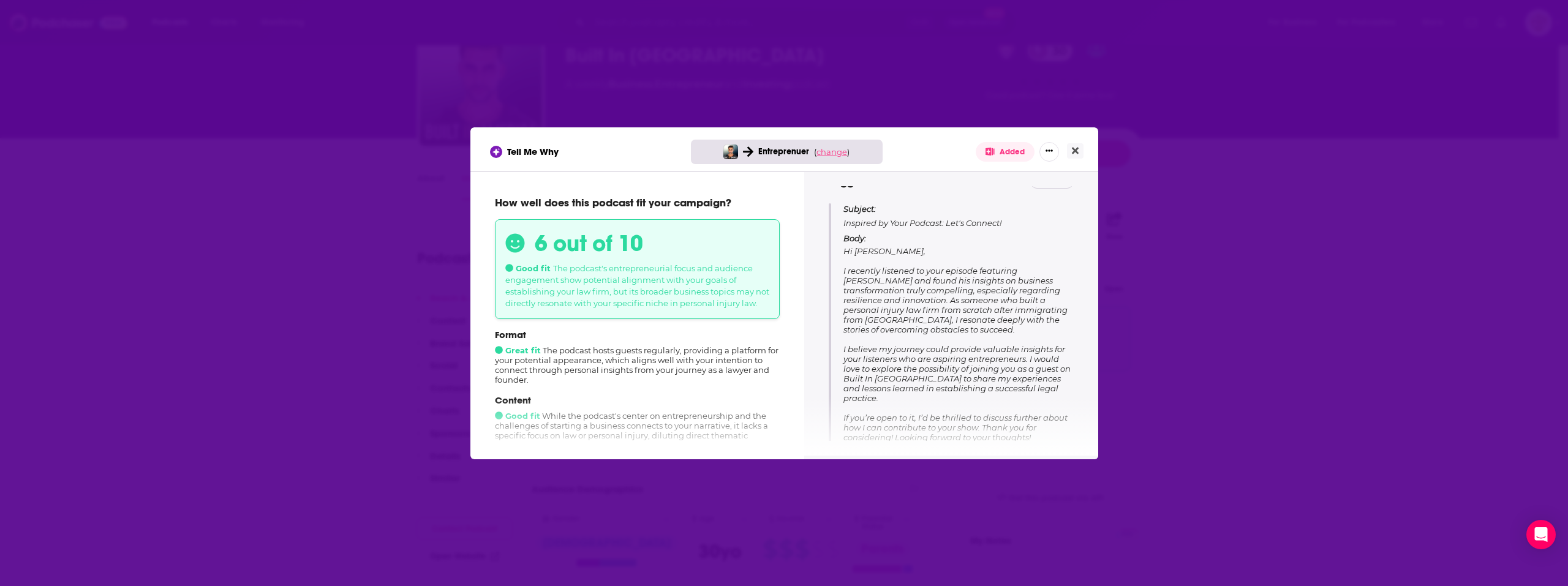
click at [841, 153] on span "change" at bounding box center [832, 152] width 30 height 10
click at [857, 241] on button "Change campaign" at bounding box center [852, 242] width 83 height 14
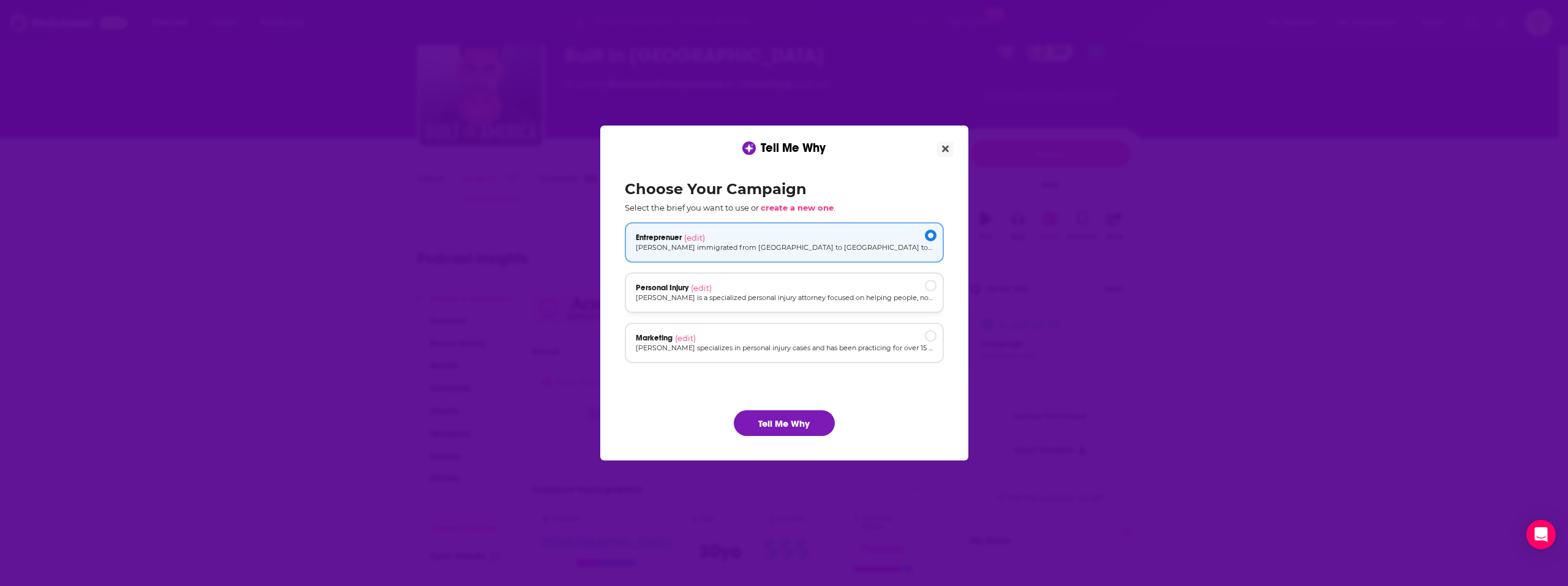
click at [818, 273] on ul "Entreprenuer (edit) [PERSON_NAME] immigrated from [GEOGRAPHIC_DATA] to [GEOGRAP…" at bounding box center [784, 307] width 319 height 169
click at [818, 282] on div "Personal Injury (edit) [PERSON_NAME] is a specialized personal injury attorney …" at bounding box center [784, 292] width 319 height 40
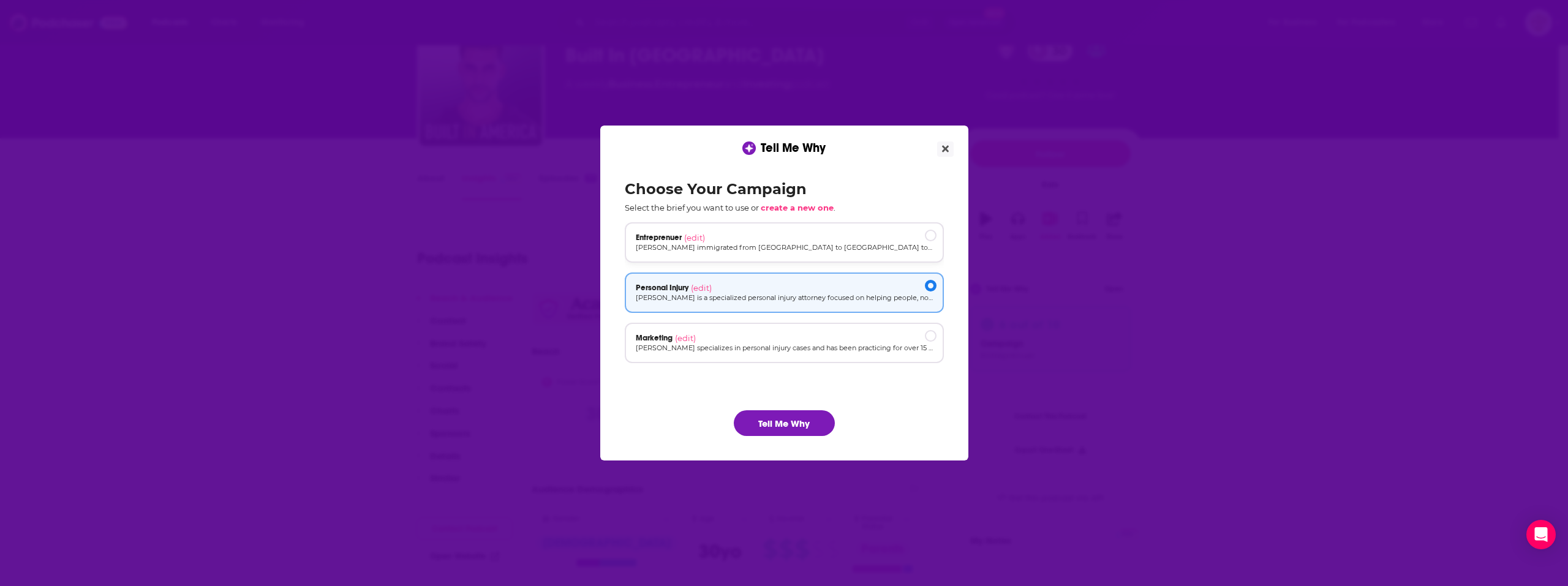
click at [808, 241] on div "Entreprenuer (edit)" at bounding box center [784, 237] width 297 height 10
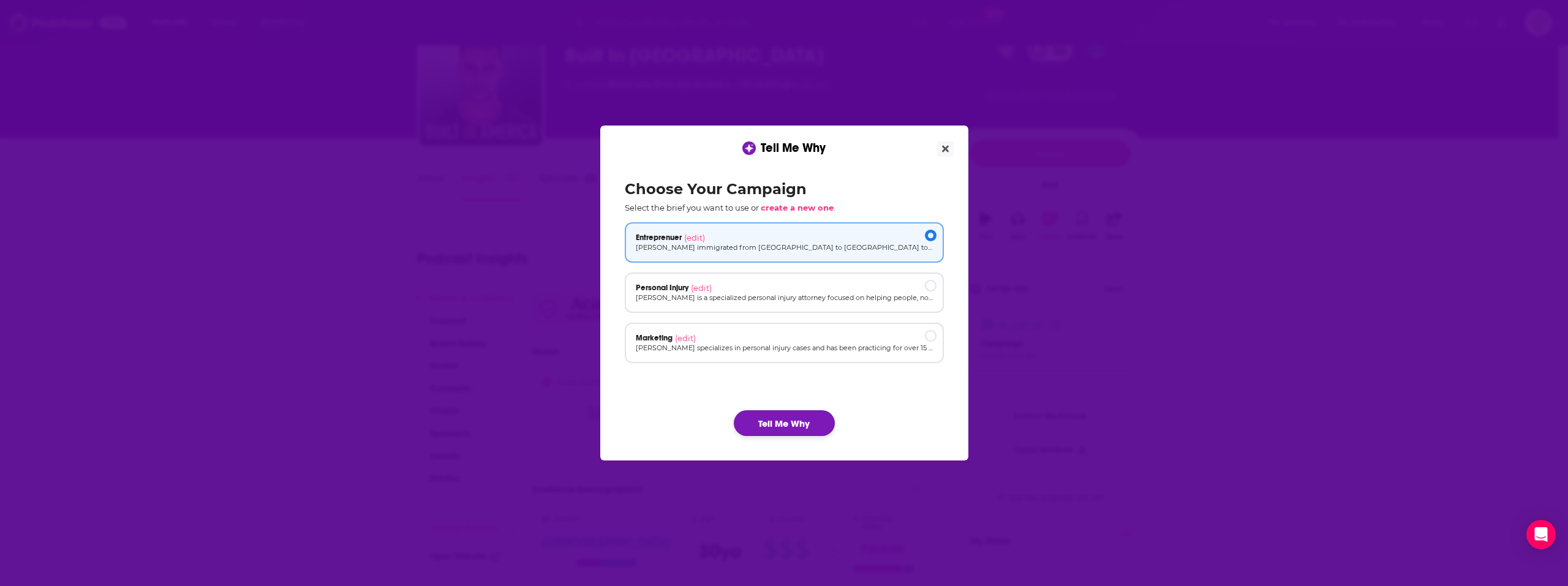
click at [796, 427] on button "Tell Me Why" at bounding box center [784, 423] width 101 height 26
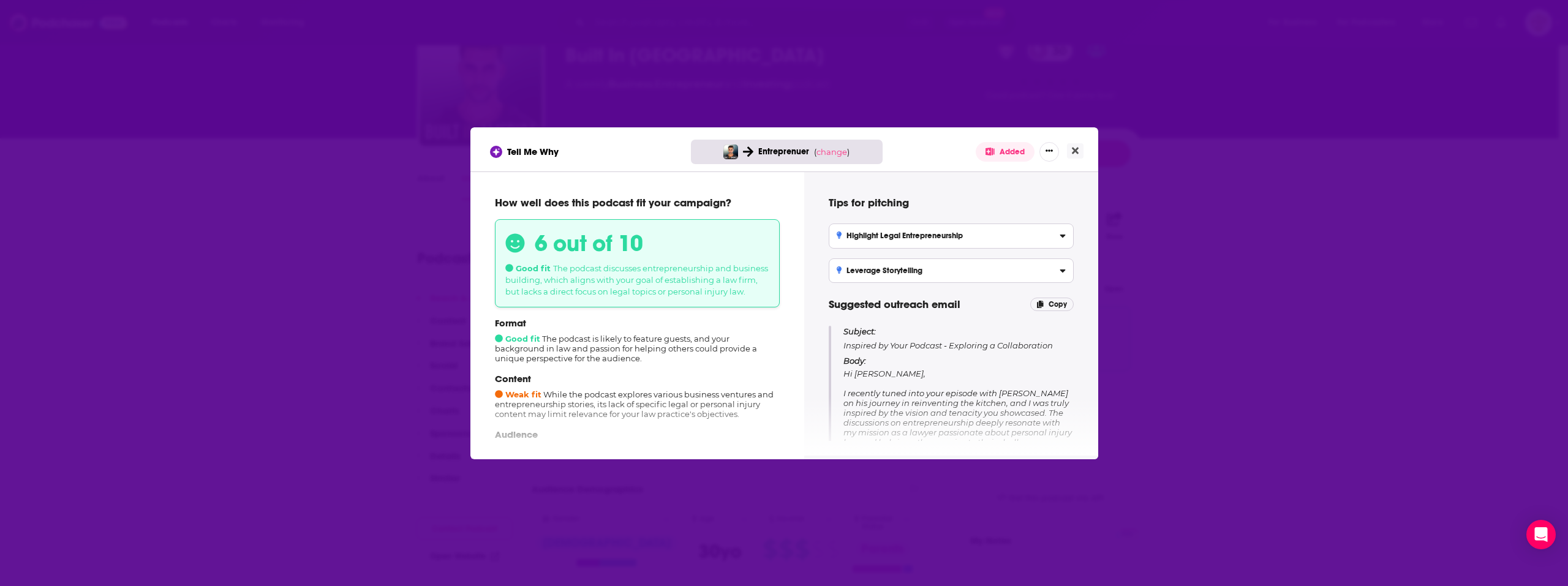
click at [400, 283] on div "Tell Me Why Entreprenuer ( change ) Added How well does this podcast fit your c…" at bounding box center [784, 293] width 1568 height 586
click at [1075, 152] on icon "Close" at bounding box center [1075, 150] width 7 height 10
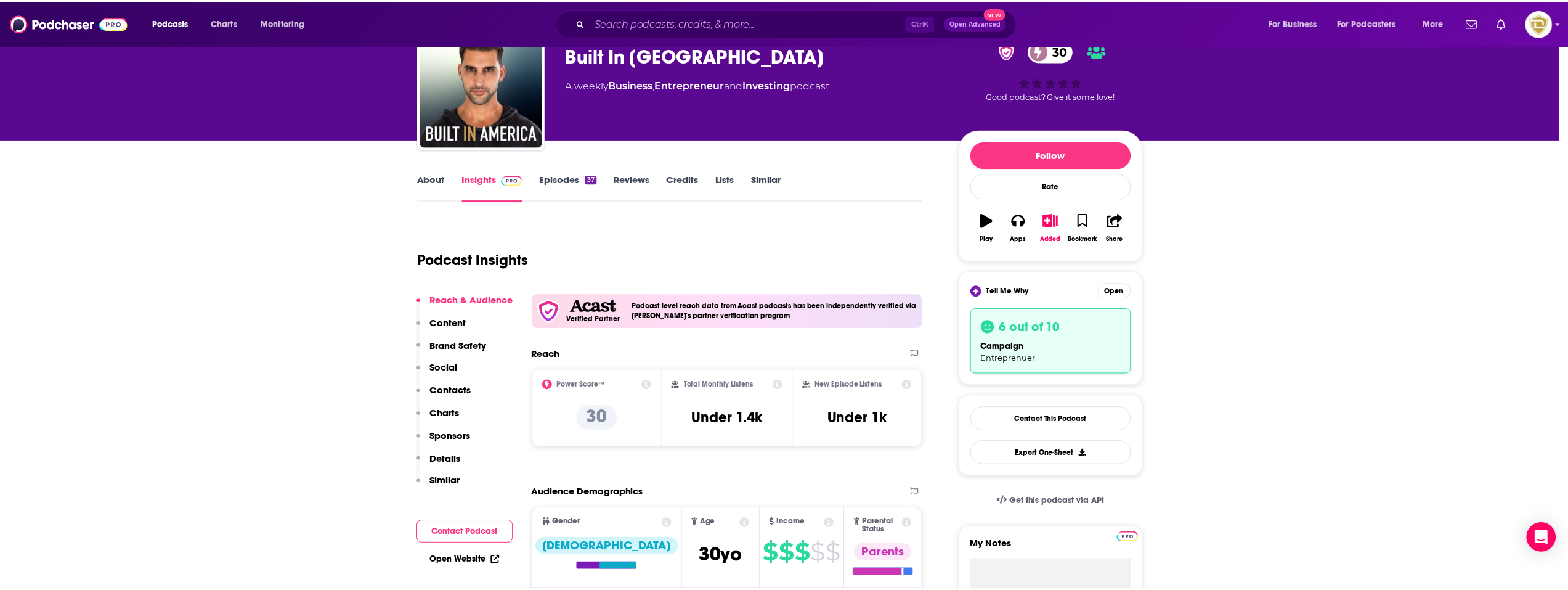
scroll to position [62, 0]
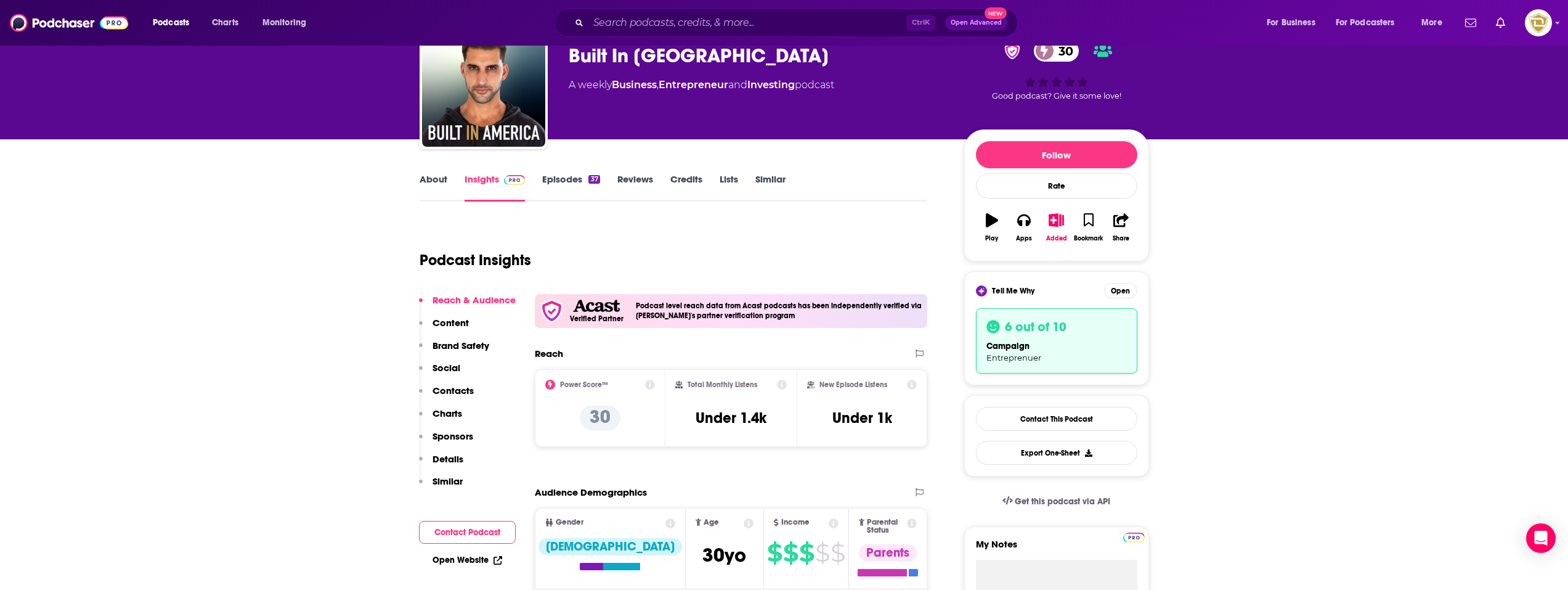
click at [427, 174] on link "About" at bounding box center [433, 187] width 28 height 28
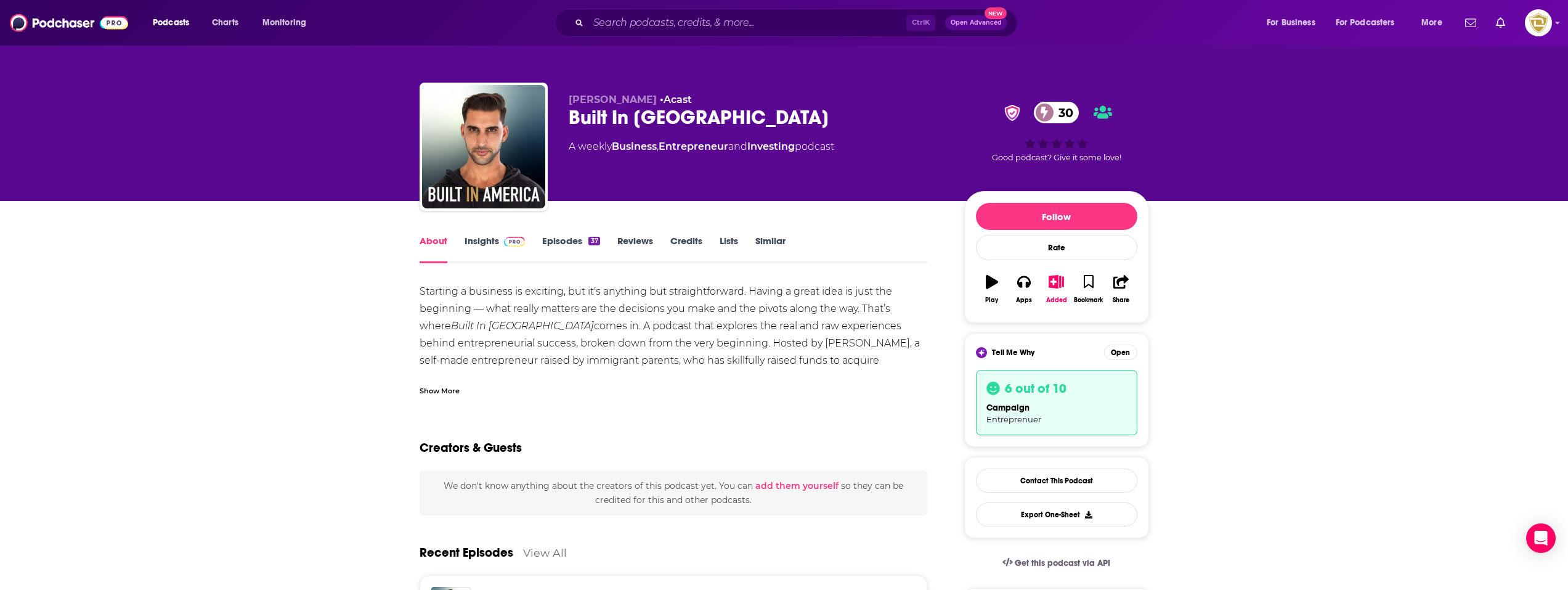
click at [476, 247] on link "Insights" at bounding box center [495, 248] width 61 height 28
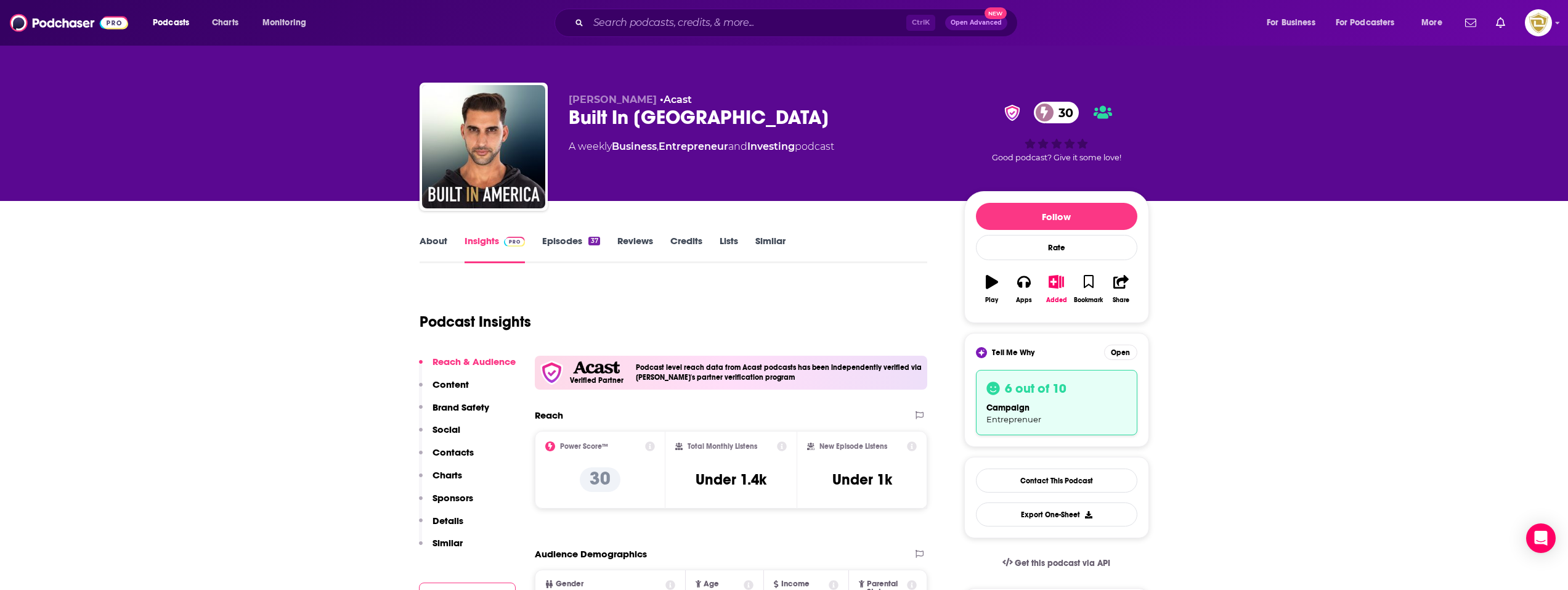
click at [557, 240] on link "Episodes 37" at bounding box center [571, 248] width 57 height 28
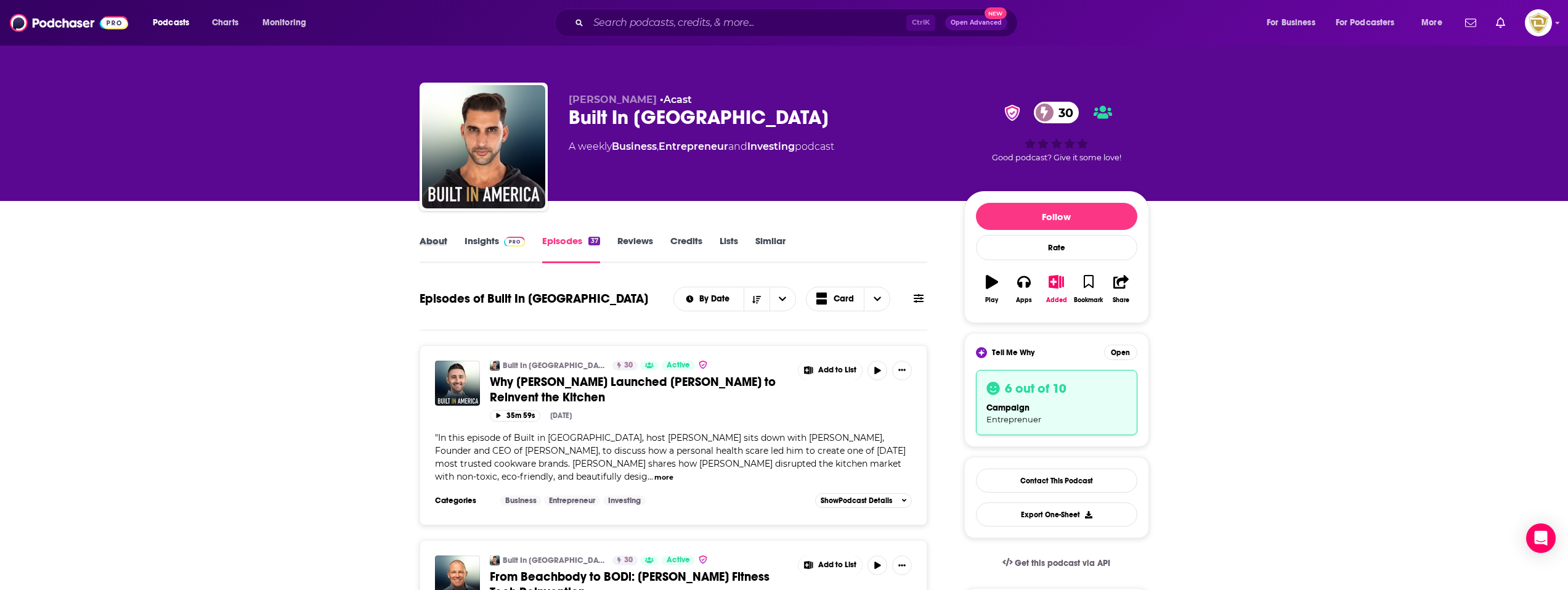
click at [447, 237] on div "About" at bounding box center [442, 248] width 45 height 28
click at [447, 242] on div "About" at bounding box center [442, 248] width 45 height 28
click at [1125, 352] on button "Open" at bounding box center [1121, 352] width 34 height 15
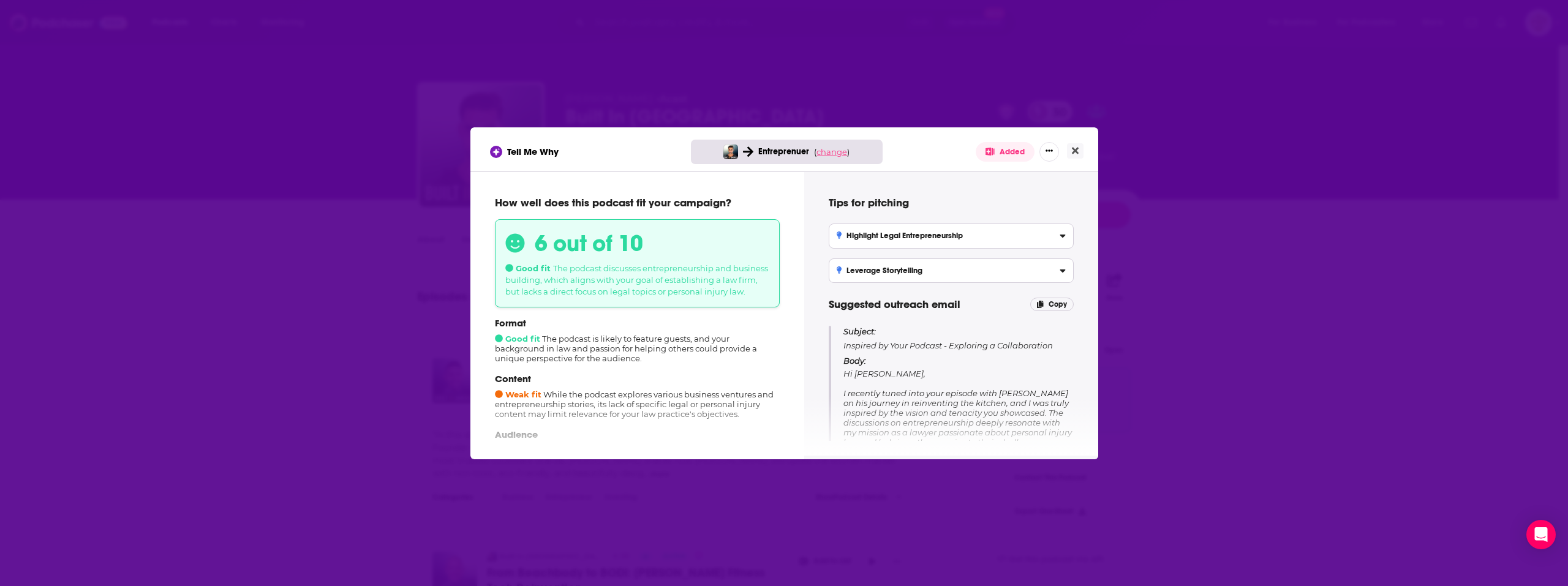
click at [836, 155] on span "change" at bounding box center [832, 152] width 30 height 10
click at [855, 246] on button "Change campaign" at bounding box center [852, 242] width 83 height 14
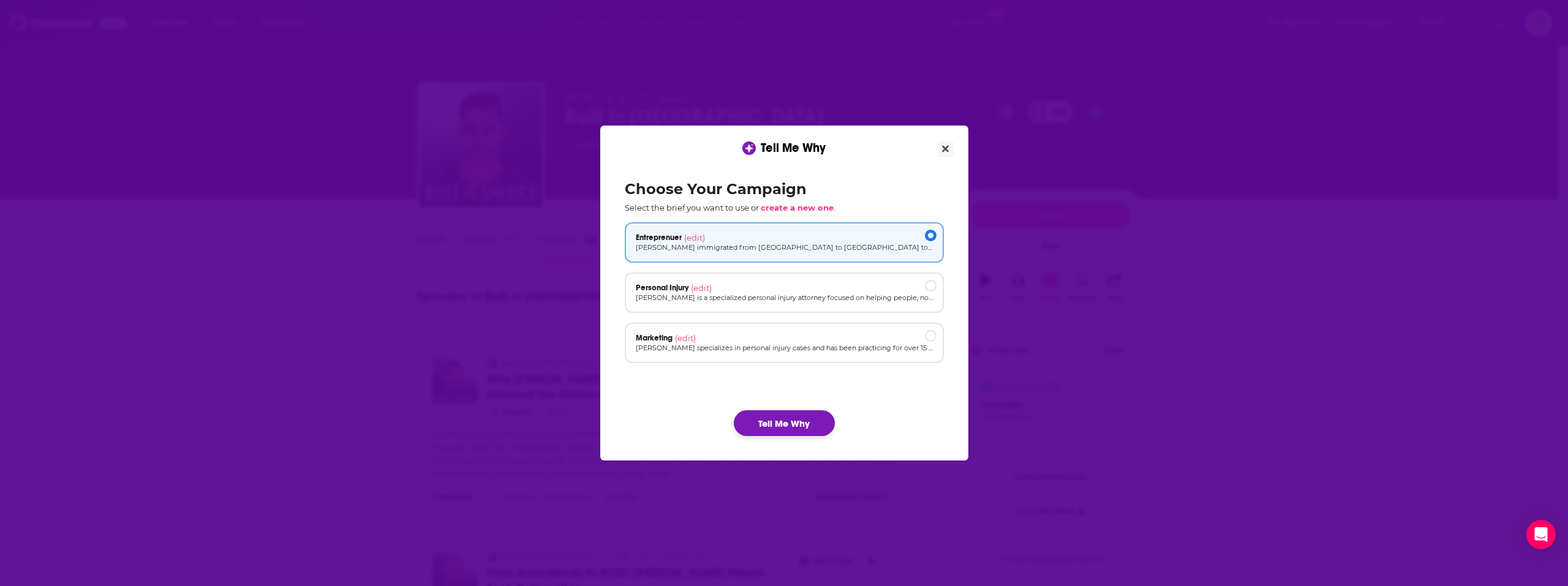
click at [774, 414] on button "Tell Me Why" at bounding box center [784, 423] width 101 height 26
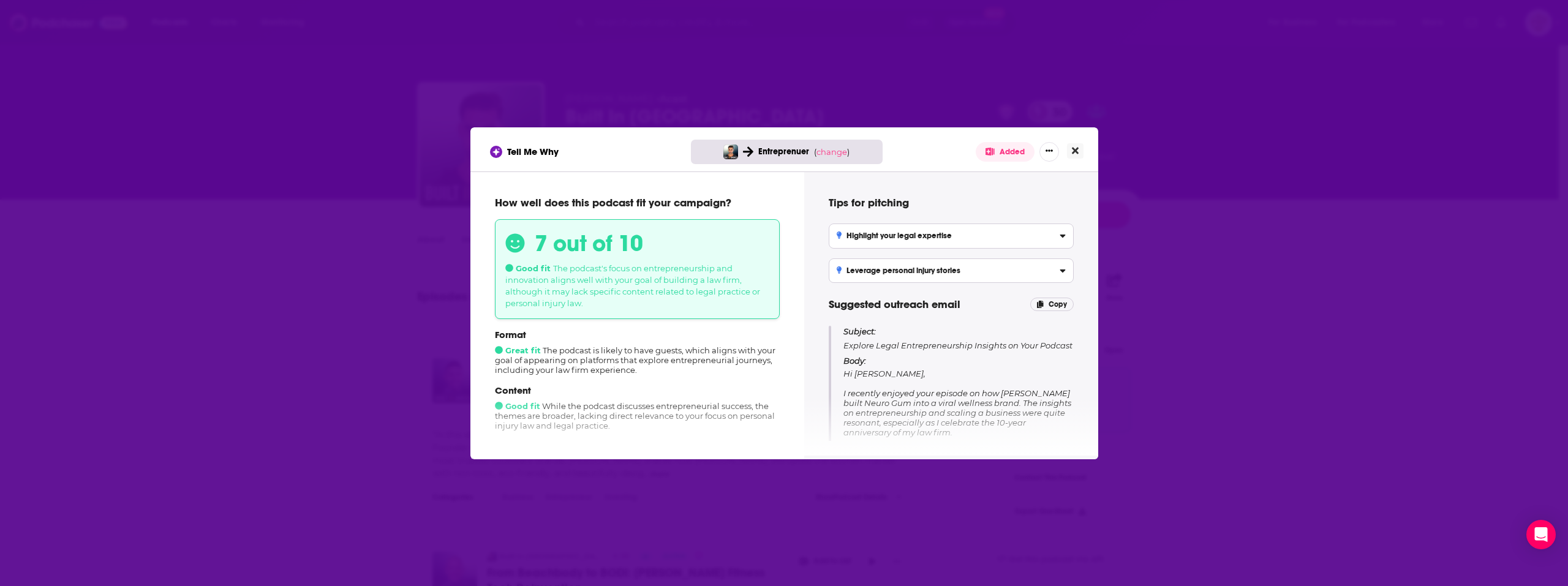
click at [1068, 147] on button "Close" at bounding box center [1076, 151] width 17 height 15
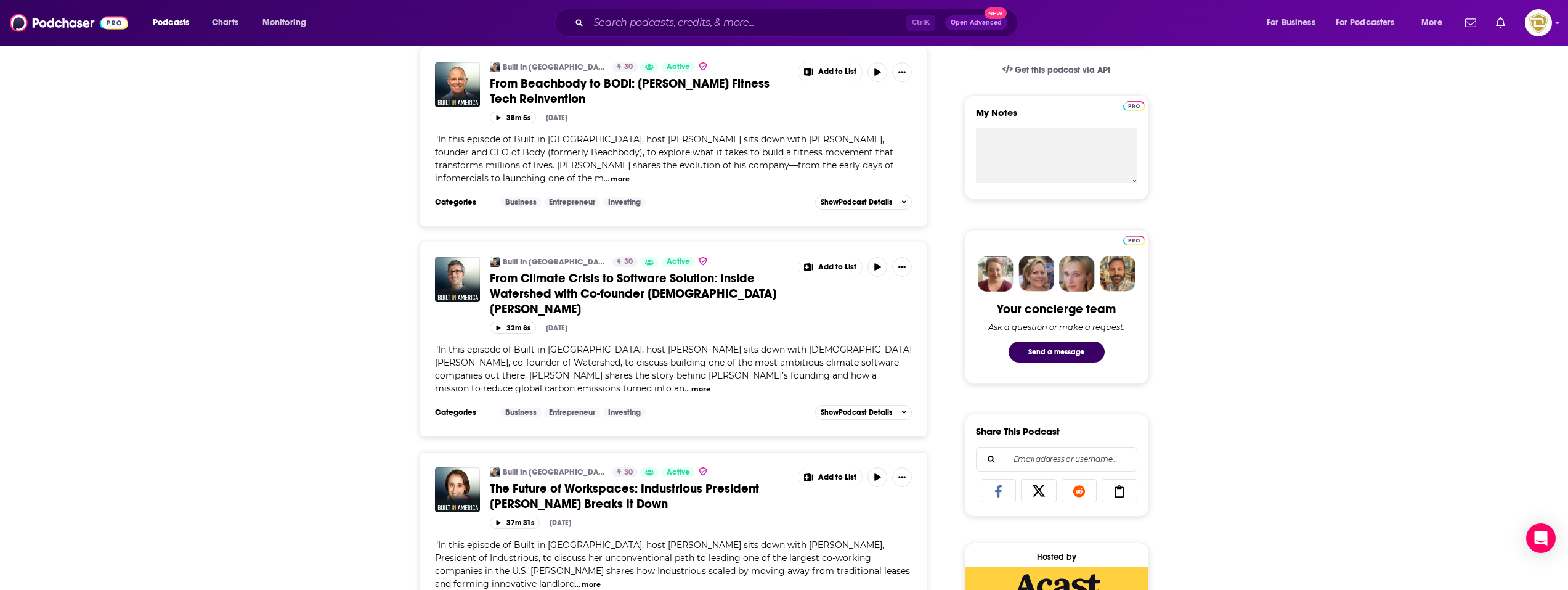
scroll to position [62, 0]
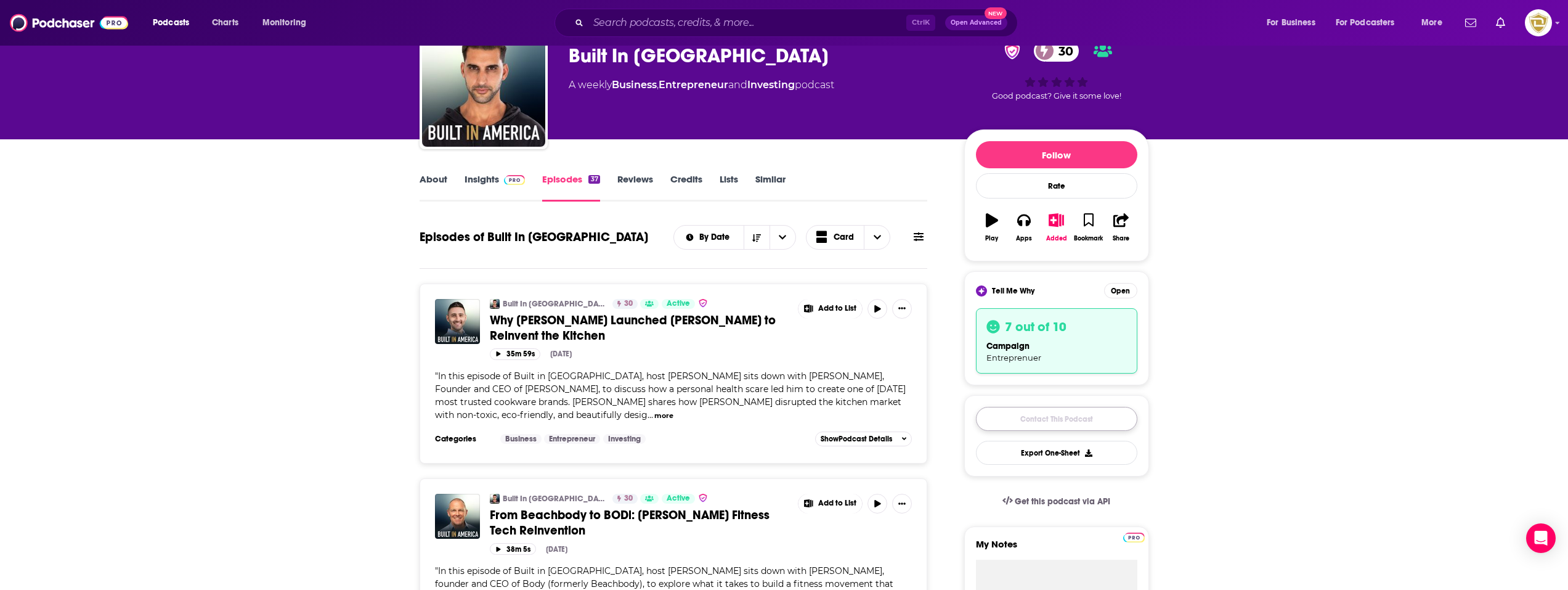
click at [1077, 417] on link "Contact This Podcast" at bounding box center [1056, 418] width 161 height 24
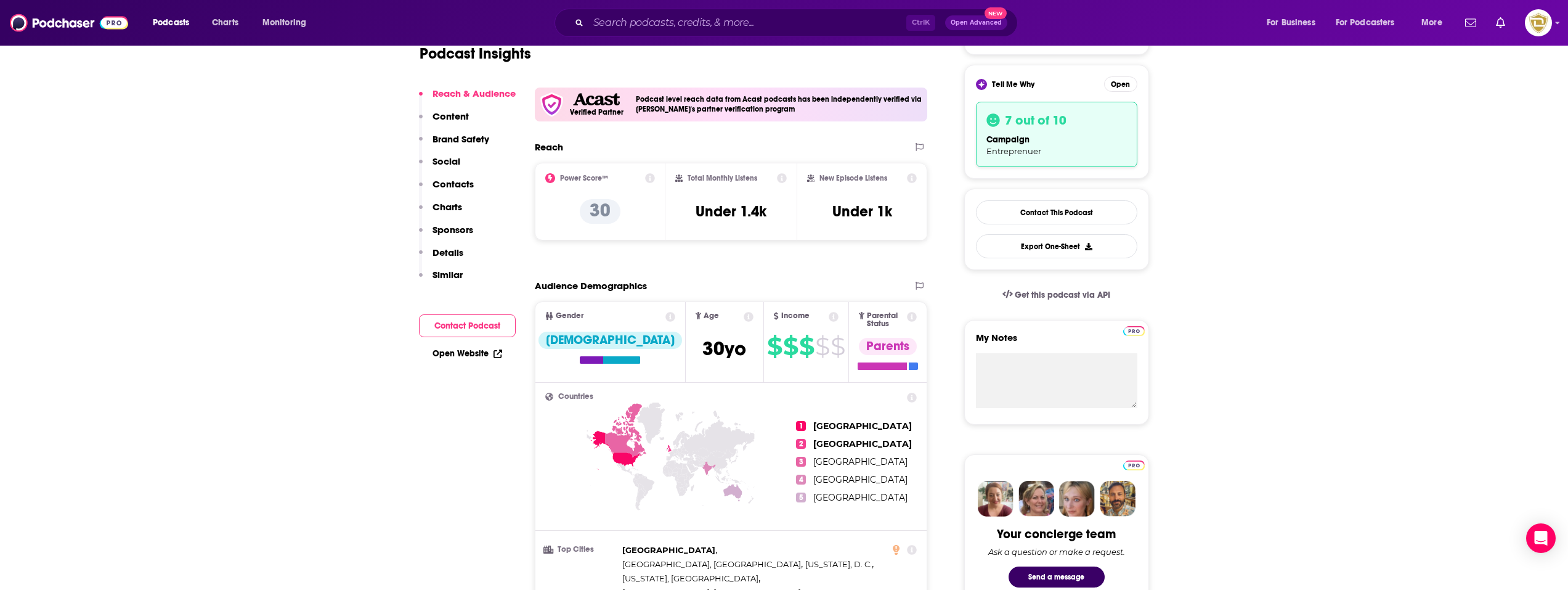
scroll to position [123, 0]
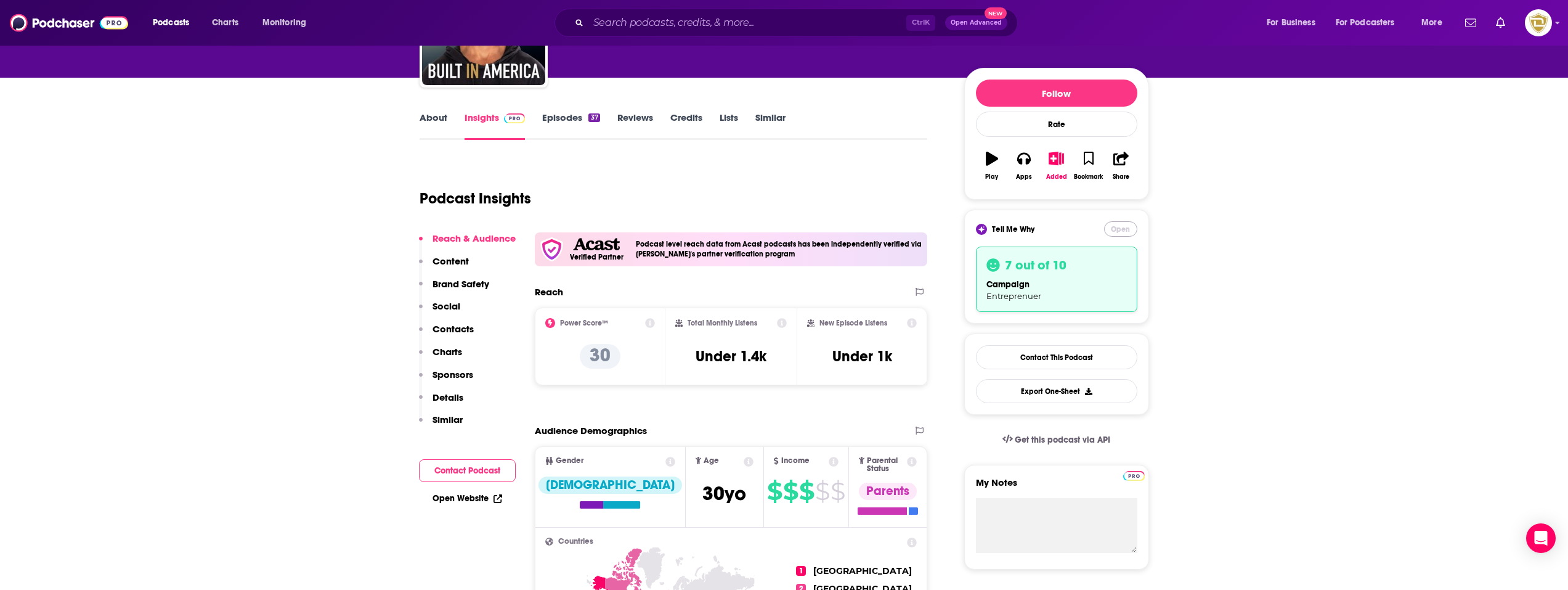
click at [1116, 233] on button "Open" at bounding box center [1121, 229] width 34 height 15
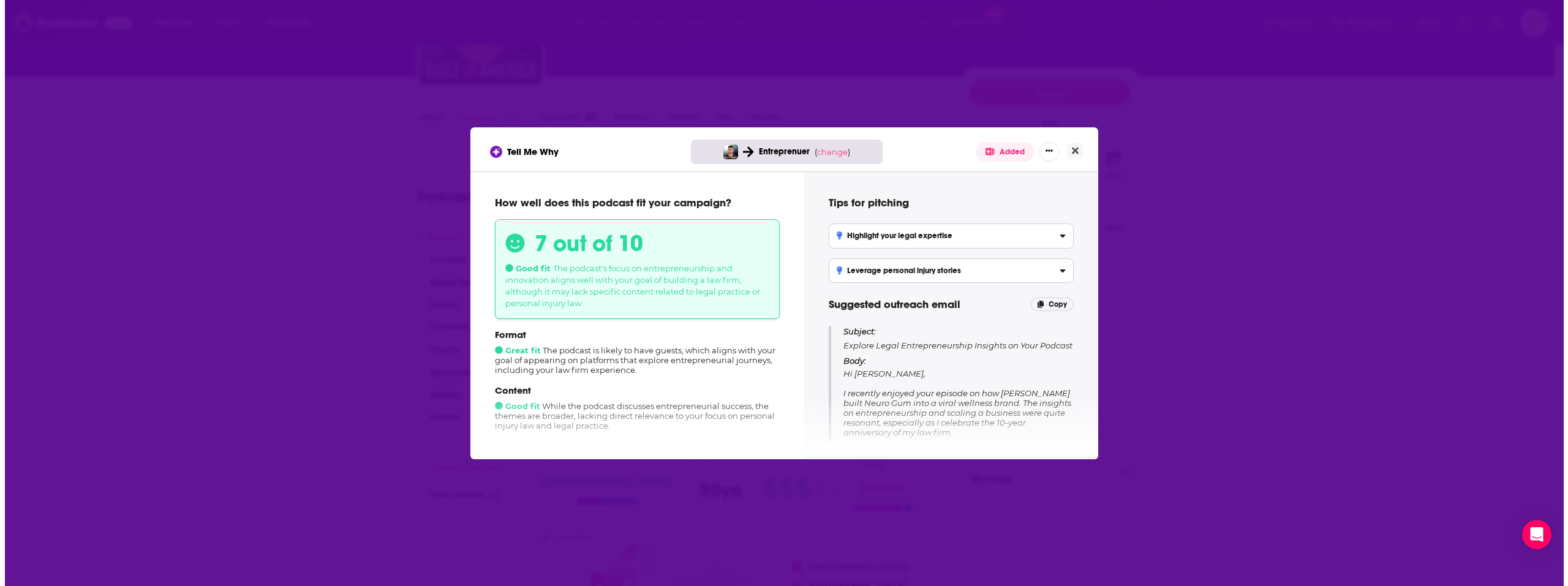
scroll to position [0, 0]
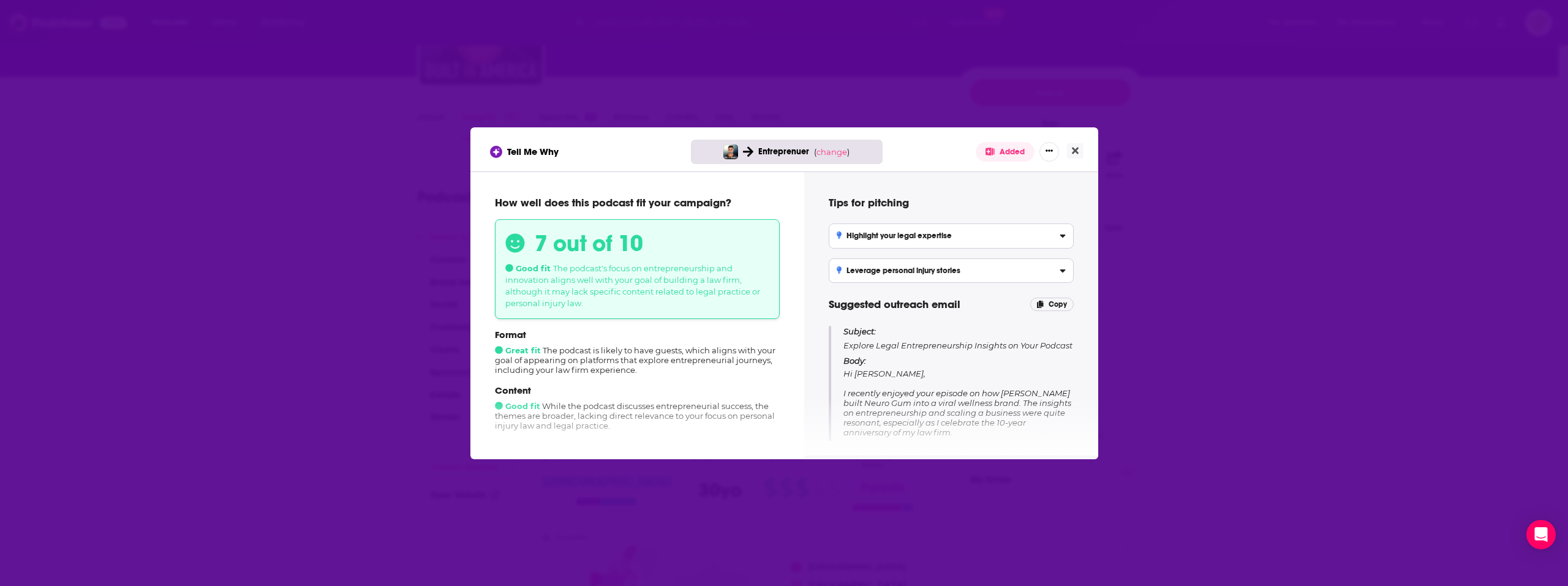
click at [841, 172] on div "Tips for pitching Highlight your legal expertise Frame your law firm’s journey …" at bounding box center [951, 313] width 294 height 284
click at [834, 153] on span "change" at bounding box center [832, 152] width 30 height 10
click at [877, 241] on button "Change campaign" at bounding box center [852, 242] width 83 height 14
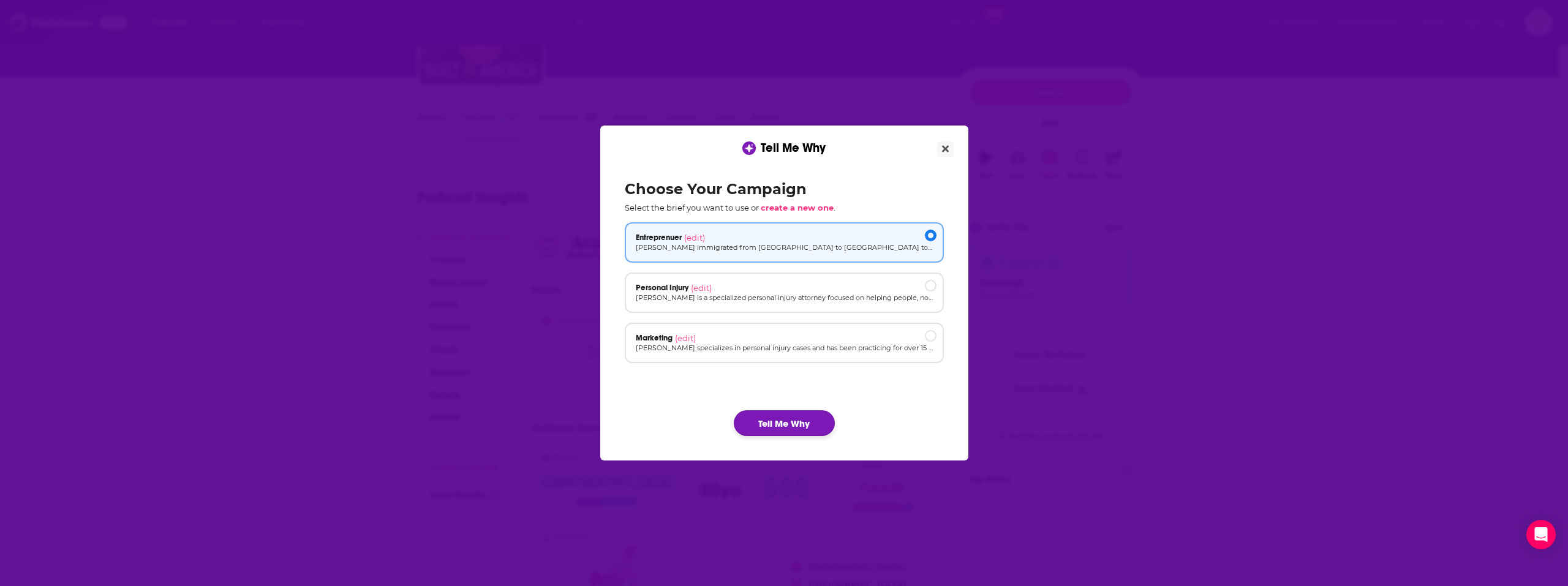
click at [809, 410] on button "Tell Me Why" at bounding box center [784, 423] width 101 height 26
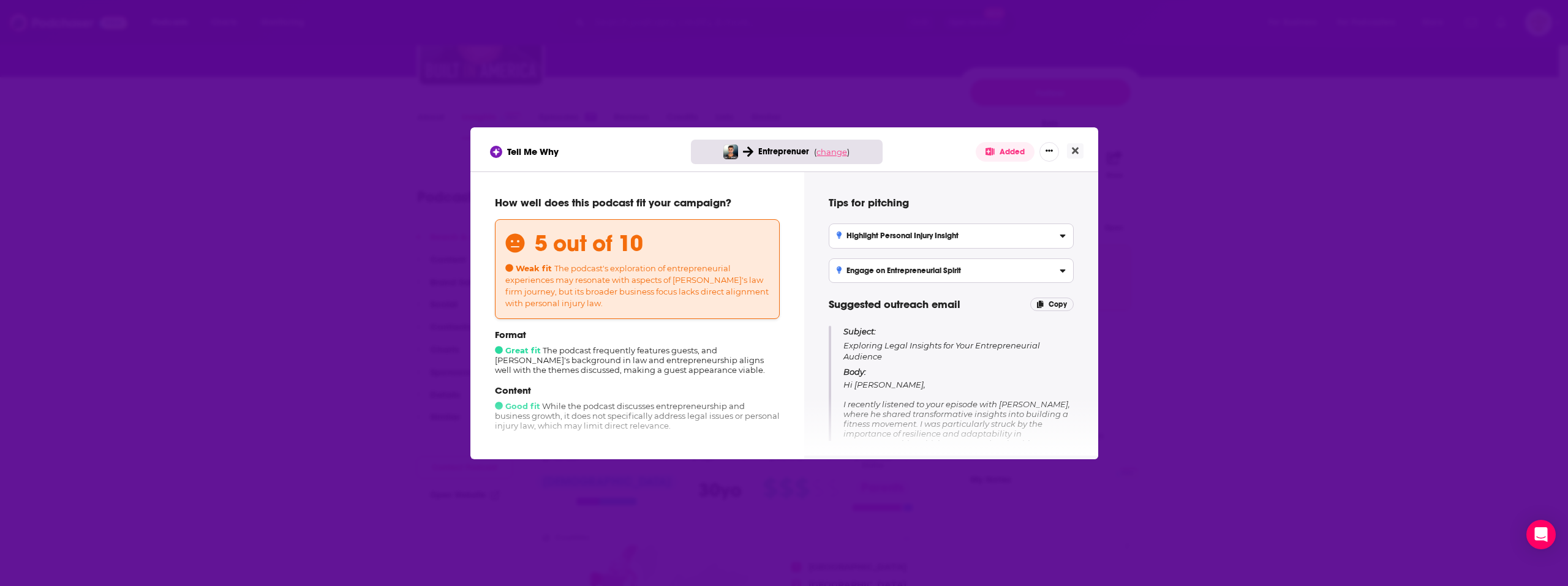
click at [838, 150] on span "change" at bounding box center [832, 152] width 30 height 10
click at [839, 244] on button "Change campaign" at bounding box center [852, 242] width 83 height 14
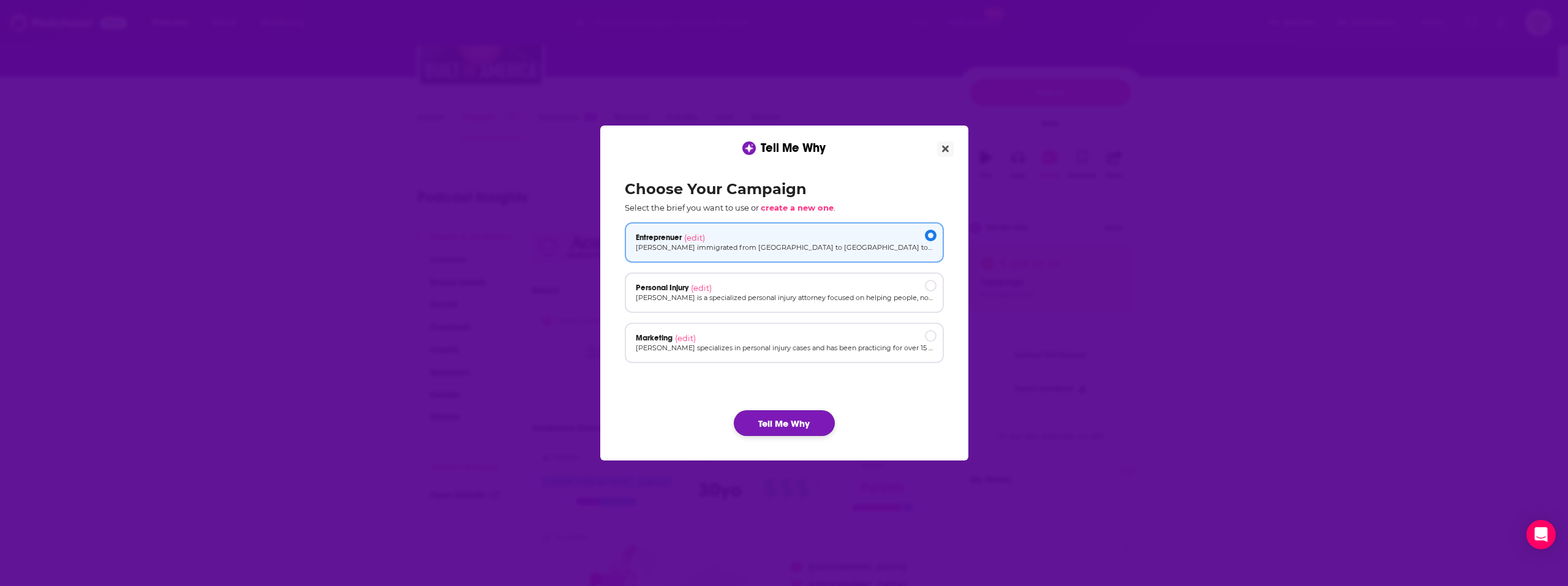
click at [802, 415] on button "Tell Me Why" at bounding box center [784, 423] width 101 height 26
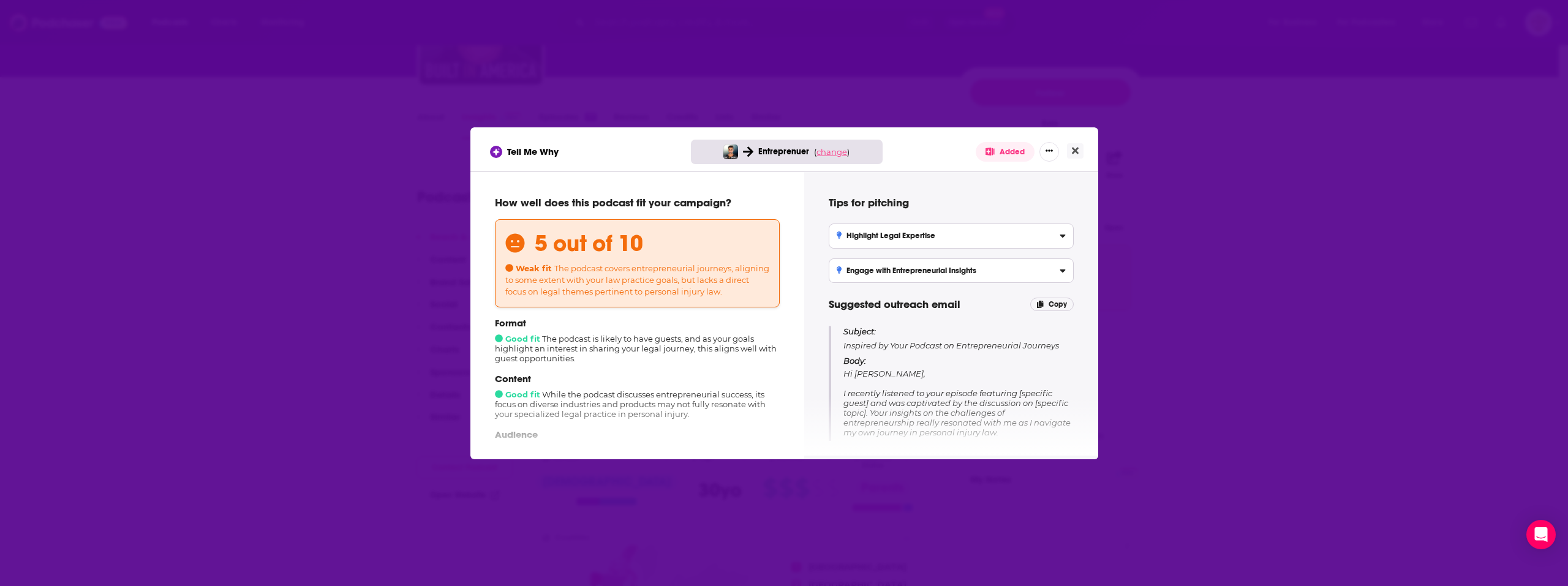
click at [839, 150] on span "change" at bounding box center [832, 152] width 30 height 10
click at [837, 239] on button "Change campaign" at bounding box center [852, 242] width 83 height 14
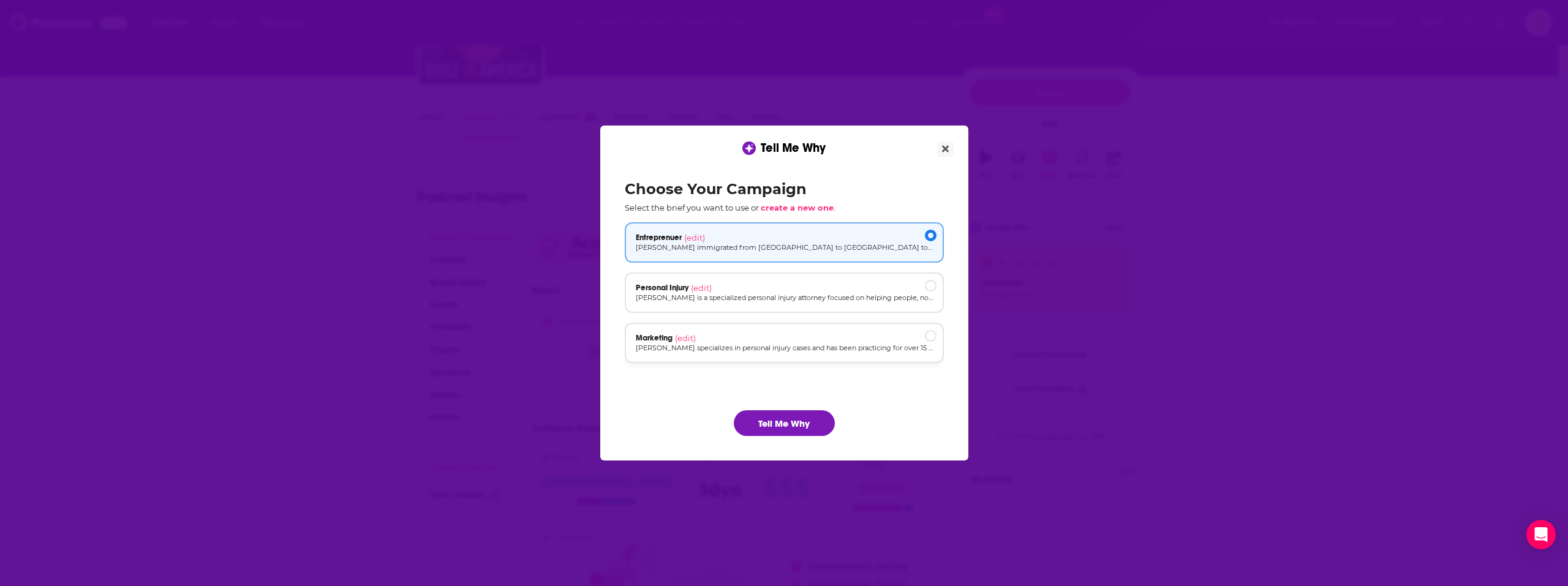
click at [780, 326] on div "Marketing (edit) [PERSON_NAME] specializes in personal injury cases and has bee…" at bounding box center [784, 342] width 319 height 40
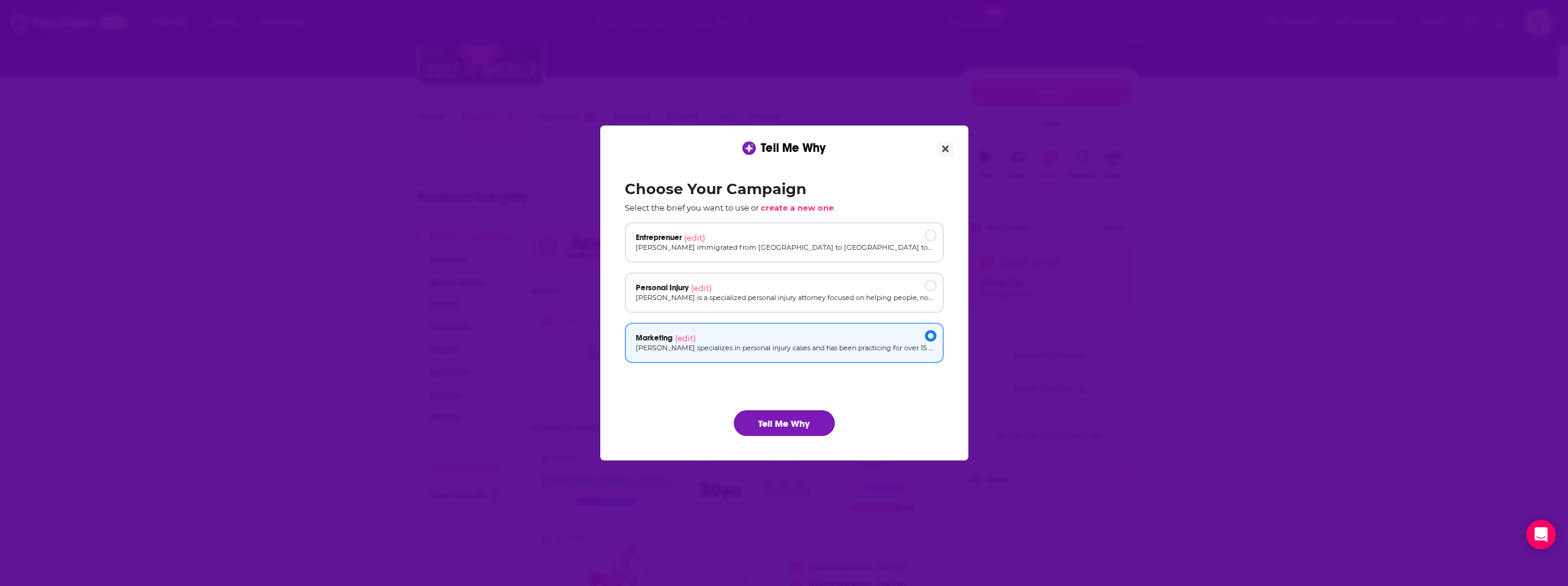
click at [787, 422] on button "Tell Me Why" at bounding box center [784, 423] width 101 height 26
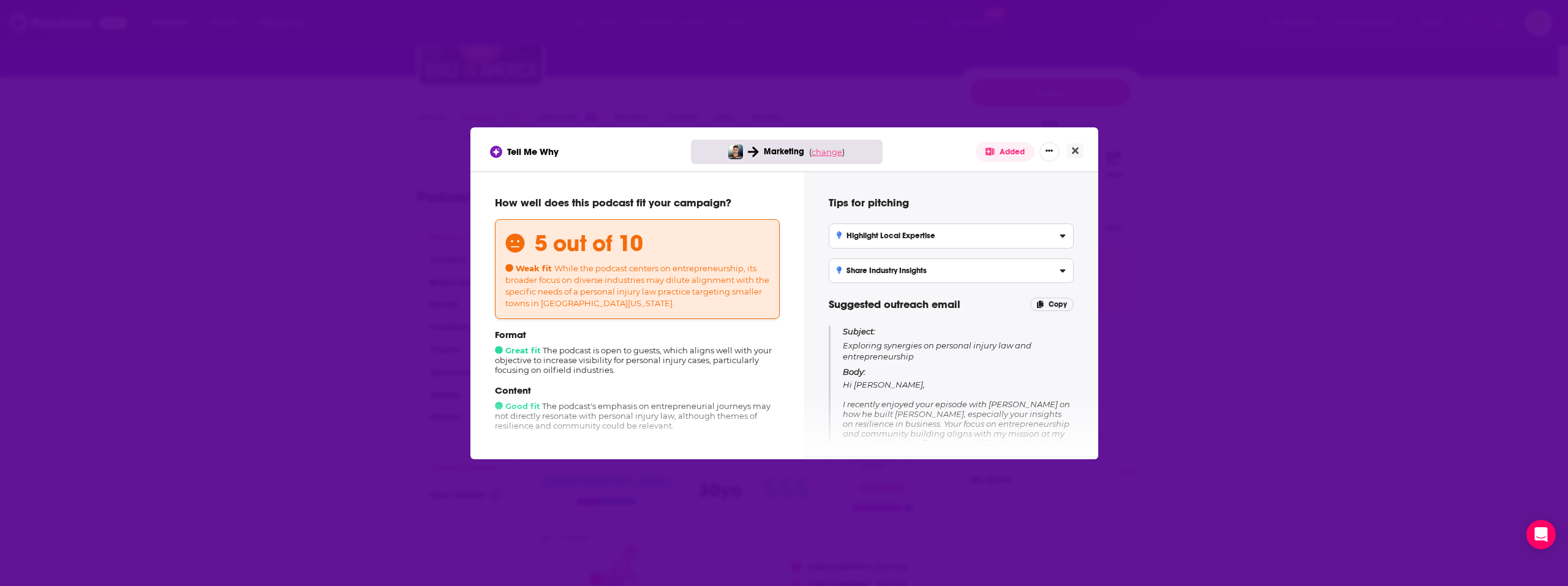
click at [817, 156] on span "change" at bounding box center [827, 152] width 30 height 10
click at [842, 241] on button "Change campaign" at bounding box center [848, 242] width 83 height 14
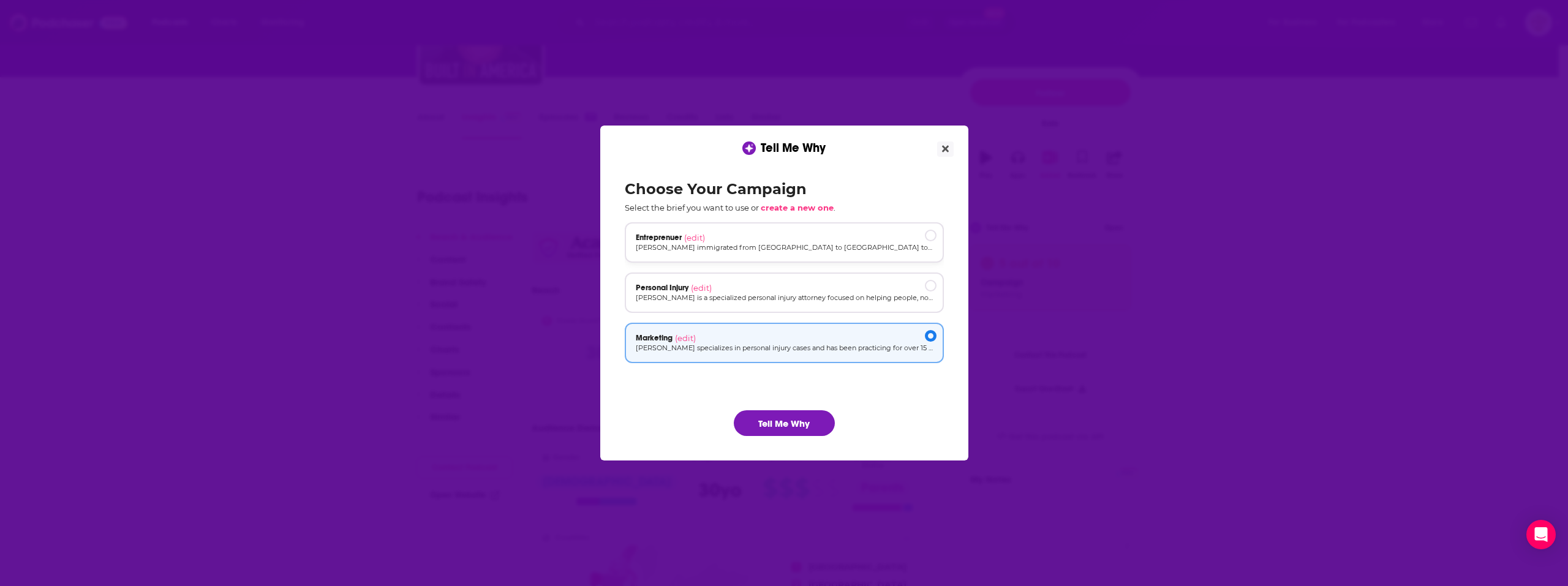
click at [795, 235] on div "Entreprenuer (edit)" at bounding box center [784, 237] width 297 height 10
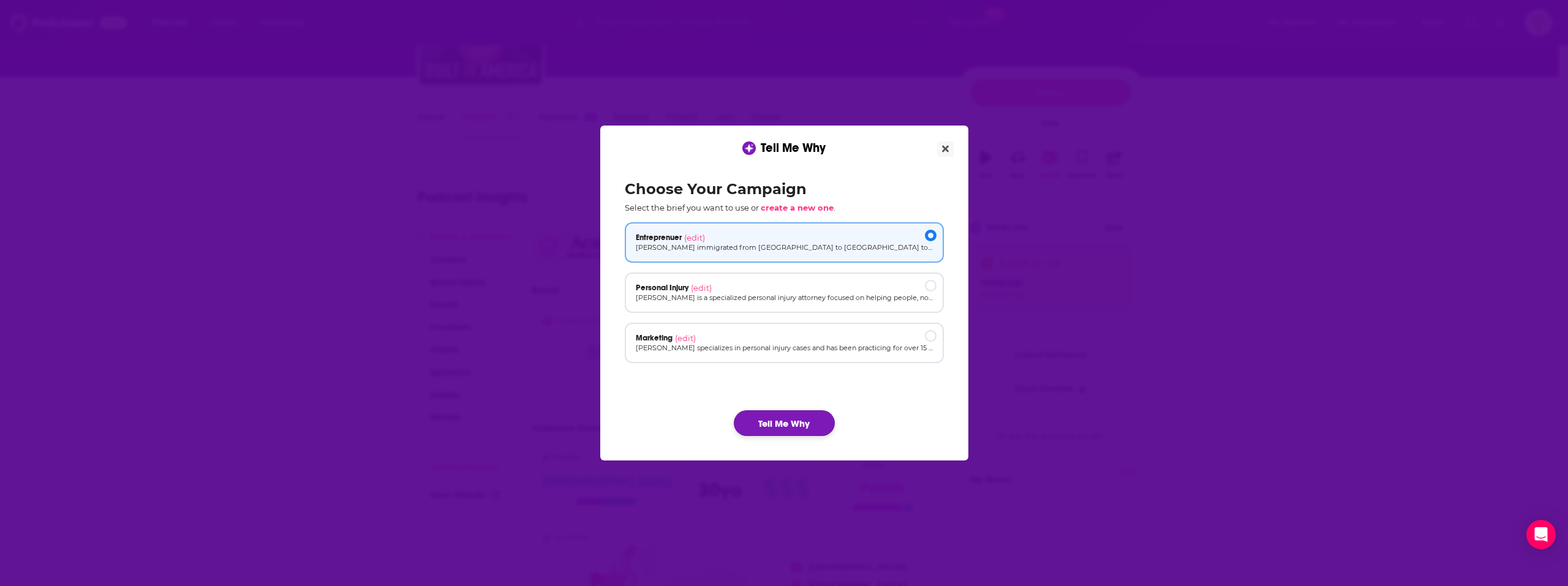
click at [793, 411] on button "Tell Me Why" at bounding box center [784, 423] width 101 height 26
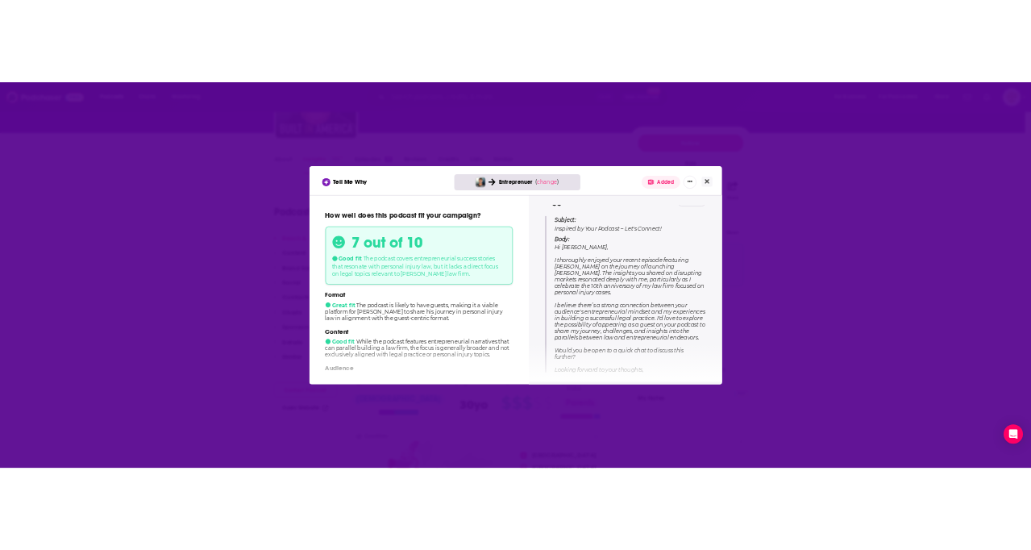
scroll to position [161, 0]
